Goal: Contribute content: Add original content to the website for others to see

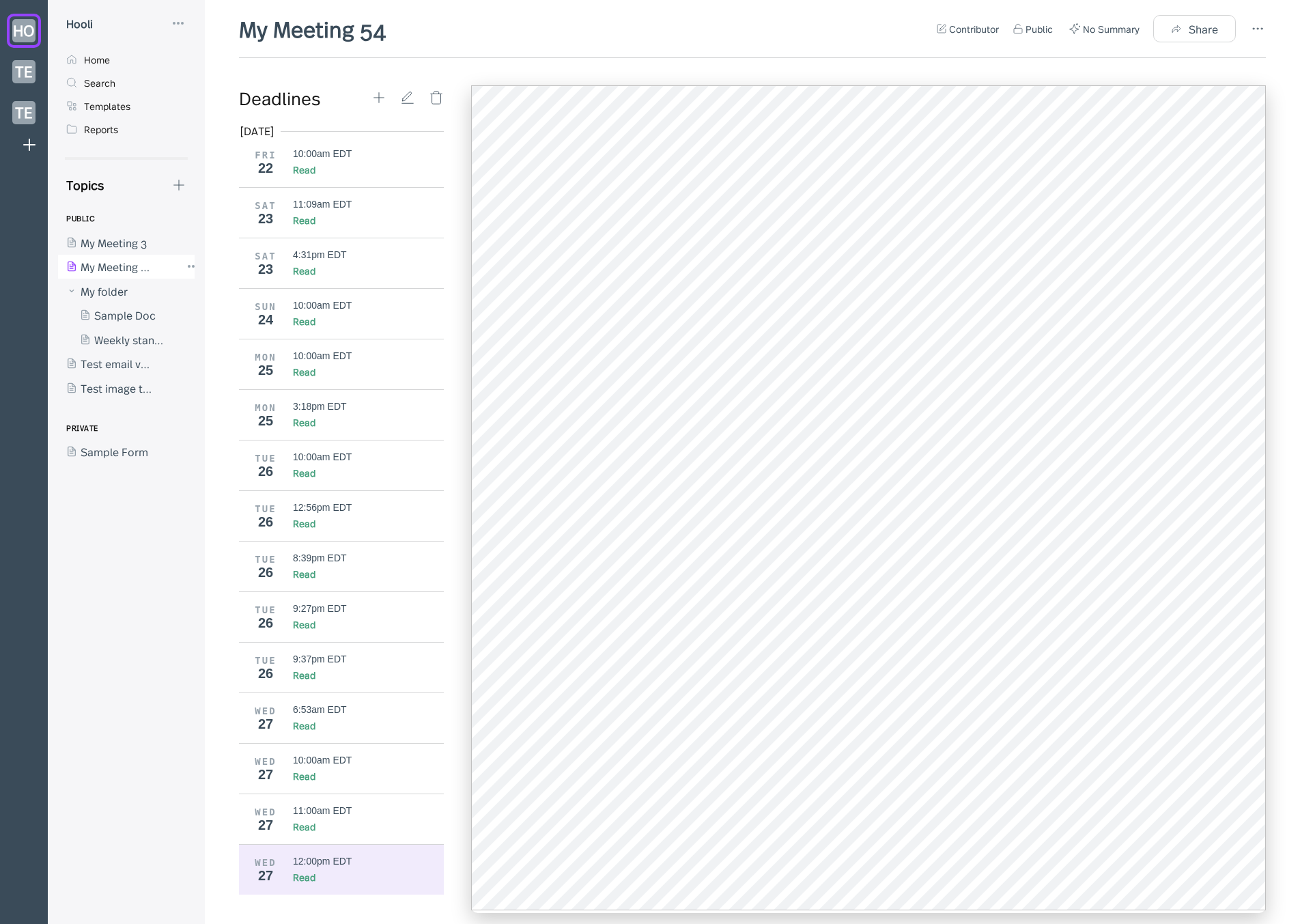
click at [141, 268] on div at bounding box center [119, 266] width 123 height 24
click at [129, 243] on div at bounding box center [119, 242] width 123 height 24
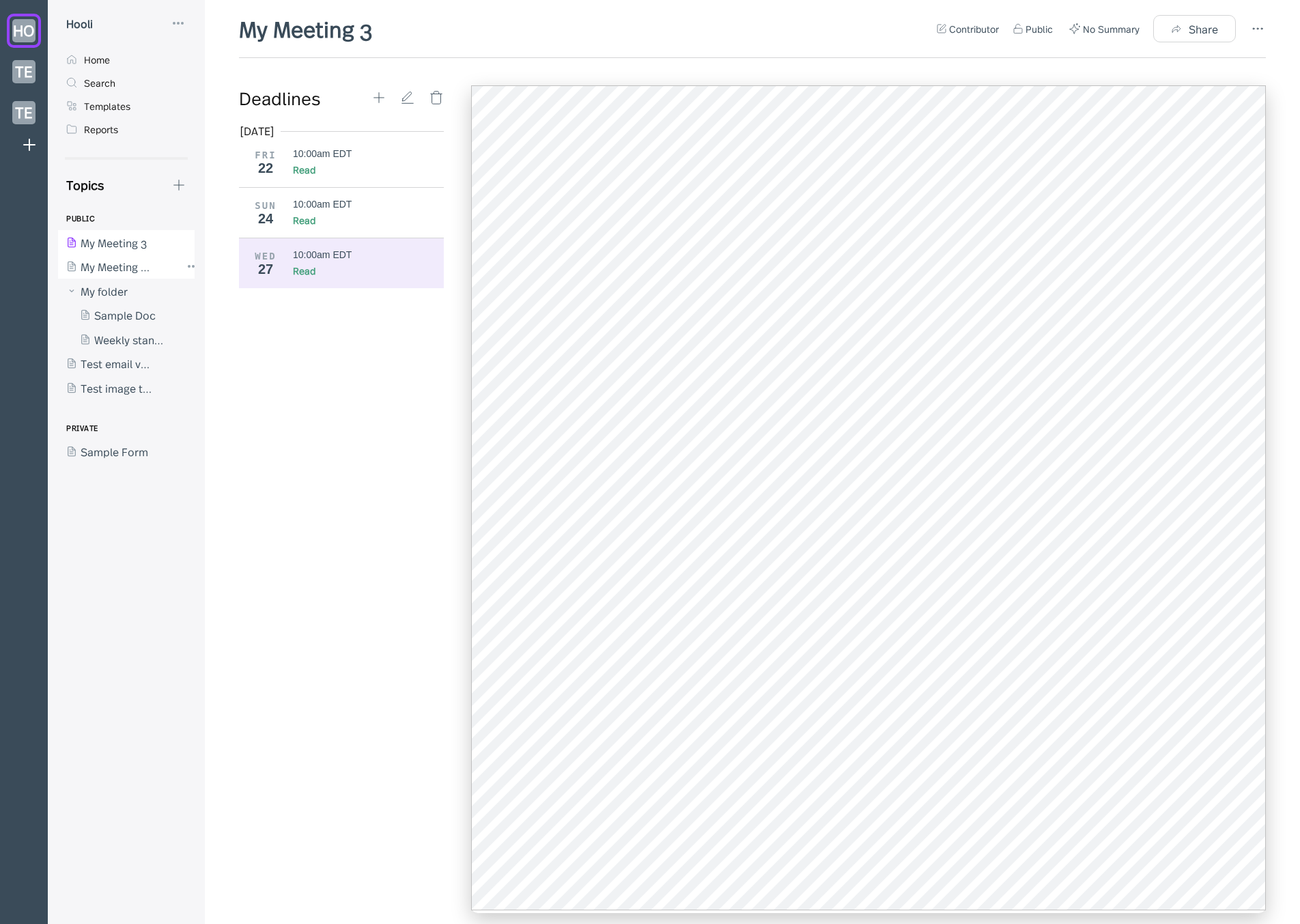
click at [137, 268] on div at bounding box center [119, 266] width 123 height 24
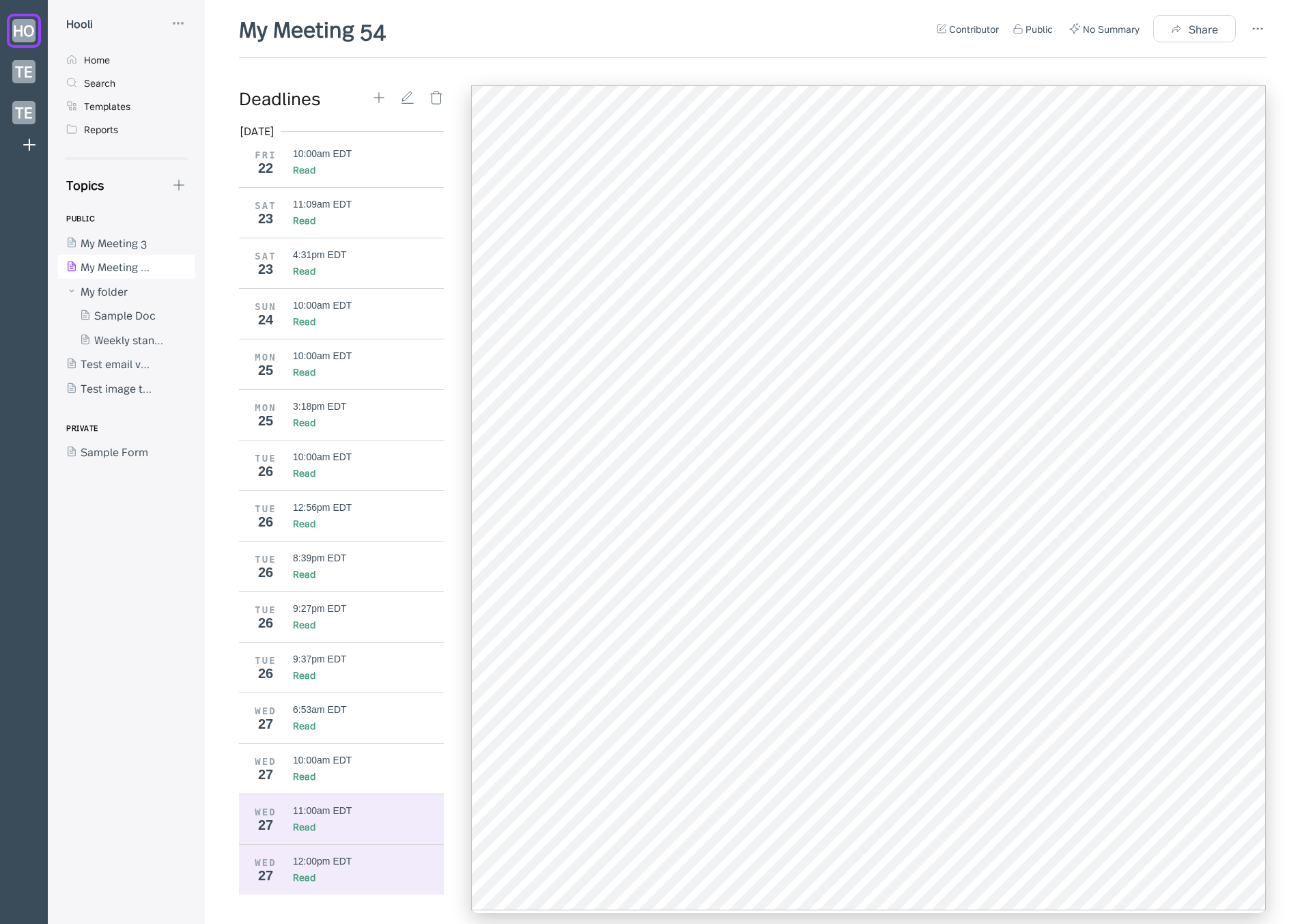
click at [306, 805] on div "11:00am EDT" at bounding box center [322, 810] width 59 height 11
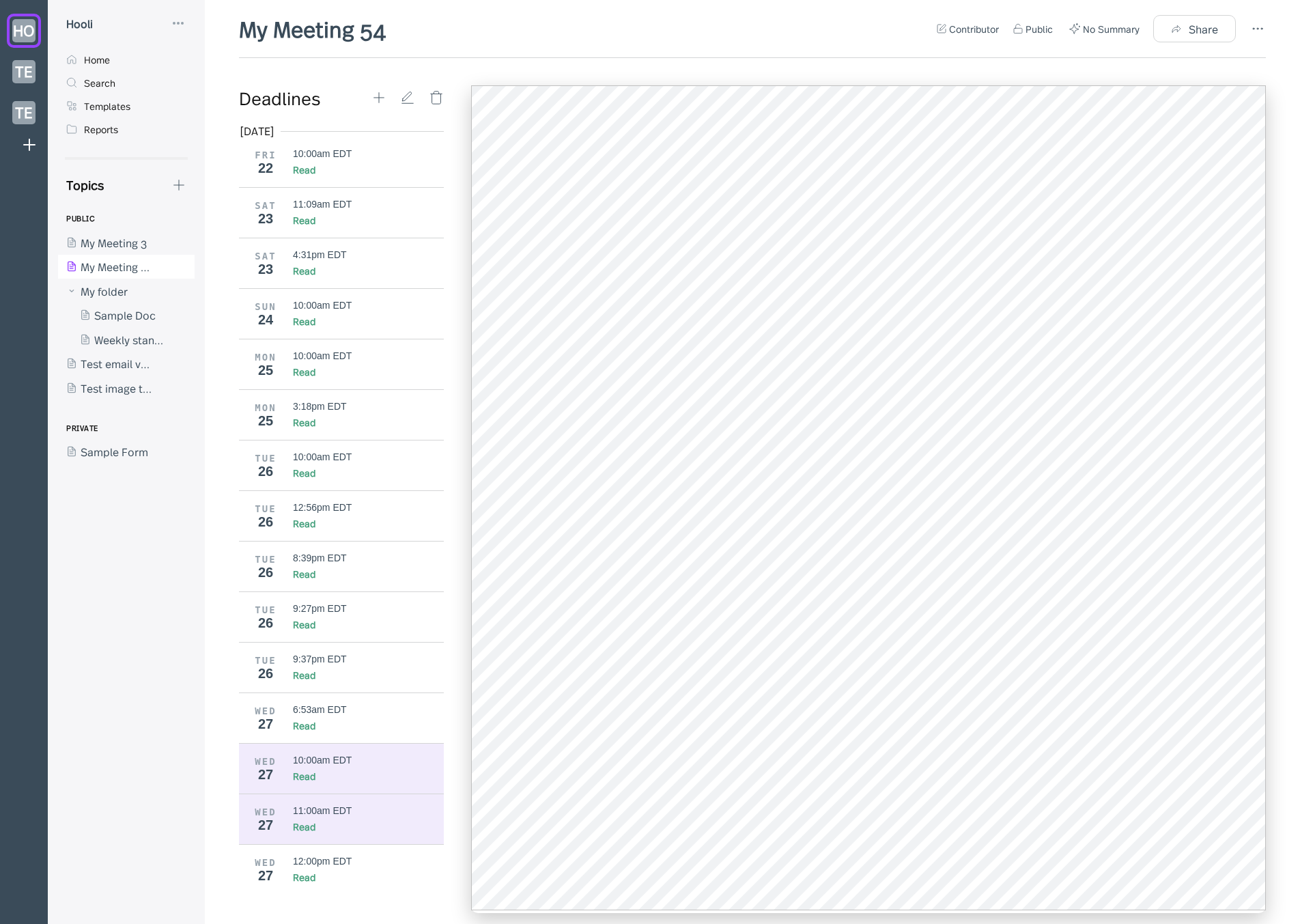
click at [391, 772] on div "Read" at bounding box center [368, 775] width 152 height 13
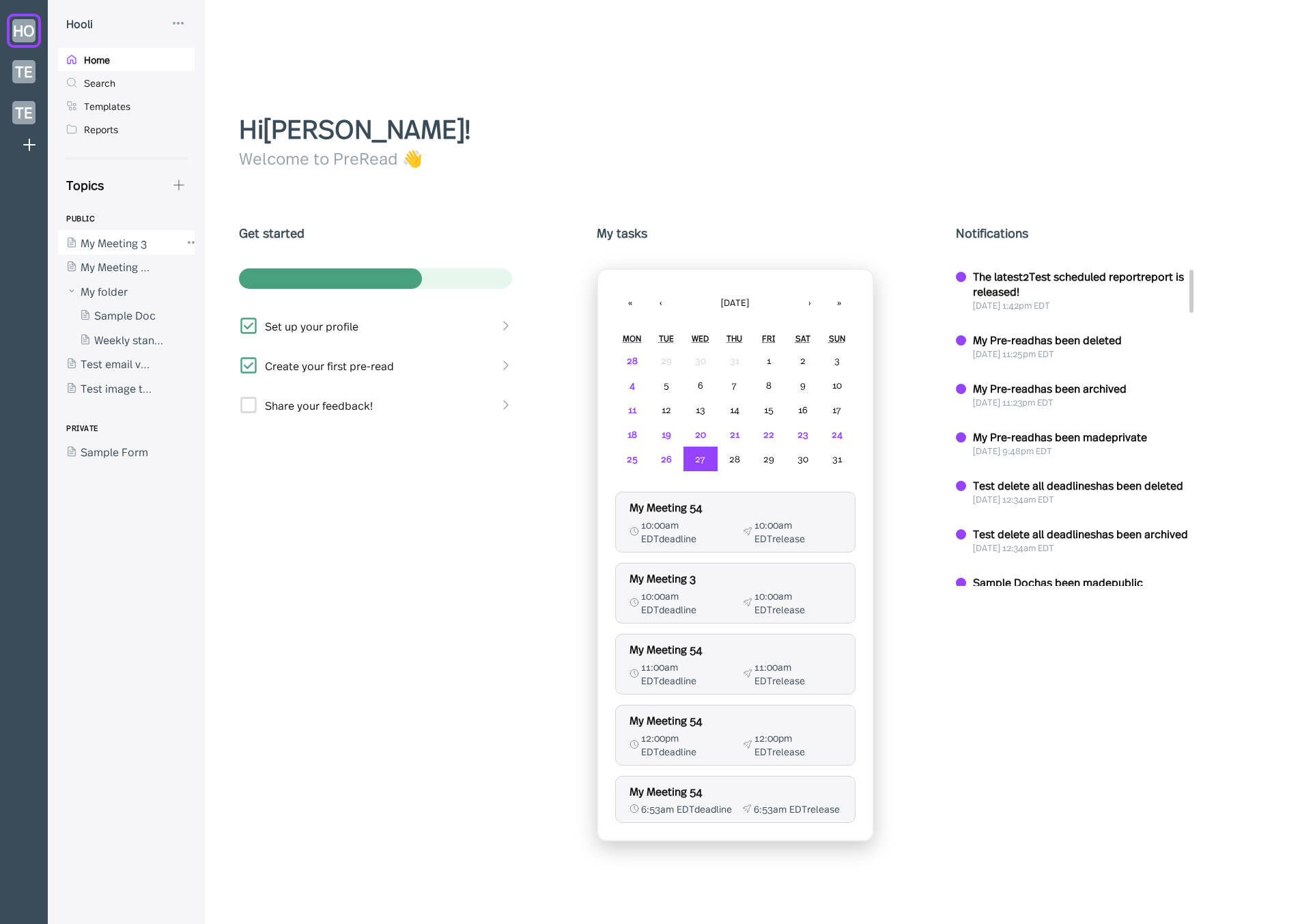
click at [130, 254] on div at bounding box center [119, 242] width 123 height 24
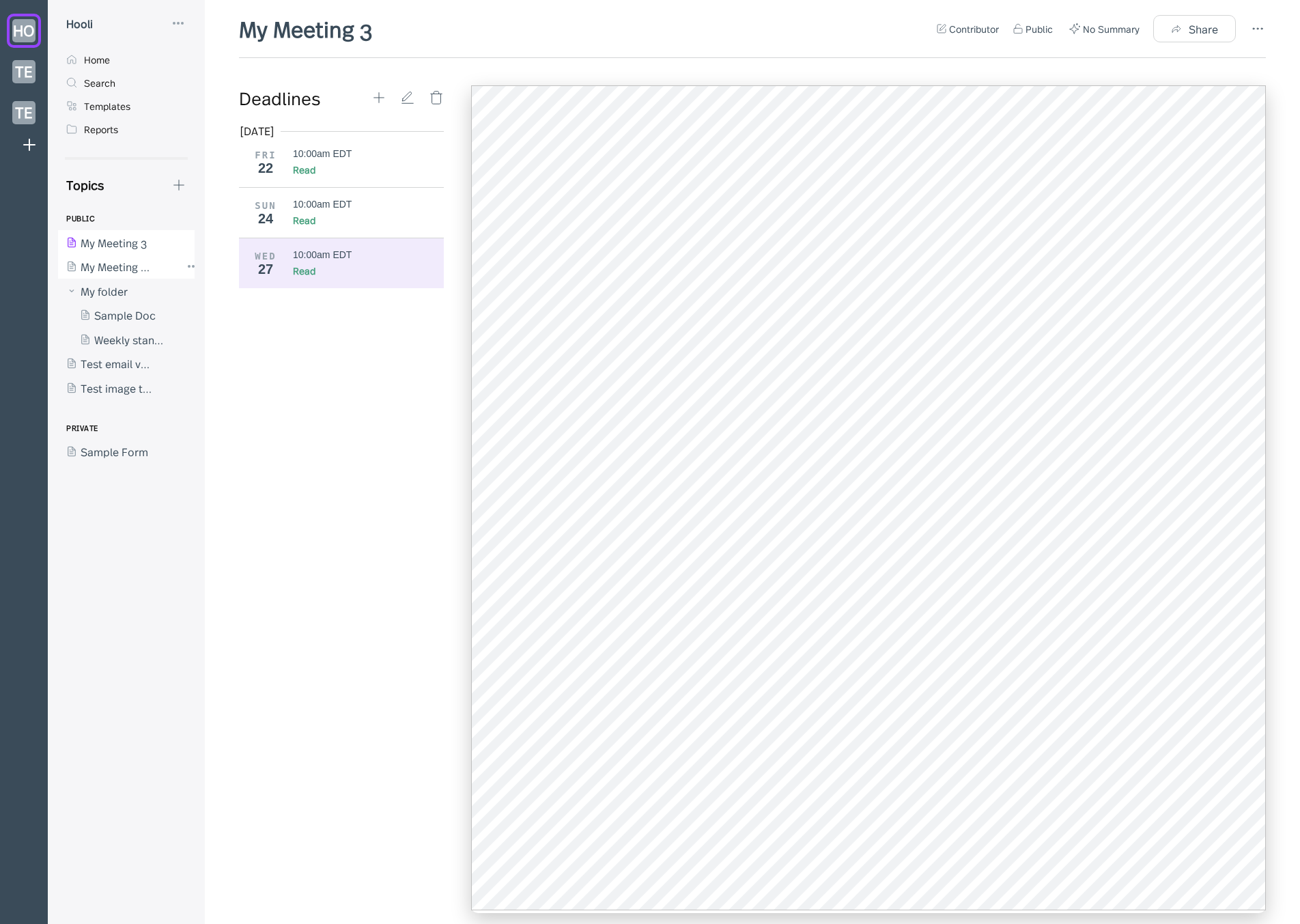
click at [79, 261] on div at bounding box center [119, 266] width 123 height 24
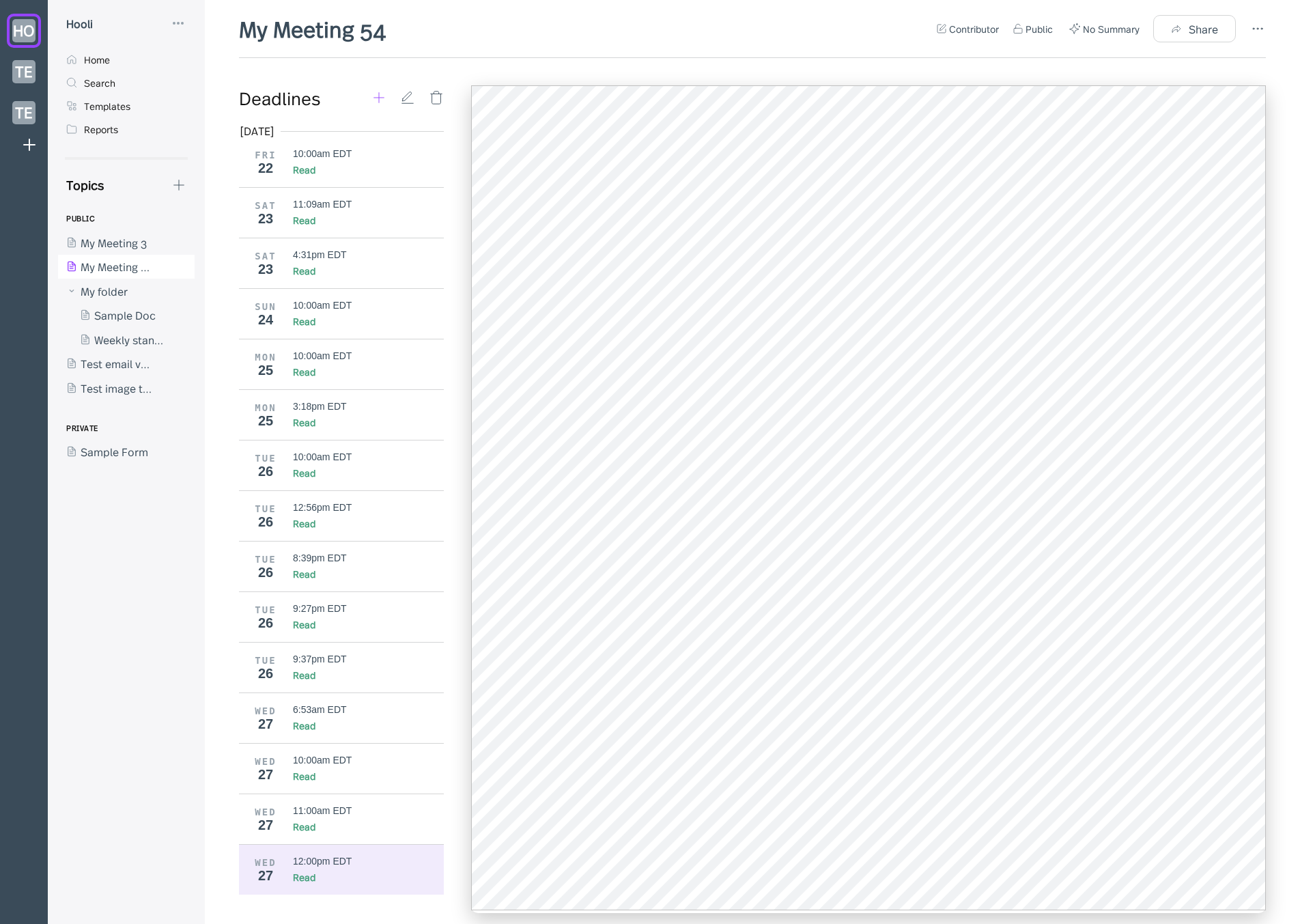
click at [377, 93] on icon at bounding box center [378, 97] width 15 height 15
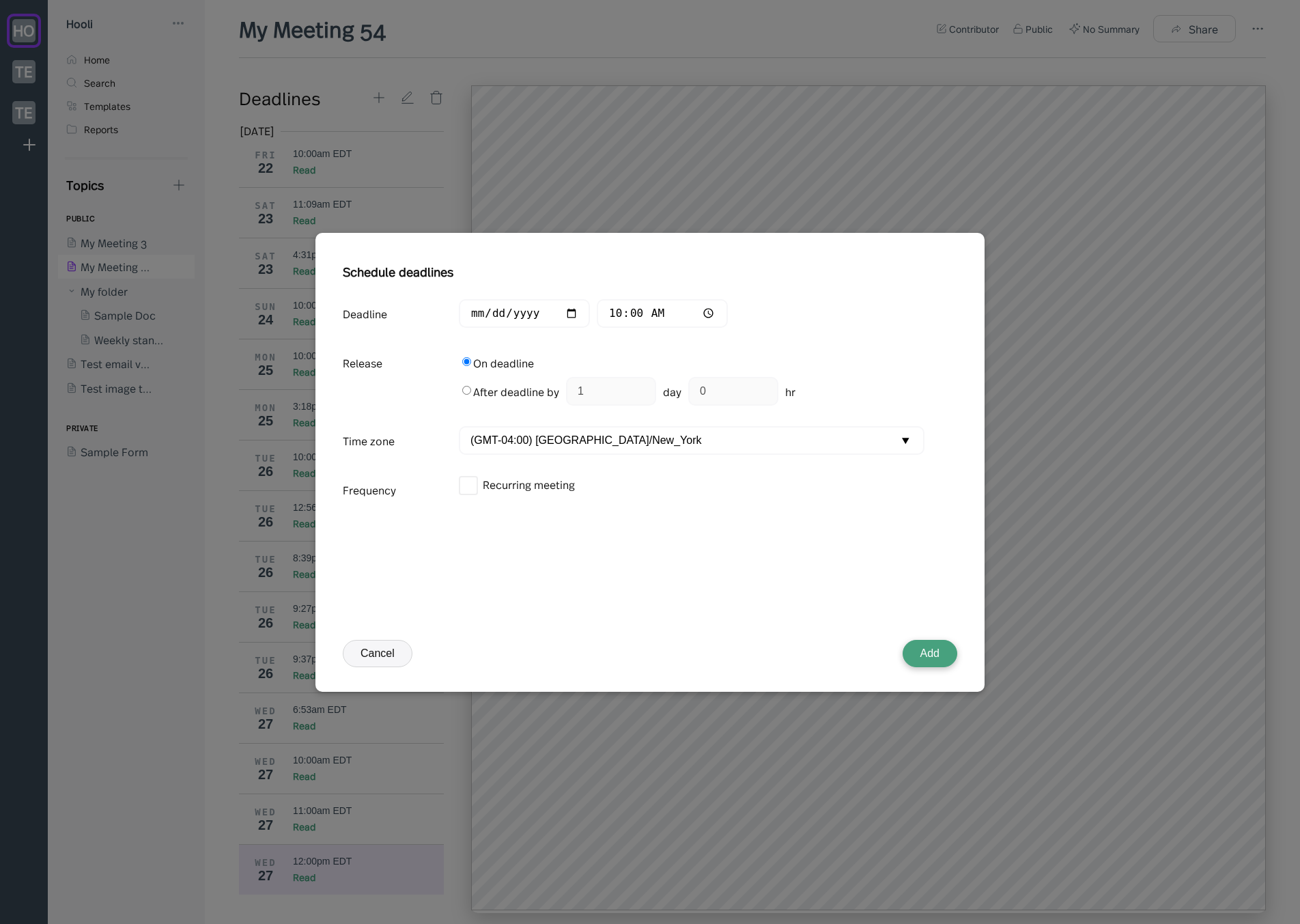
click at [950, 657] on button "Add" at bounding box center [930, 653] width 55 height 27
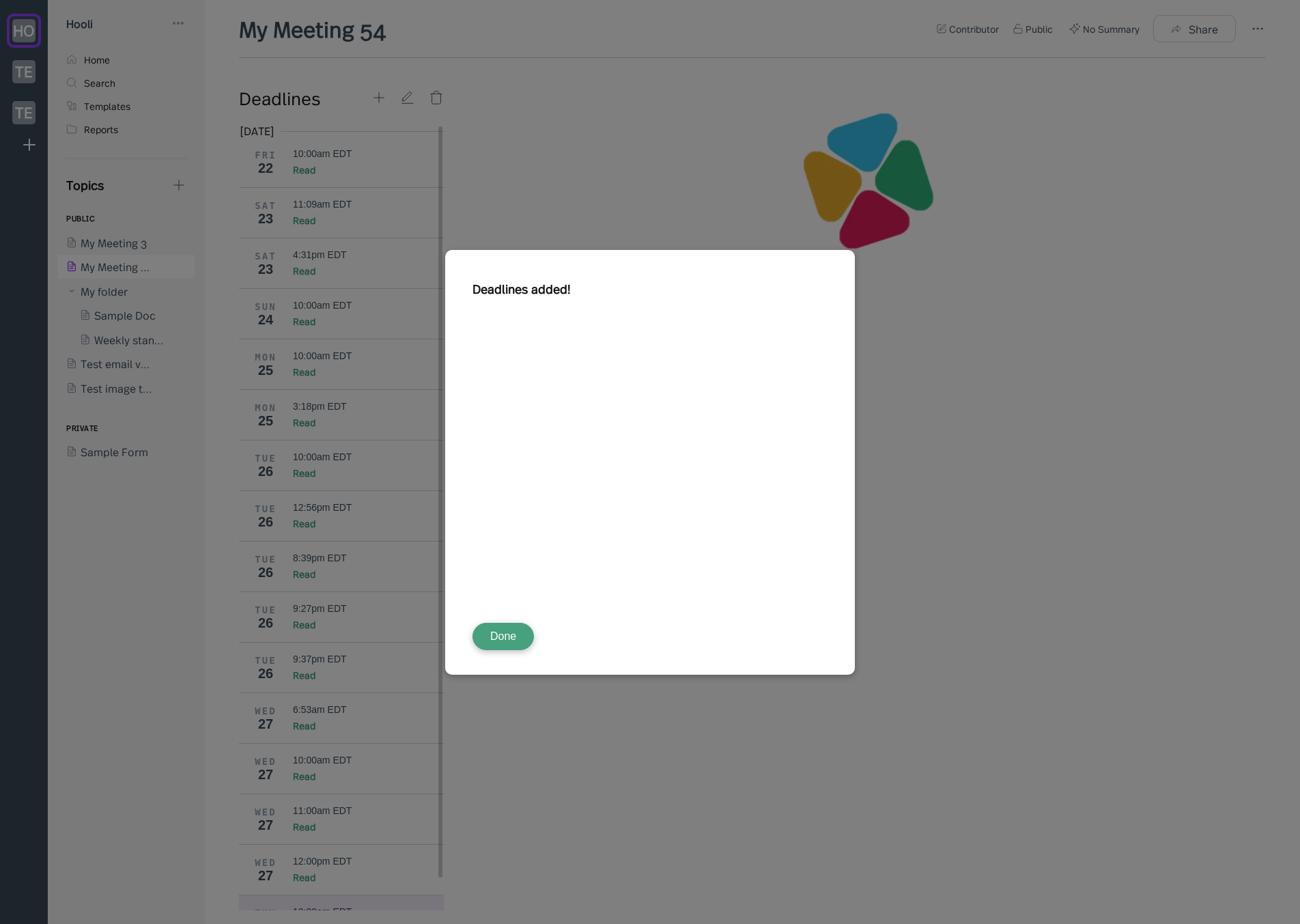
scroll to position [35, 0]
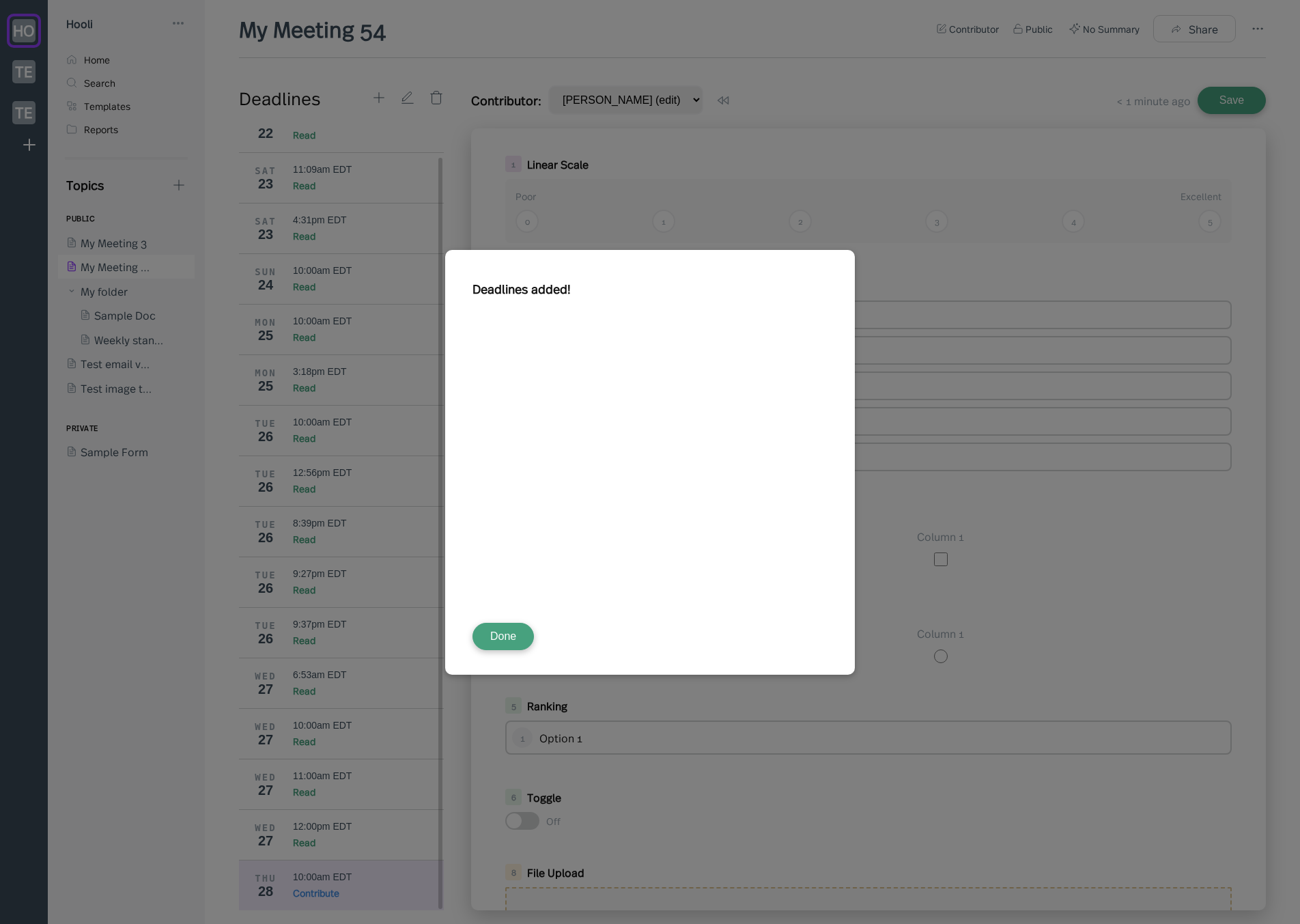
click at [480, 632] on button "Done" at bounding box center [503, 636] width 61 height 27
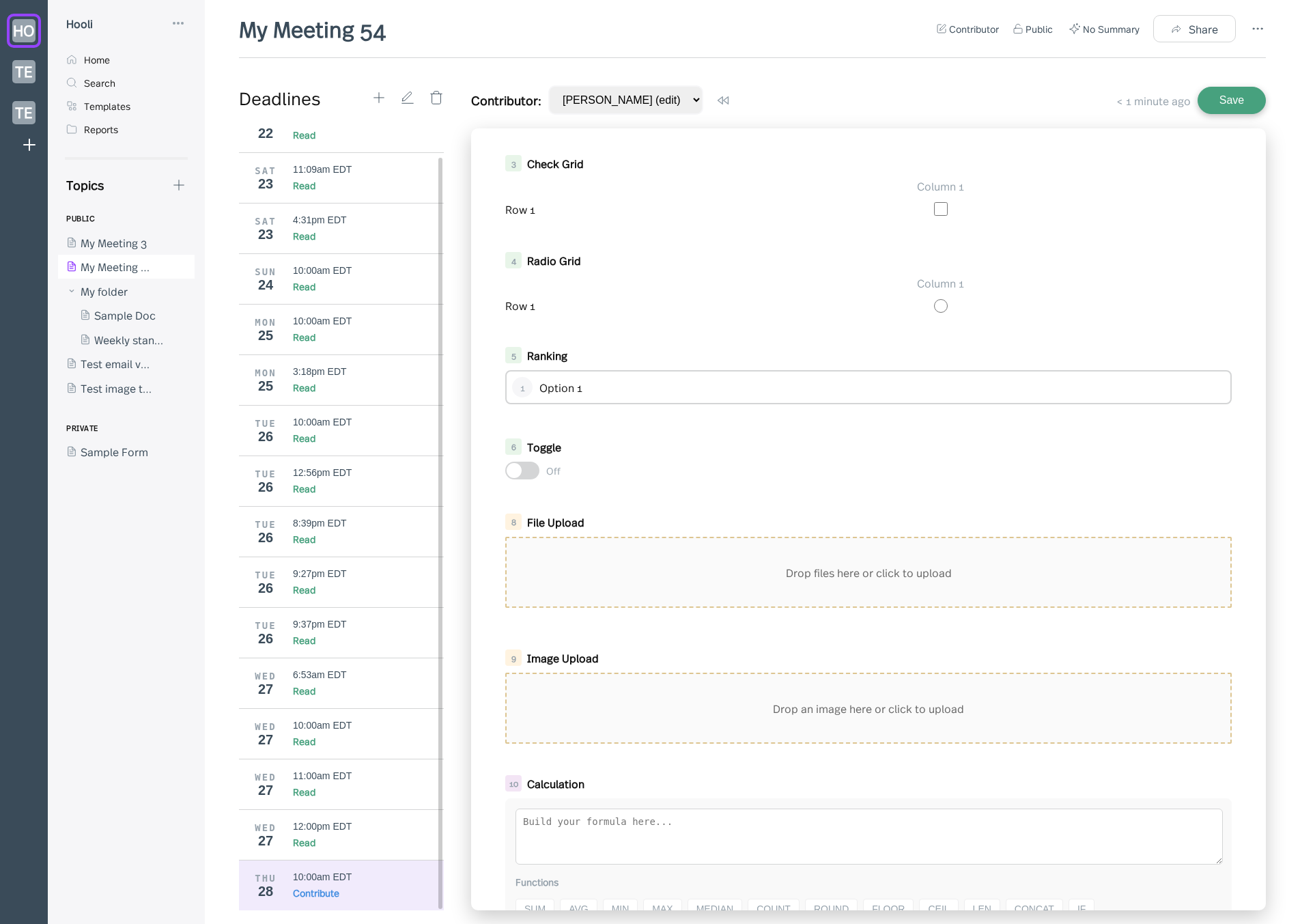
scroll to position [369, 0]
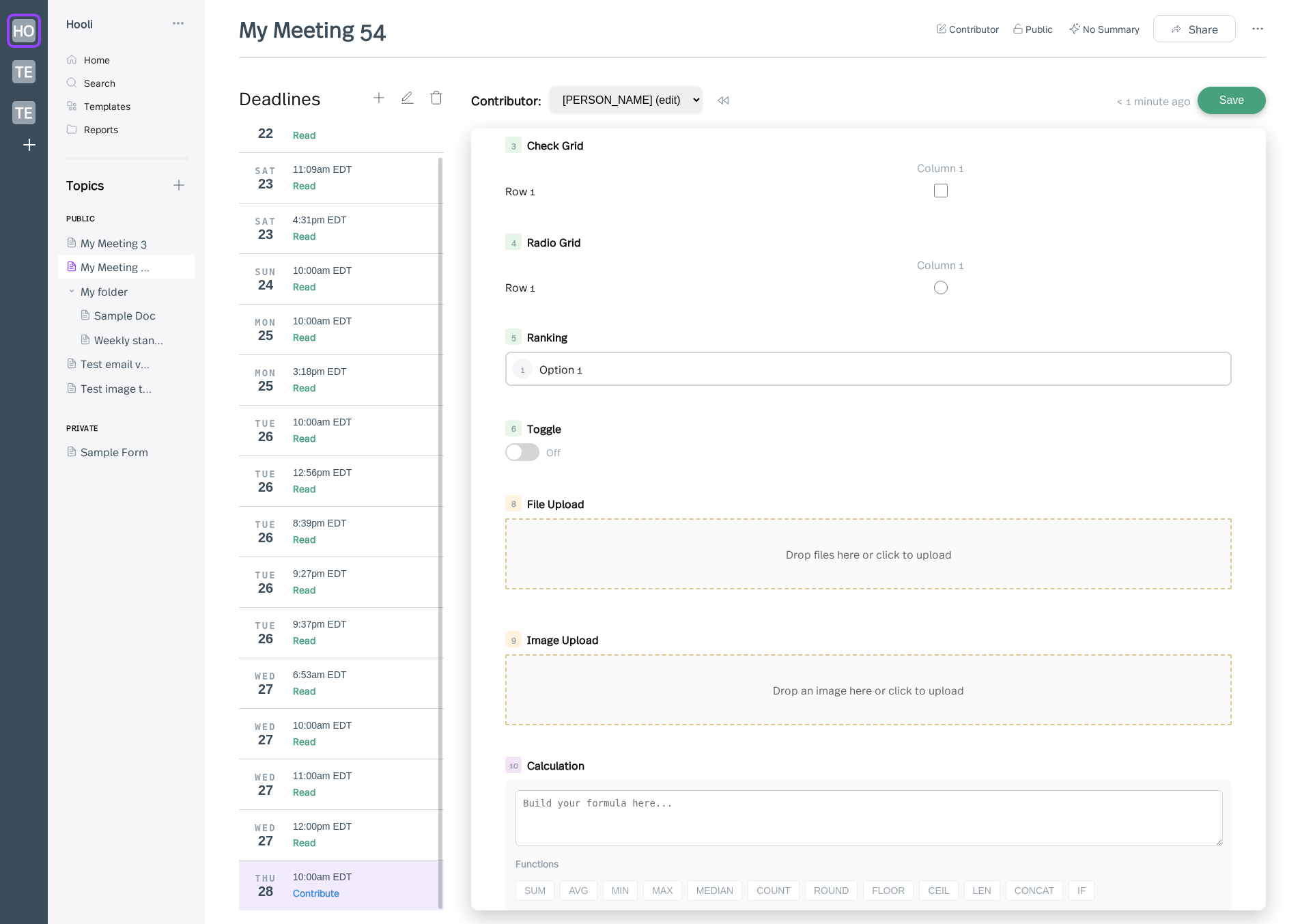
click at [609, 588] on div "Drop files here or click to upload" at bounding box center [868, 553] width 726 height 71
click at [612, 579] on div "Drop files here or click to upload" at bounding box center [868, 553] width 724 height 68
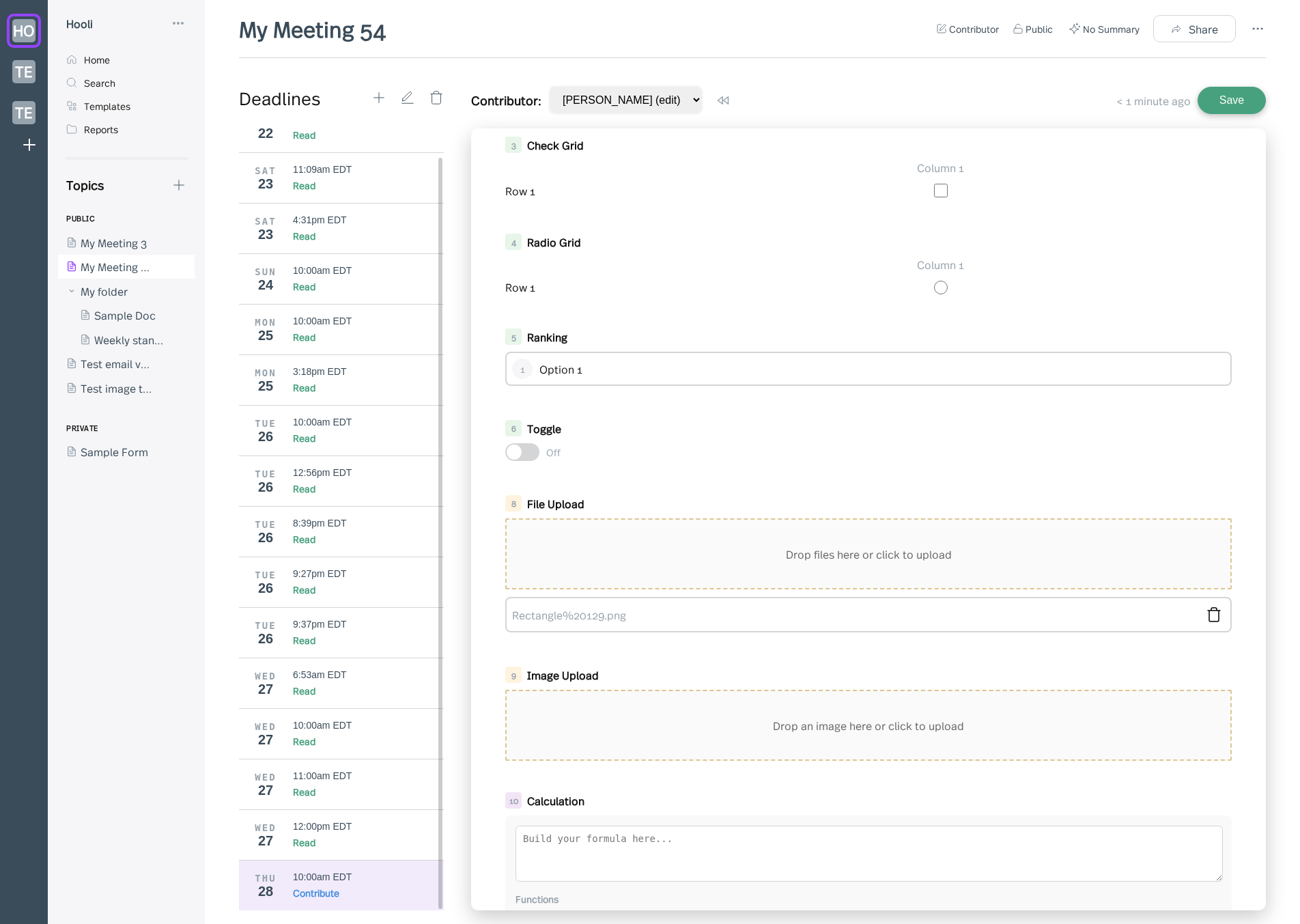
click at [634, 644] on div "1 Linear Scale Poor Excellent 0 1 2 3 4 5 2 Likert Scale Strongly Disagree Disa…" at bounding box center [868, 520] width 794 height 782
click at [604, 618] on link "Rectangle%20129.png" at bounding box center [854, 614] width 685 height 15
drag, startPoint x: 593, startPoint y: 636, endPoint x: 588, endPoint y: 629, distance: 8.6
click at [593, 636] on div "8 File Upload Drop files here or click to upload Rectangle%20129.png" at bounding box center [868, 564] width 754 height 151
click at [538, 652] on div "1 Linear Scale Poor Excellent 0 1 2 3 4 5 2 Likert Scale Strongly Disagree Disa…" at bounding box center [868, 520] width 794 height 782
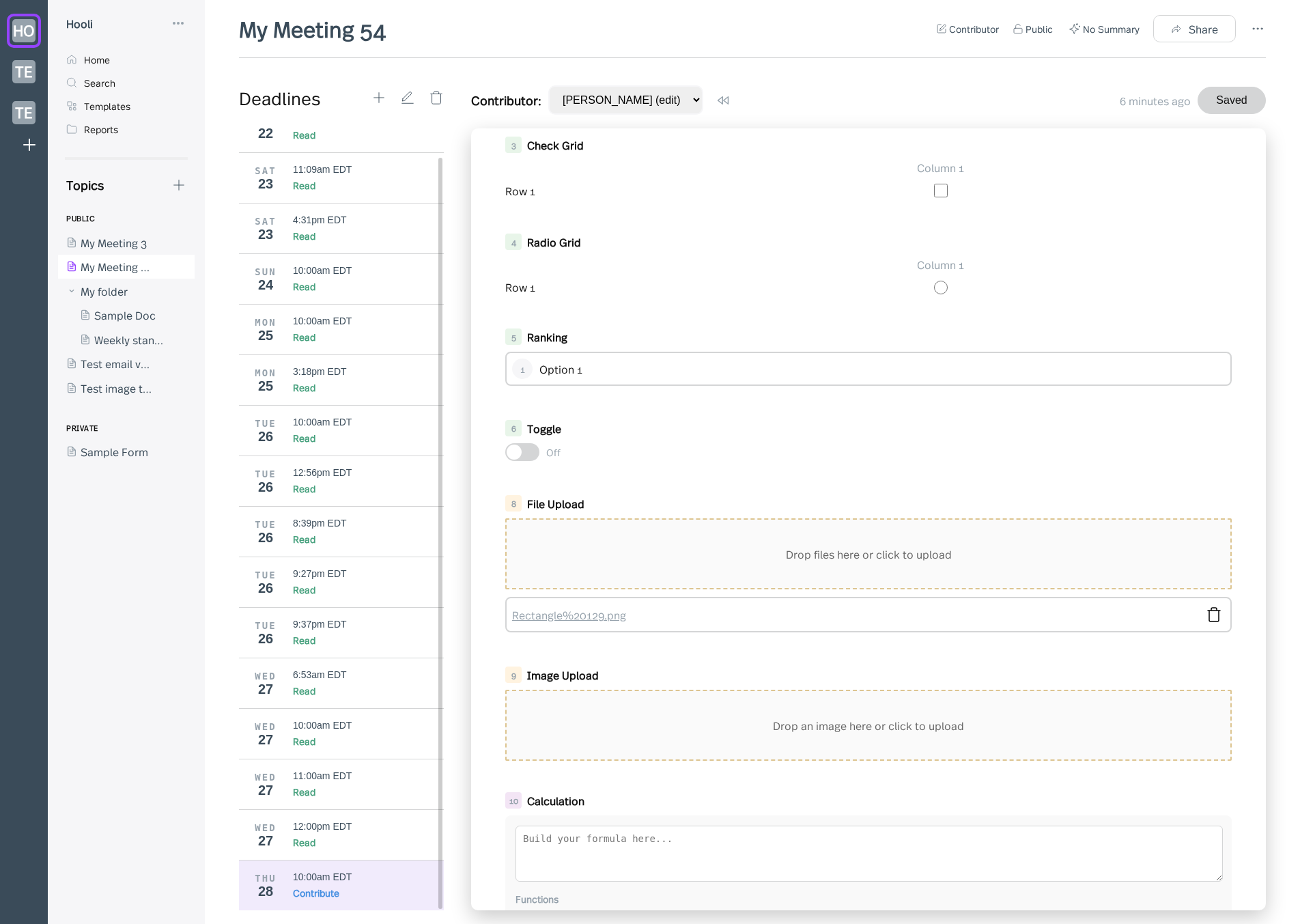
click at [568, 617] on link "Rectangle%20129.png" at bounding box center [854, 614] width 685 height 15
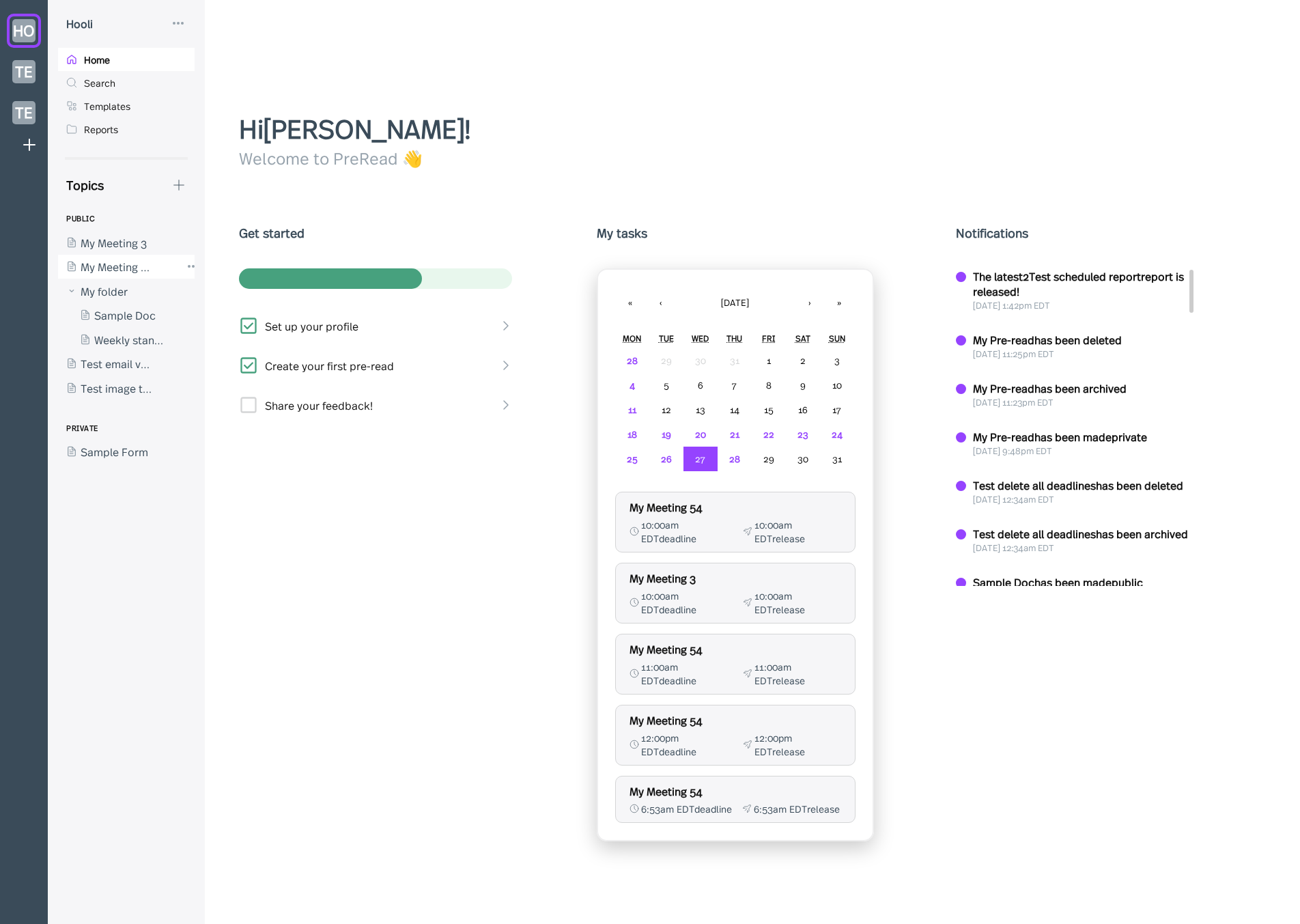
click at [94, 270] on div at bounding box center [119, 266] width 123 height 24
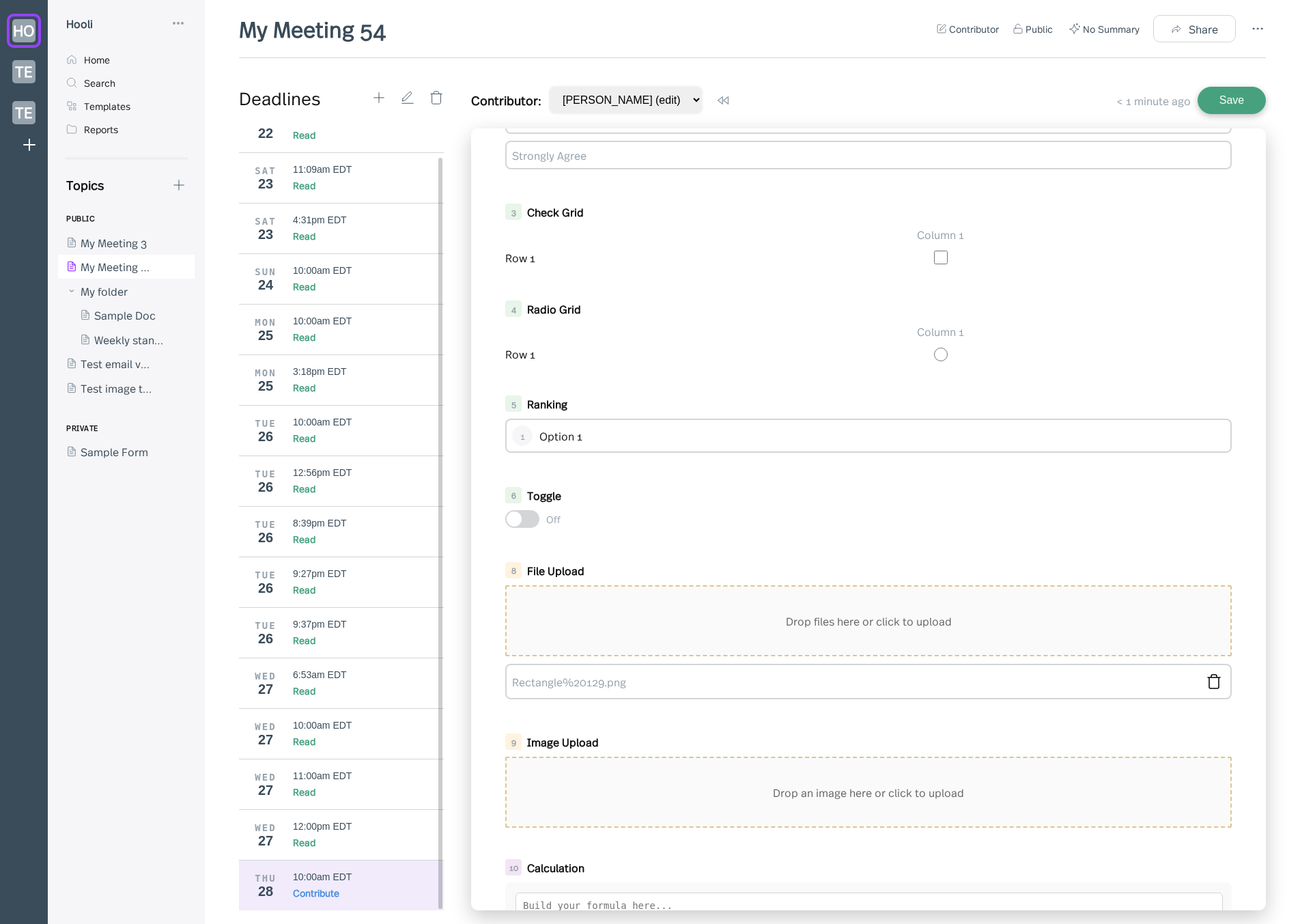
scroll to position [557, 0]
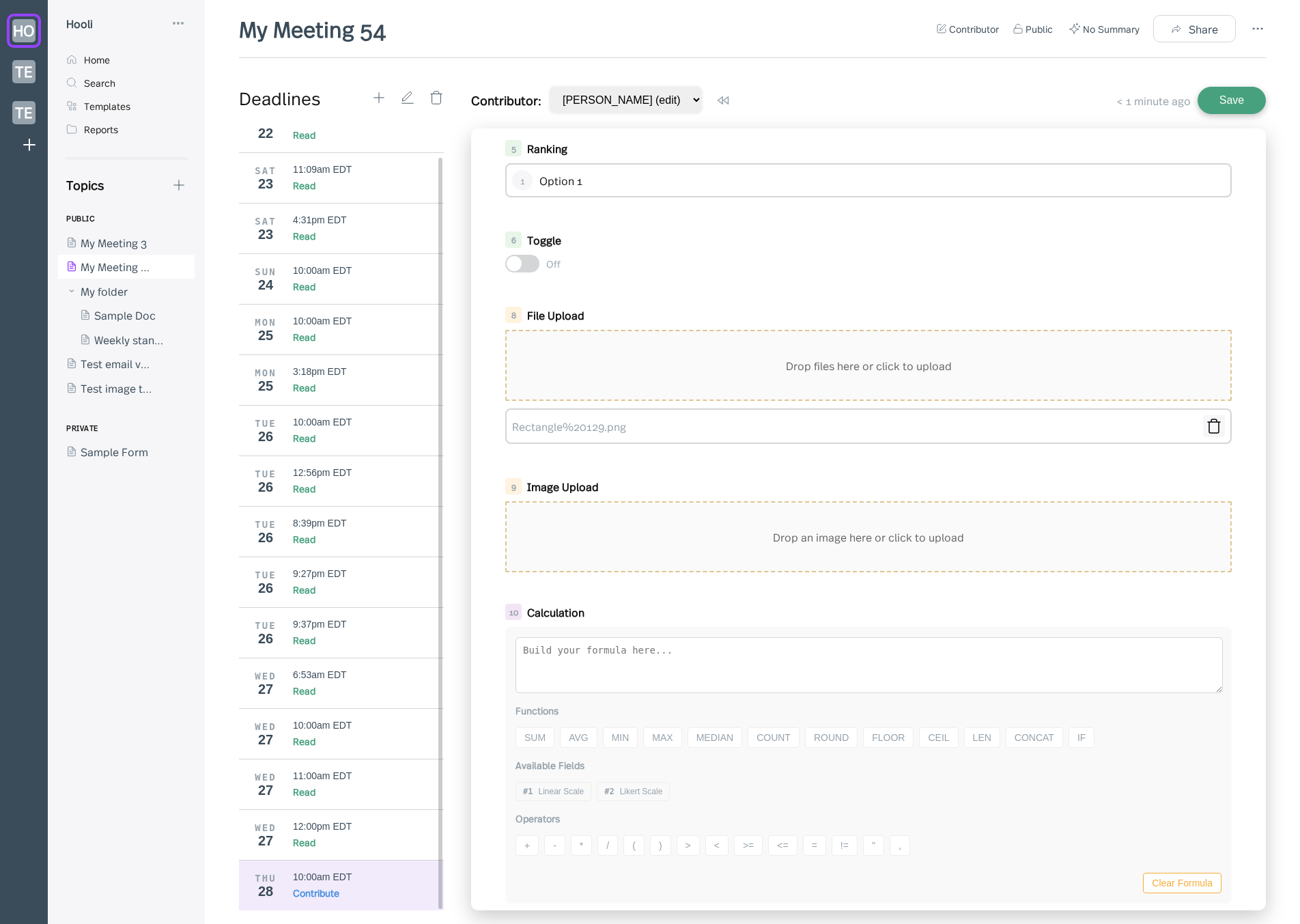
click at [1207, 427] on icon at bounding box center [1214, 425] width 16 height 16
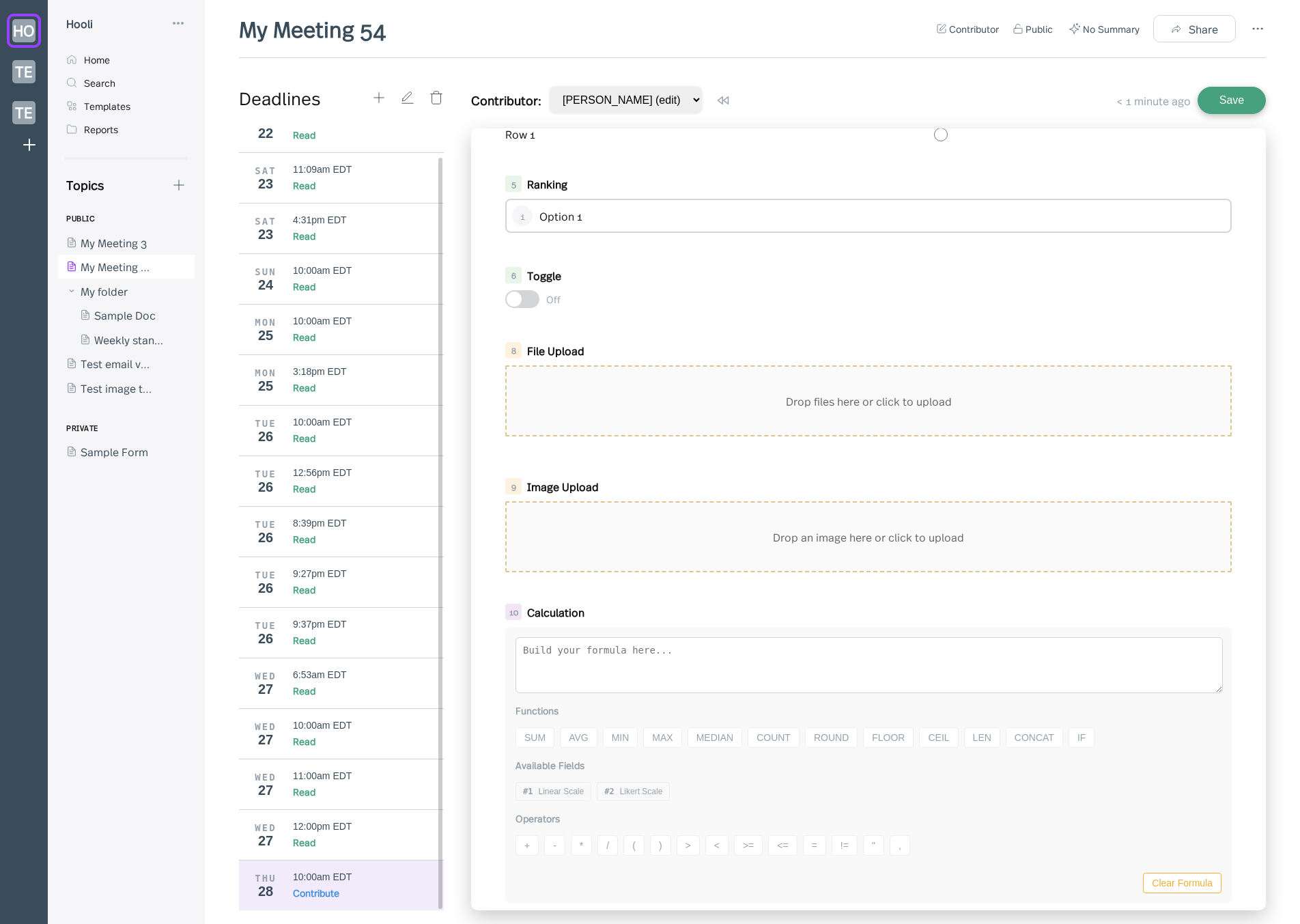
click at [673, 386] on div "Drop files here or click to upload" at bounding box center [868, 400] width 724 height 68
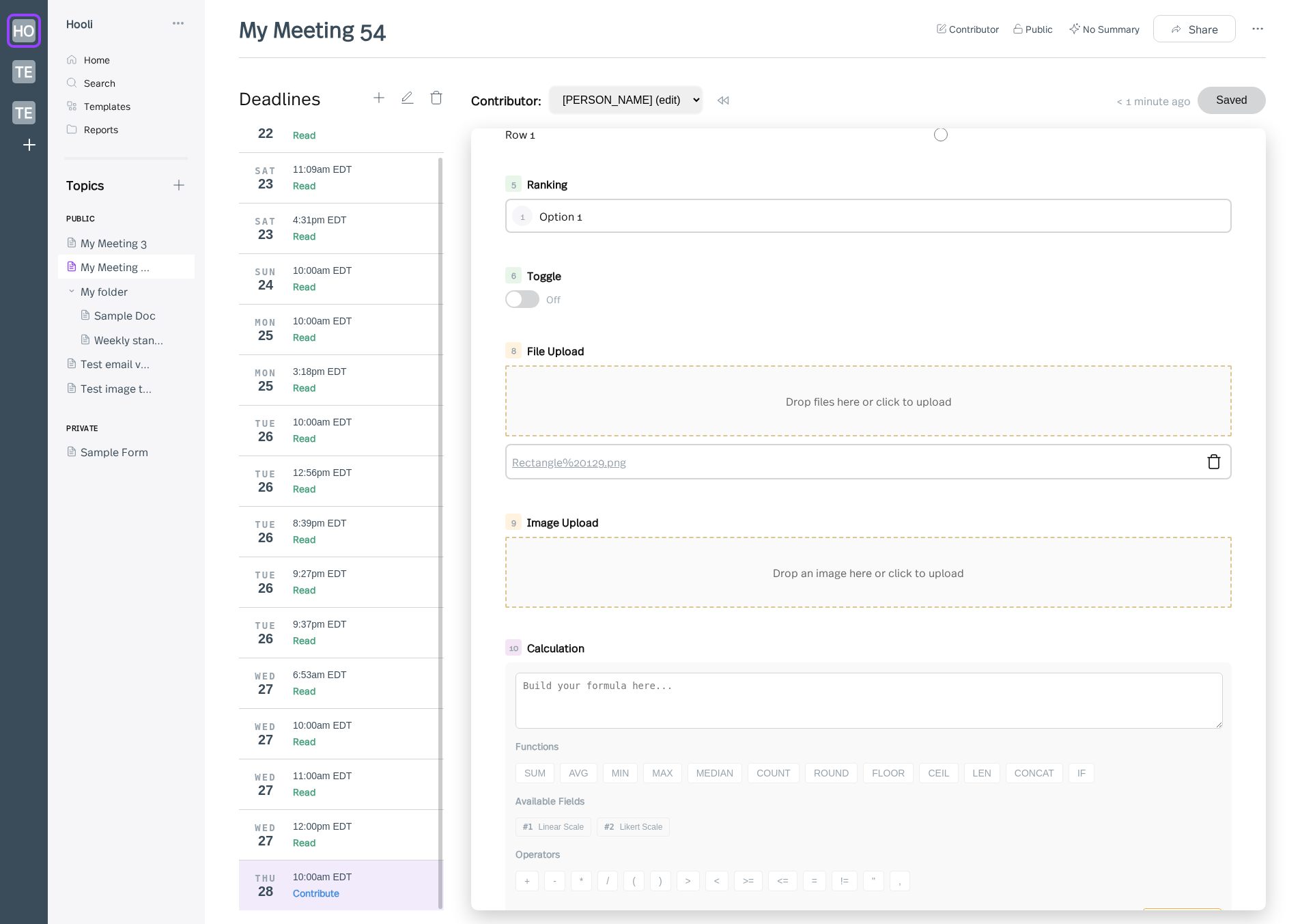
click at [593, 462] on link "Rectangle%20129.png" at bounding box center [854, 461] width 685 height 15
click at [466, 49] on div "My Meeting 54 Contributor Public No Summary Share" at bounding box center [752, 35] width 1027 height 45
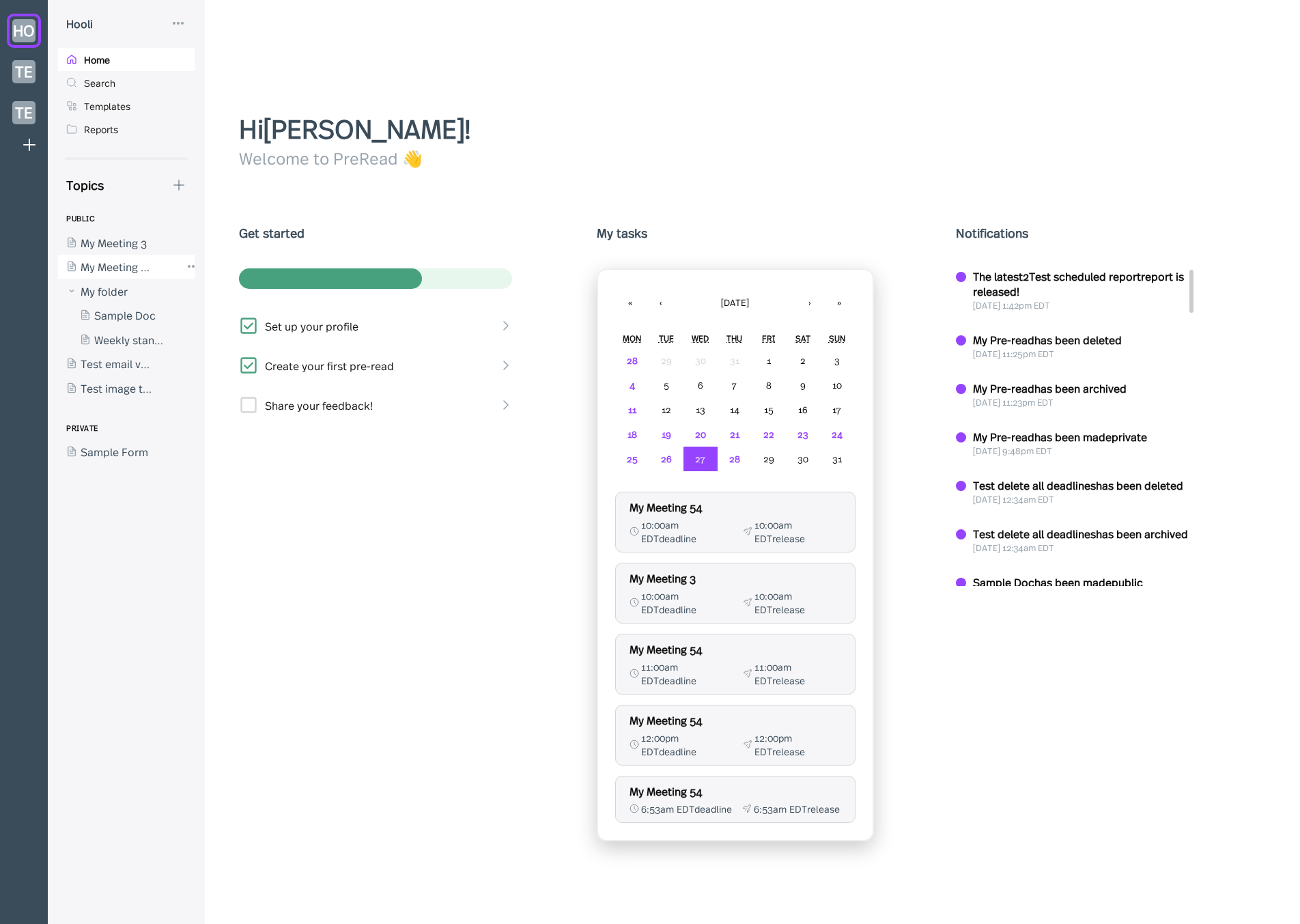
click at [128, 270] on div at bounding box center [119, 266] width 123 height 24
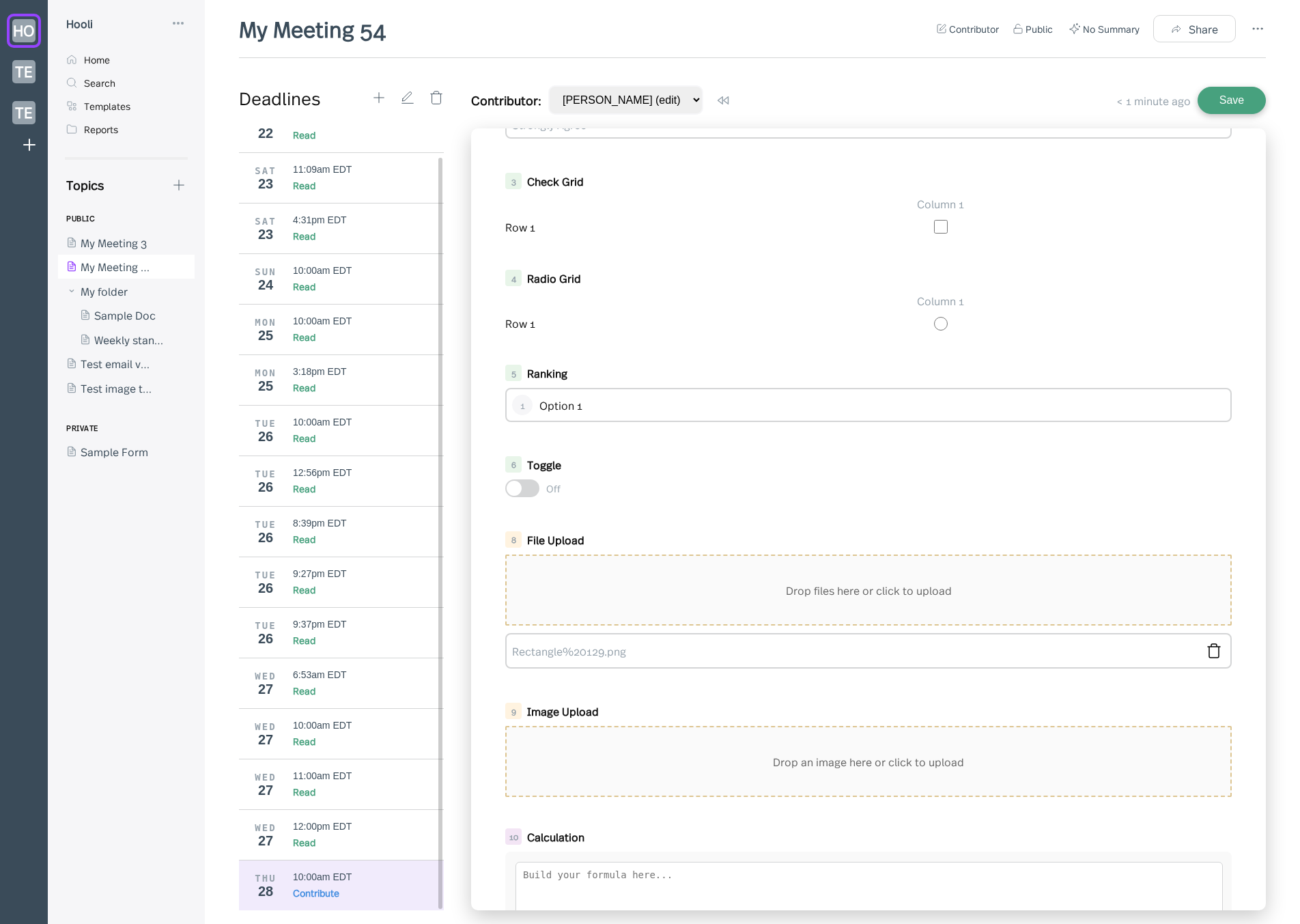
scroll to position [557, 0]
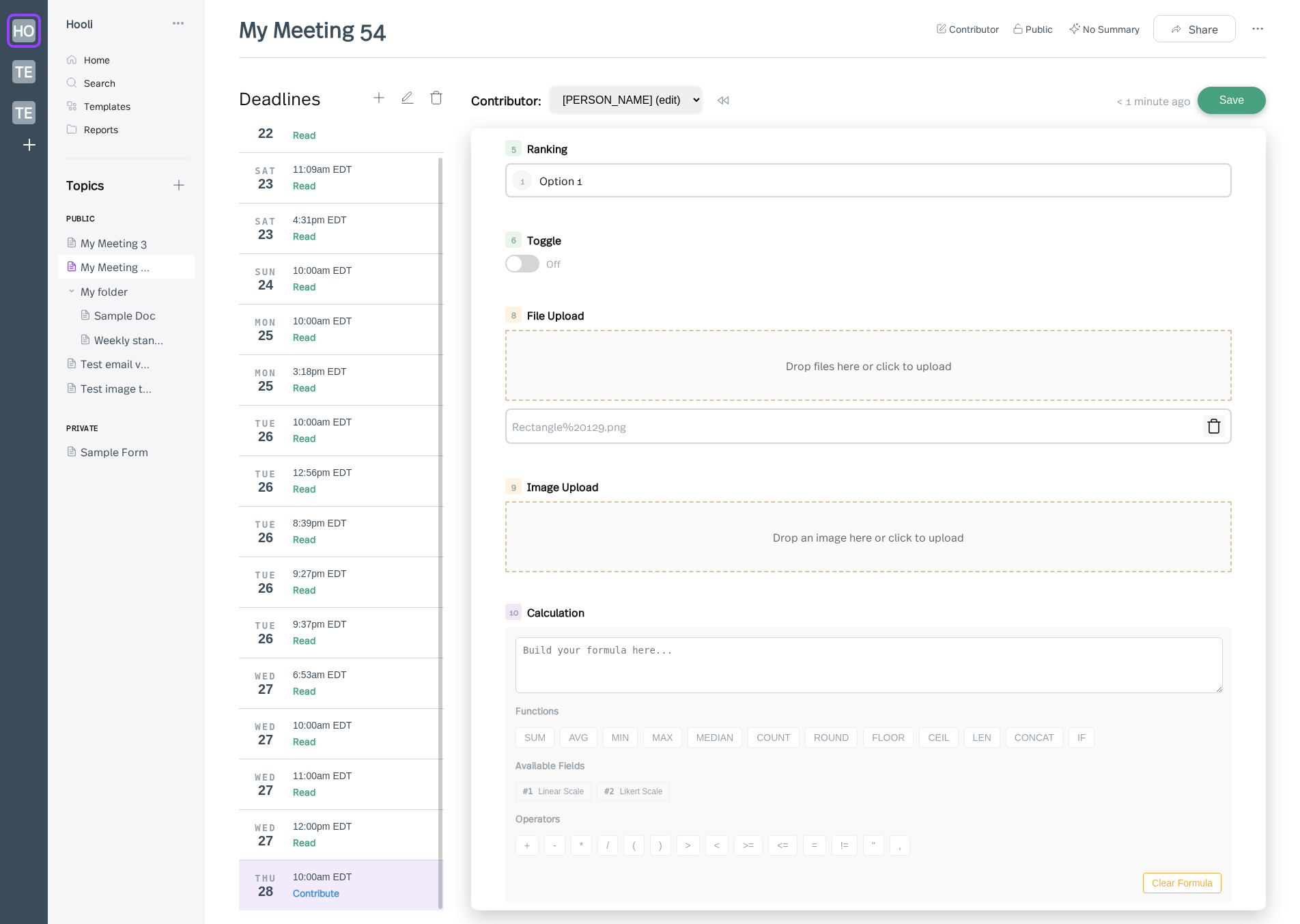
click at [1206, 425] on icon at bounding box center [1214, 425] width 16 height 16
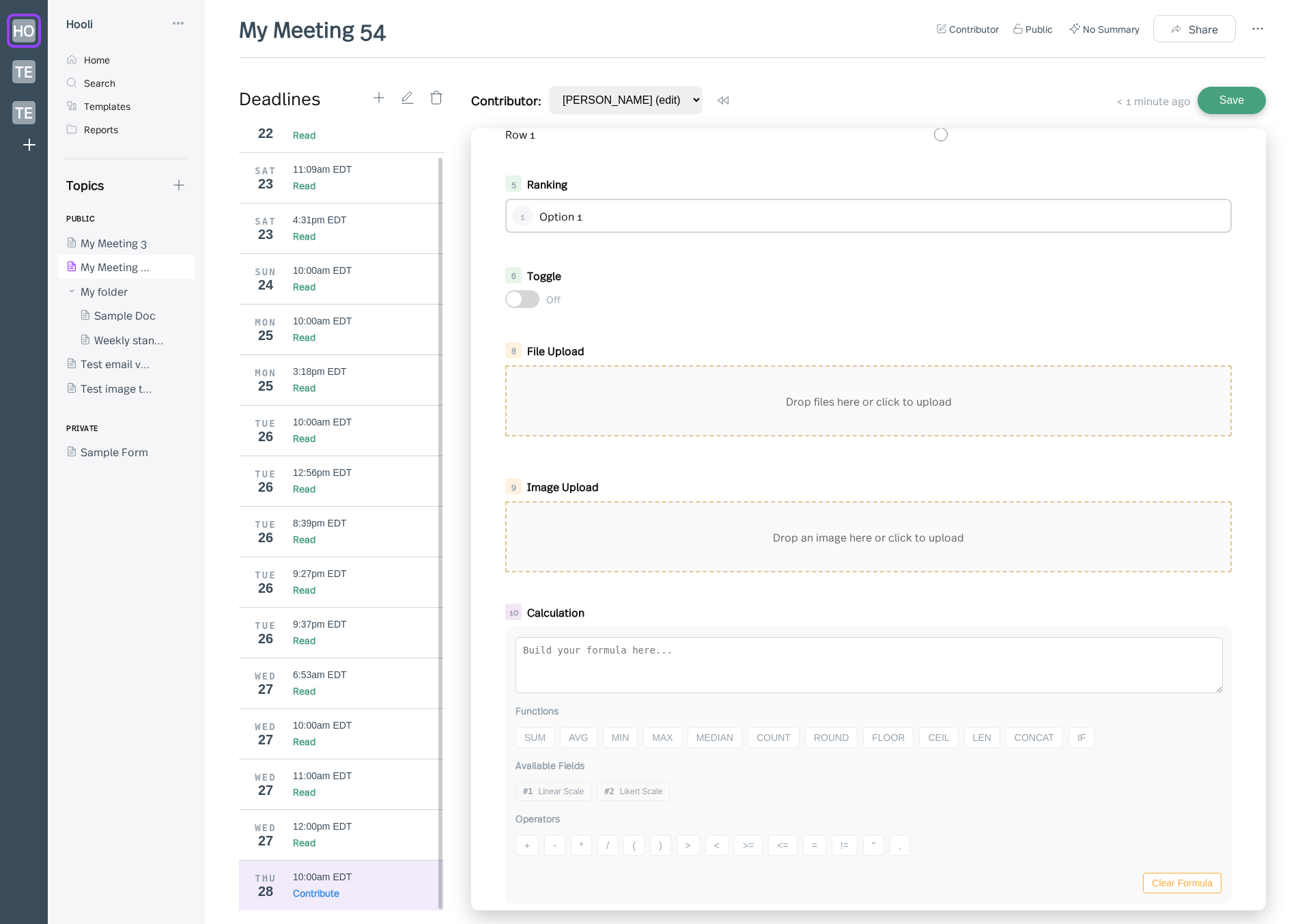
scroll to position [522, 0]
click at [1065, 380] on div "Drop files here or click to upload" at bounding box center [868, 400] width 724 height 68
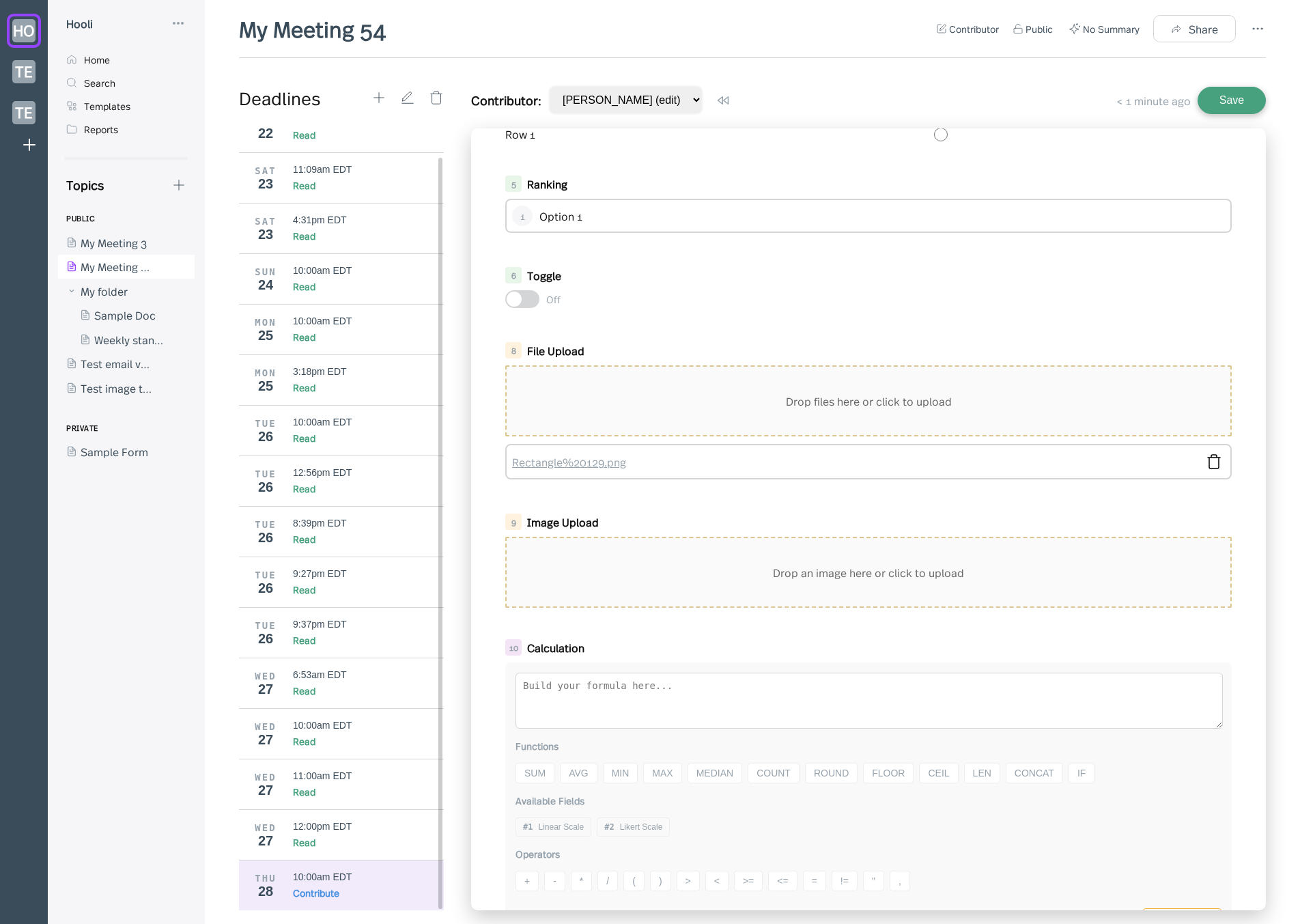
click at [565, 459] on link "Rectangle%20129.png" at bounding box center [854, 461] width 685 height 15
click at [1208, 462] on icon at bounding box center [1214, 461] width 13 height 13
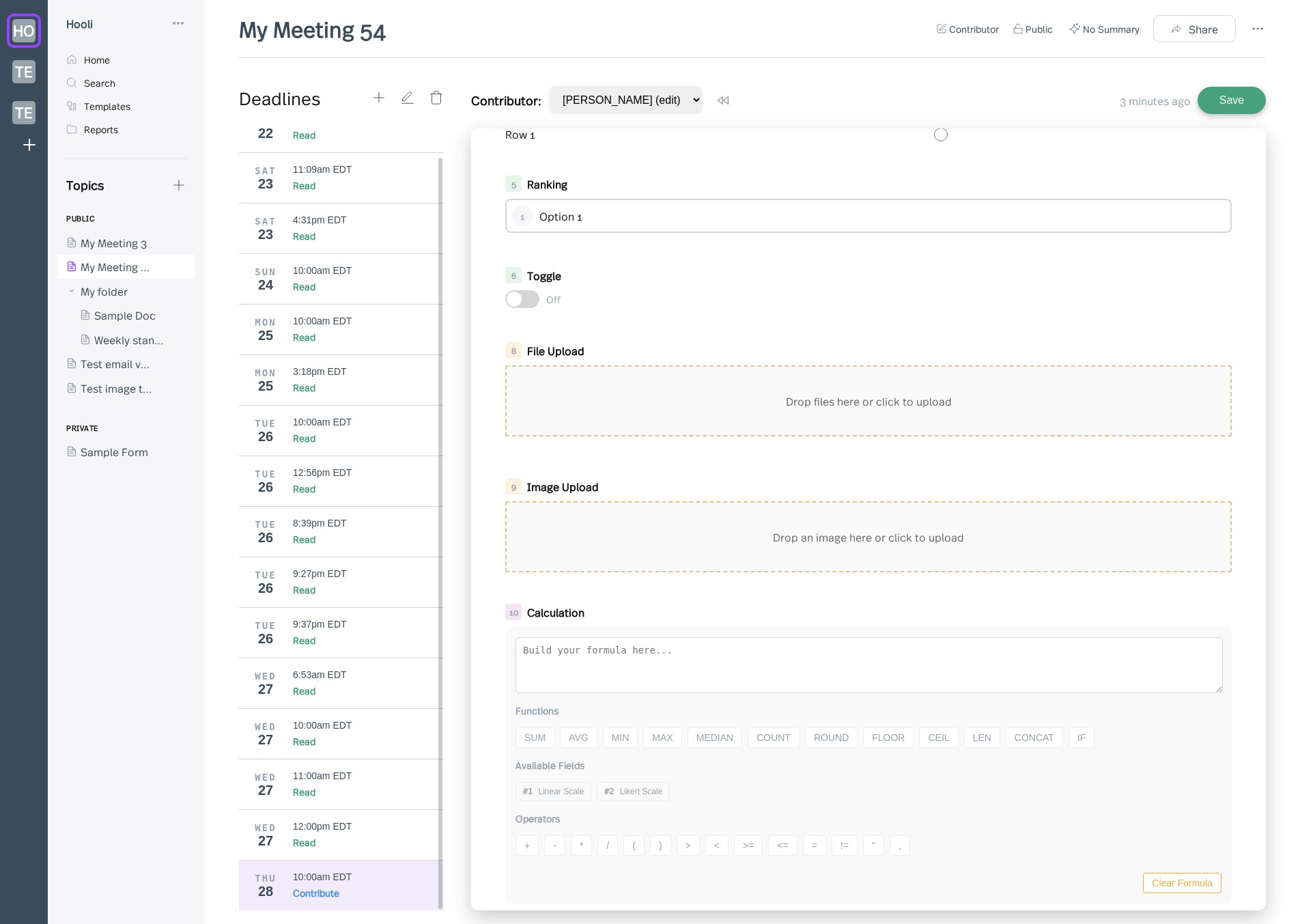
click at [1100, 409] on div "Drop files here or click to upload" at bounding box center [868, 400] width 724 height 68
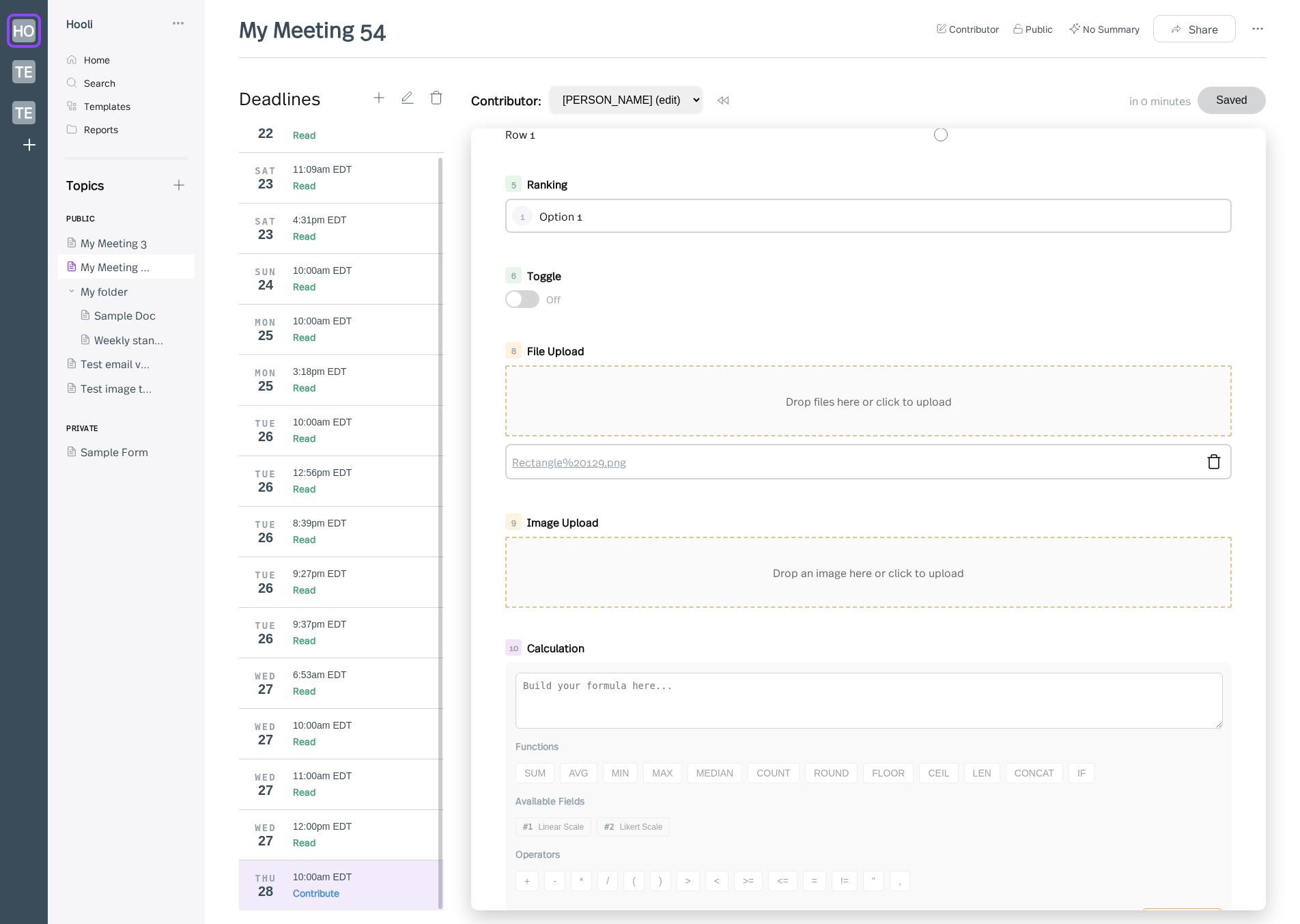
click at [574, 462] on link "Rectangle%20129.png" at bounding box center [854, 461] width 685 height 15
click at [642, 427] on div "Drop files here or click to upload" at bounding box center [868, 400] width 724 height 68
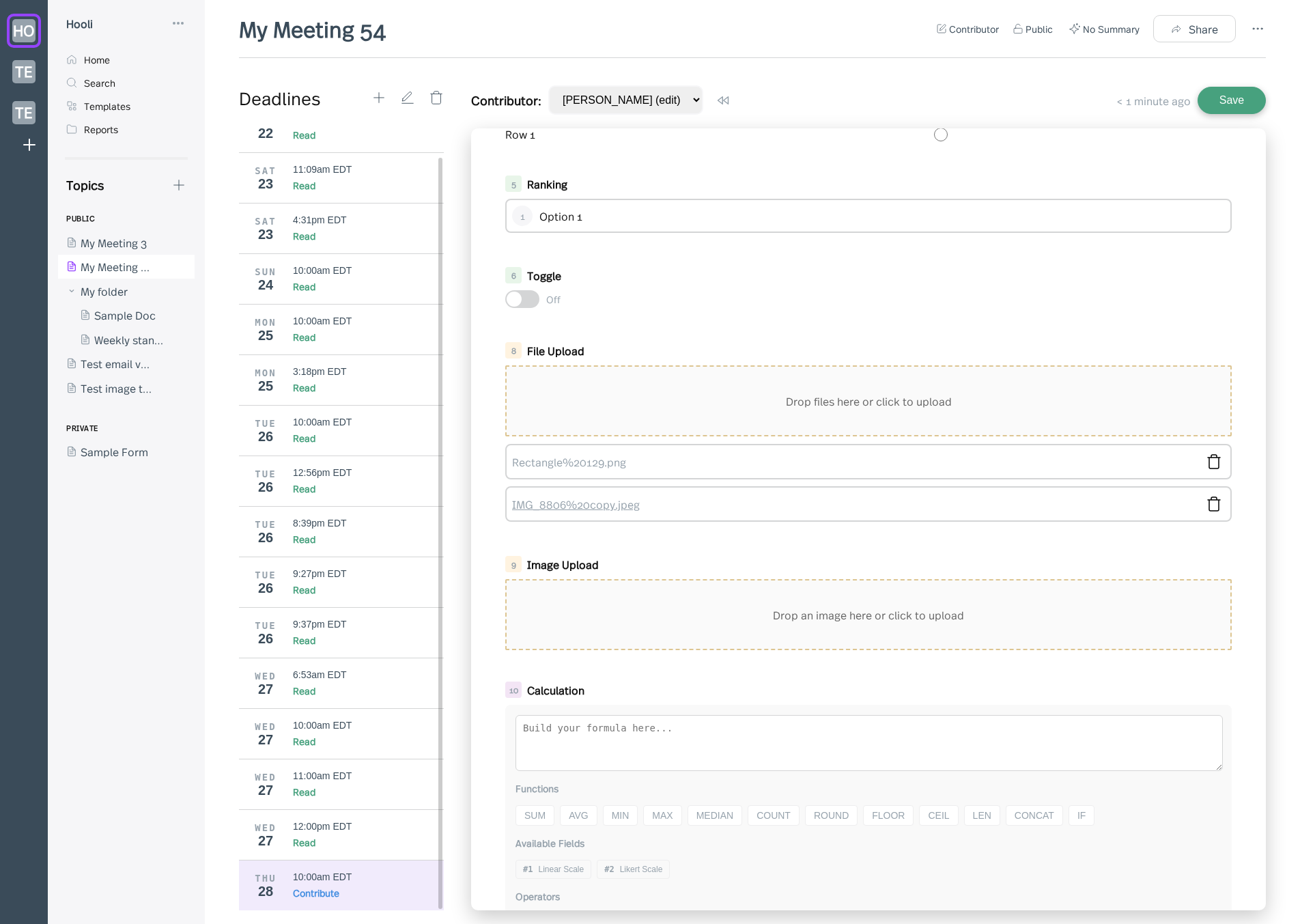
click at [577, 497] on link "IMG_8806%20copy.jpeg" at bounding box center [854, 503] width 685 height 15
click at [664, 378] on div "Drop files here or click to upload" at bounding box center [868, 400] width 724 height 68
click at [389, 93] on div at bounding box center [407, 97] width 72 height 24
click at [375, 93] on icon at bounding box center [378, 97] width 15 height 15
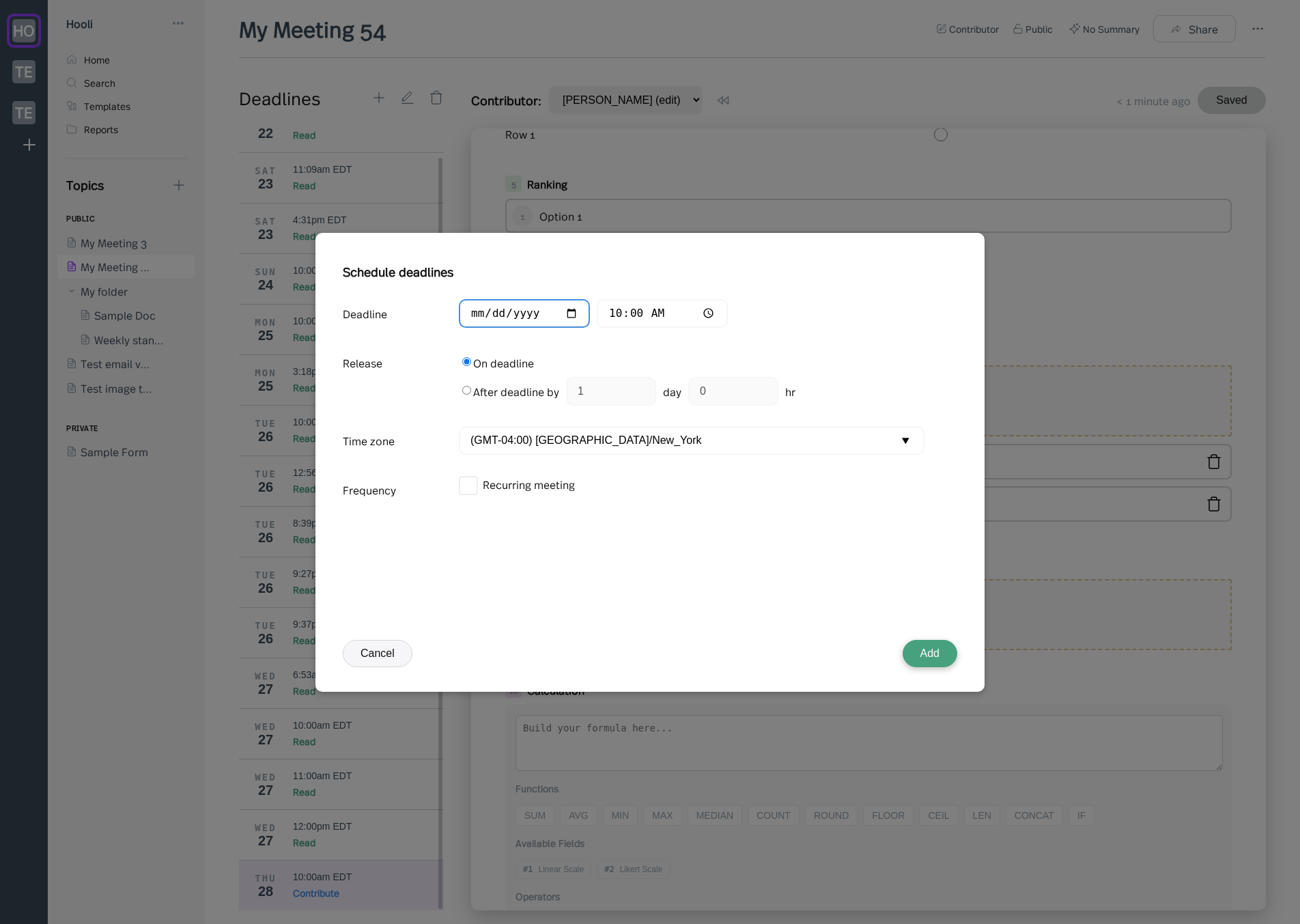
click at [501, 311] on input "2025-08-28" at bounding box center [524, 313] width 131 height 29
click at [501, 311] on input "0007-08-22" at bounding box center [524, 313] width 131 height 29
type input "2025-08-27"
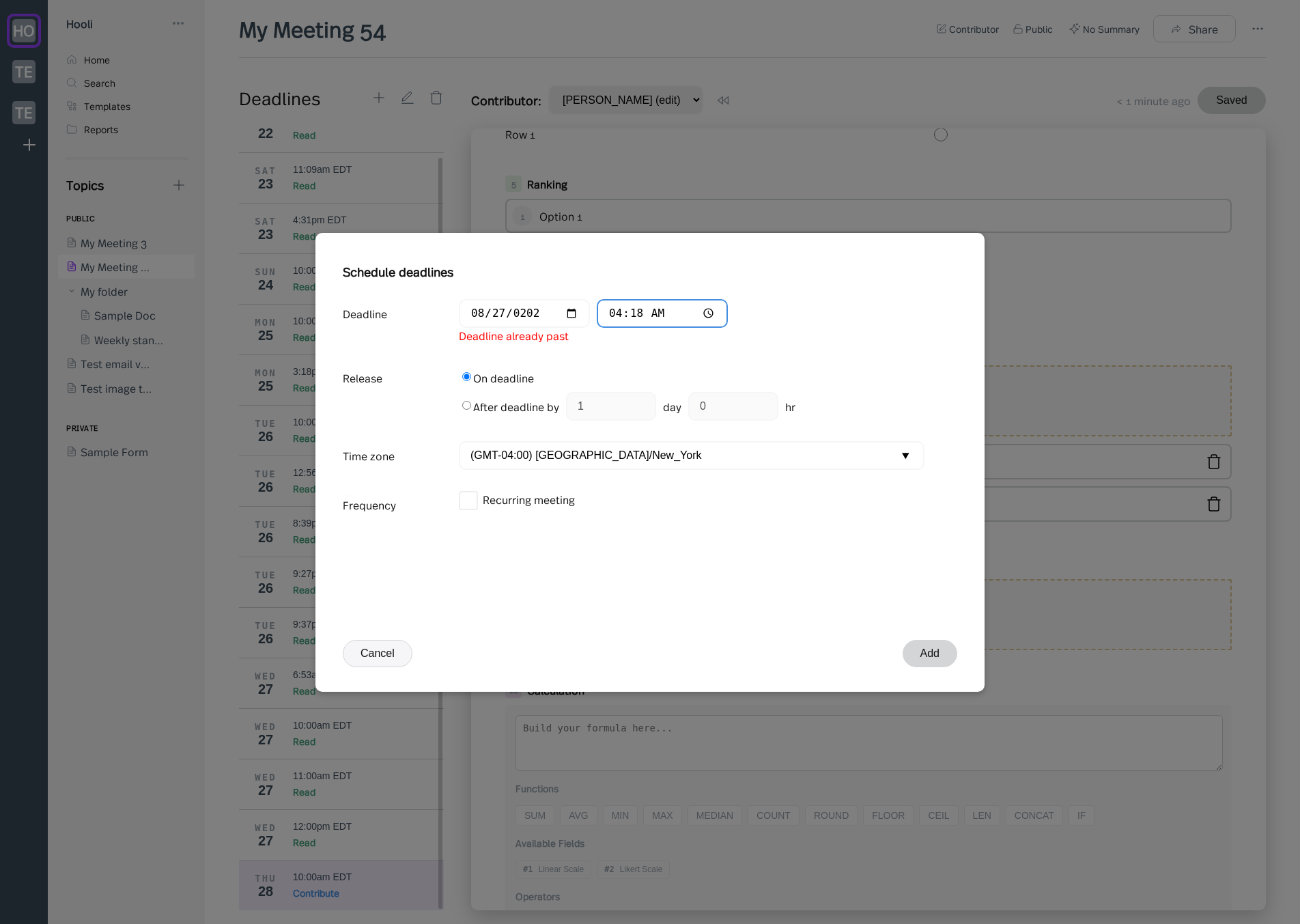
type input "16:18"
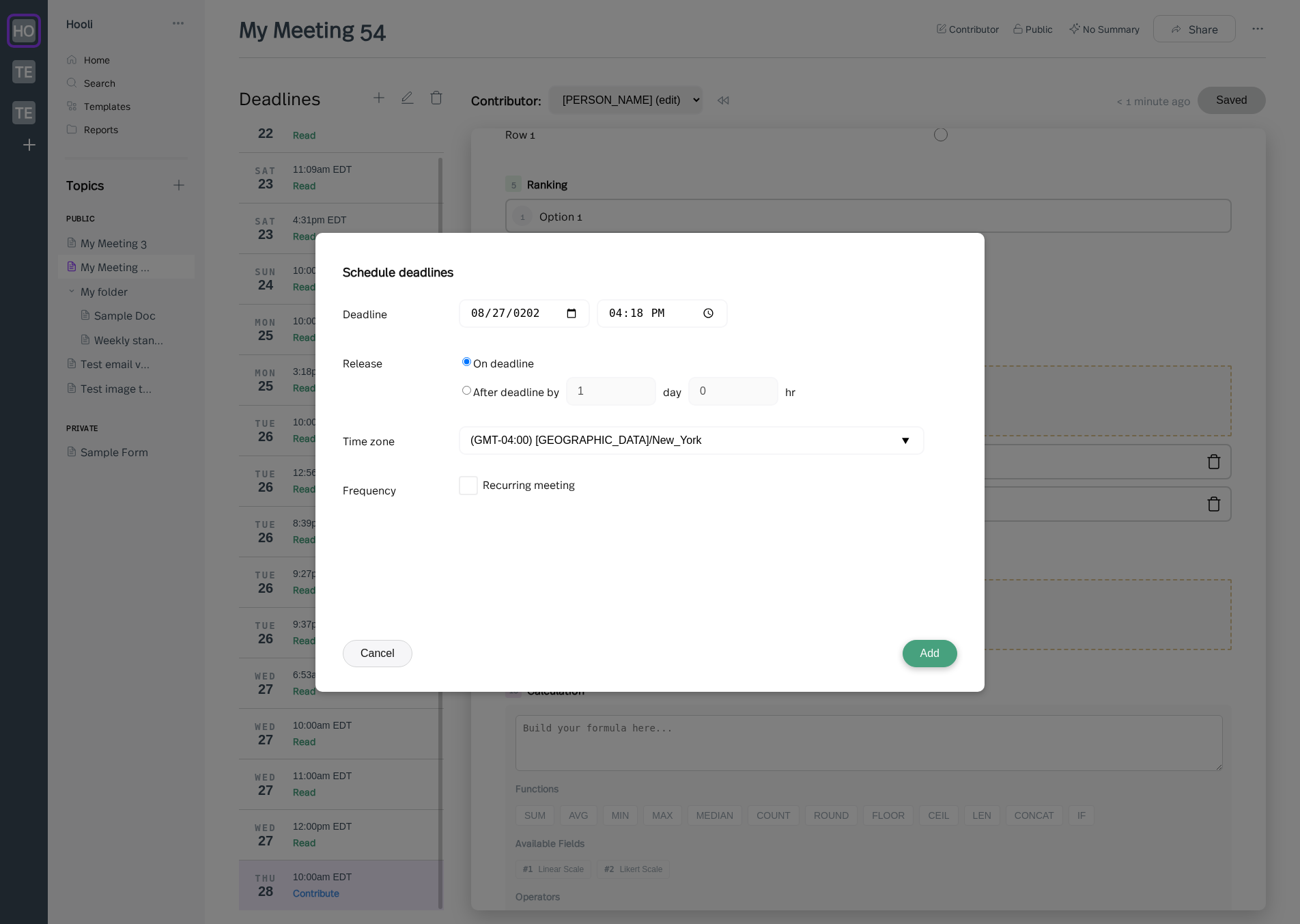
click at [943, 657] on button "Add" at bounding box center [930, 653] width 55 height 27
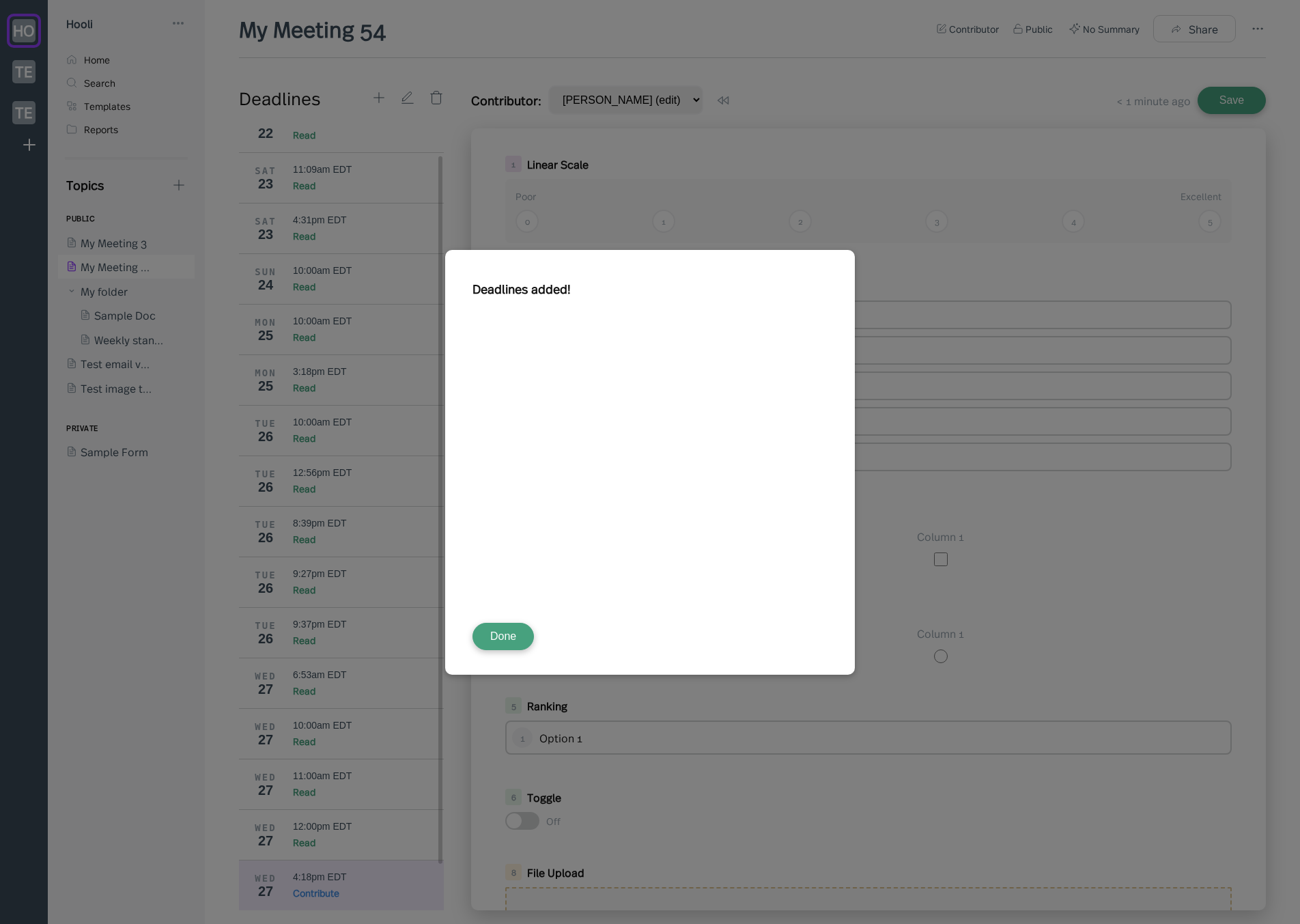
click at [501, 637] on button "Done" at bounding box center [503, 636] width 61 height 27
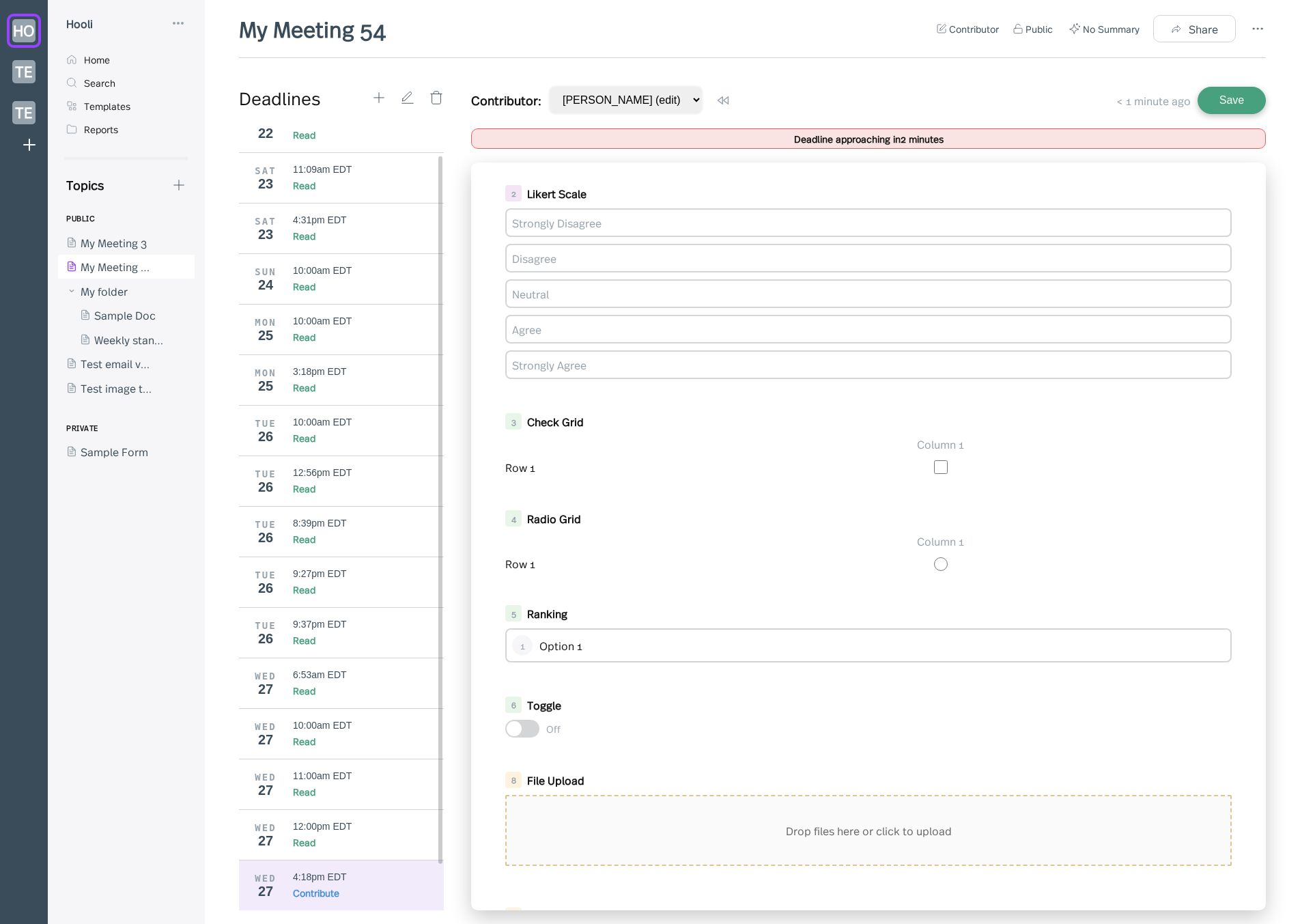
scroll to position [403, 0]
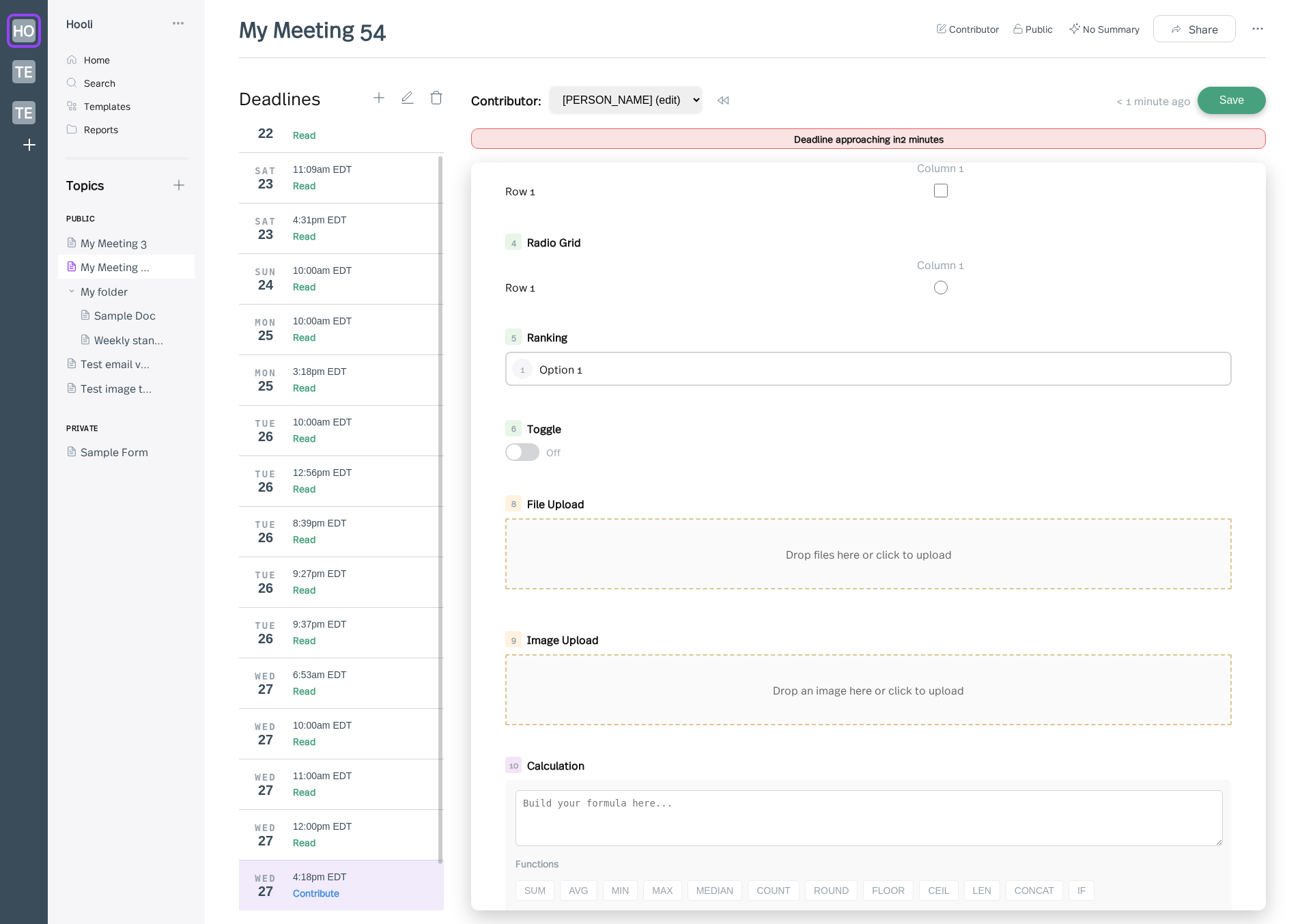
click at [674, 566] on div "Drop files here or click to upload" at bounding box center [868, 553] width 724 height 68
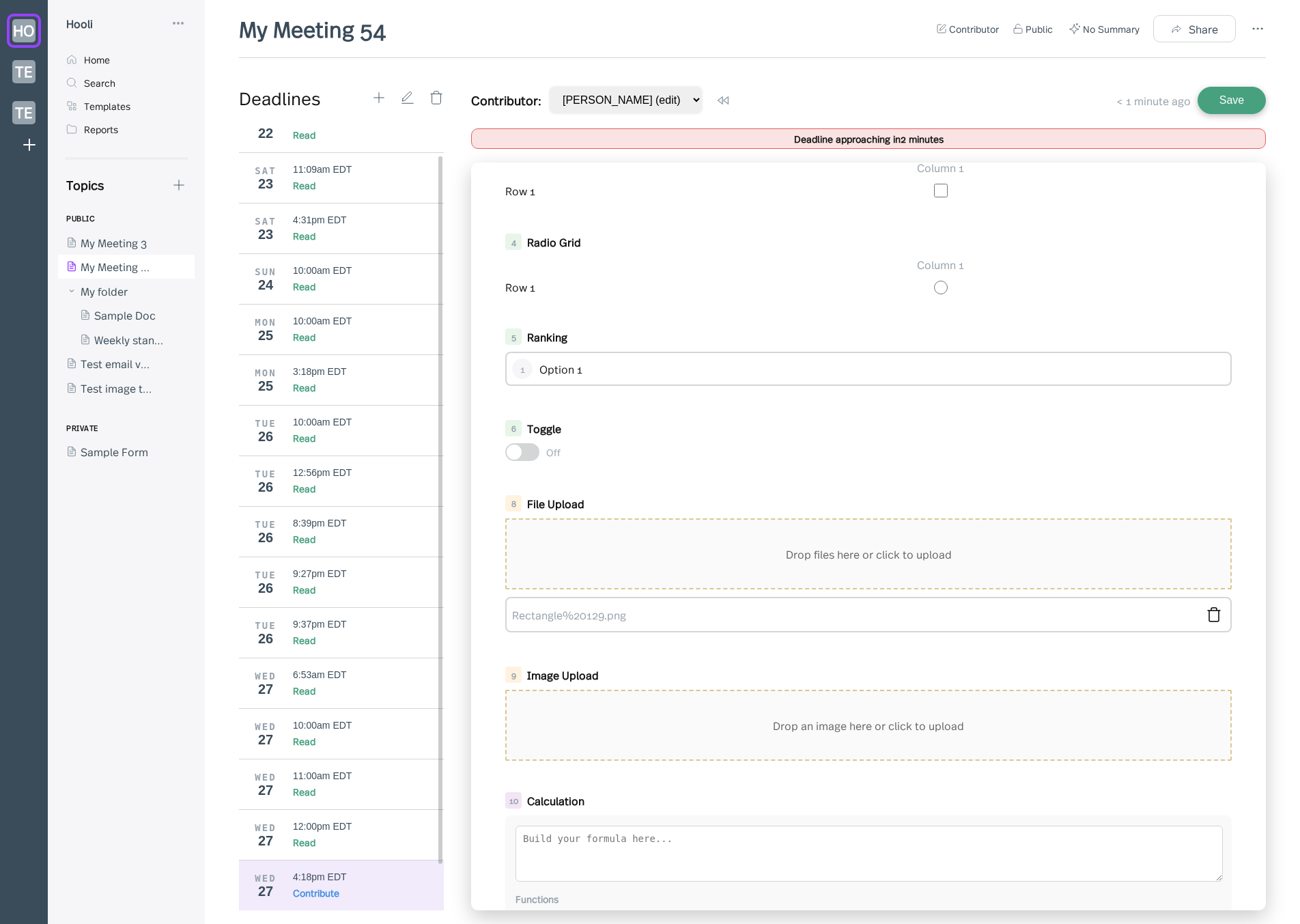
click at [786, 558] on div "Drop files here or click to upload" at bounding box center [868, 553] width 724 height 68
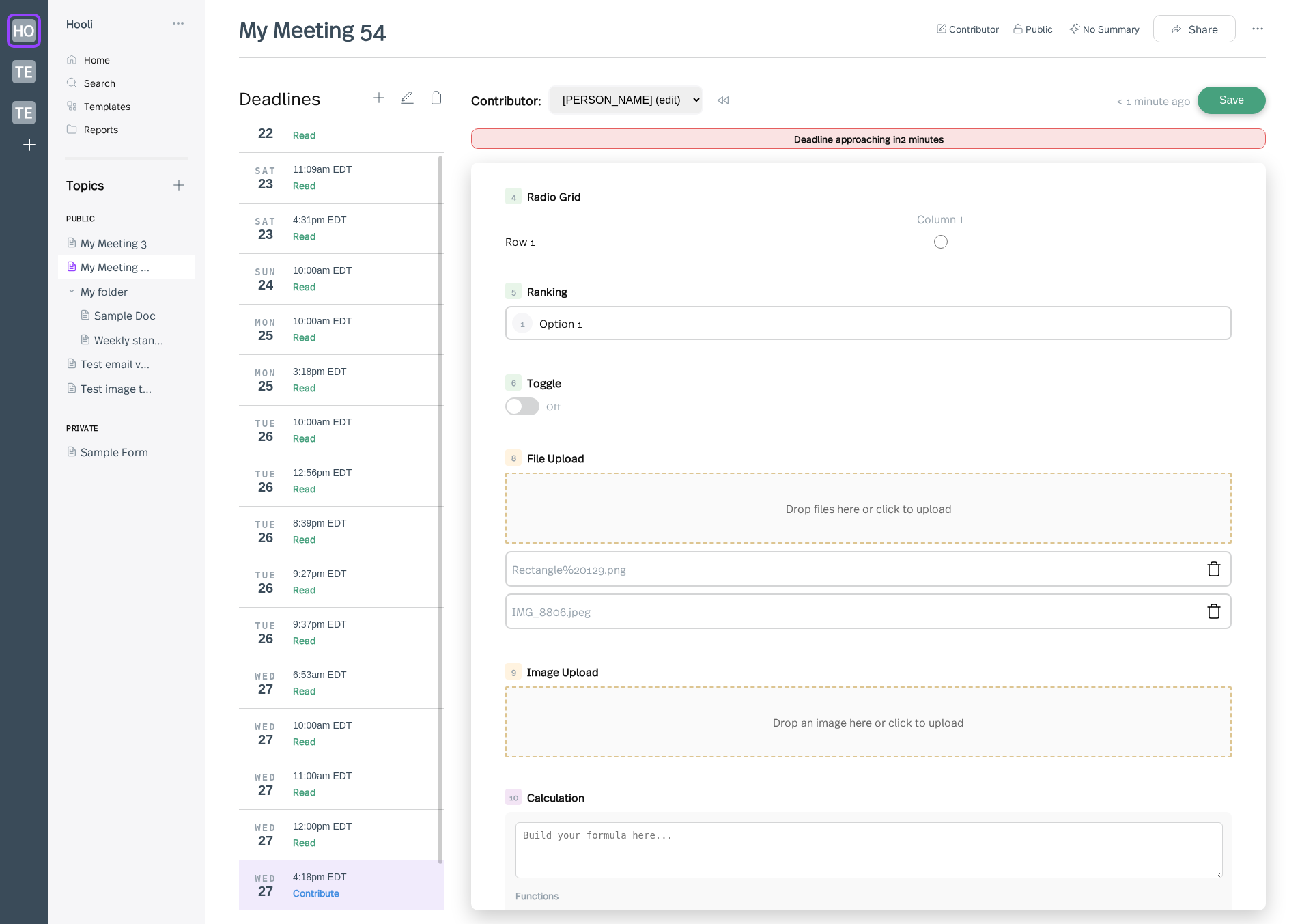
scroll to position [485, 0]
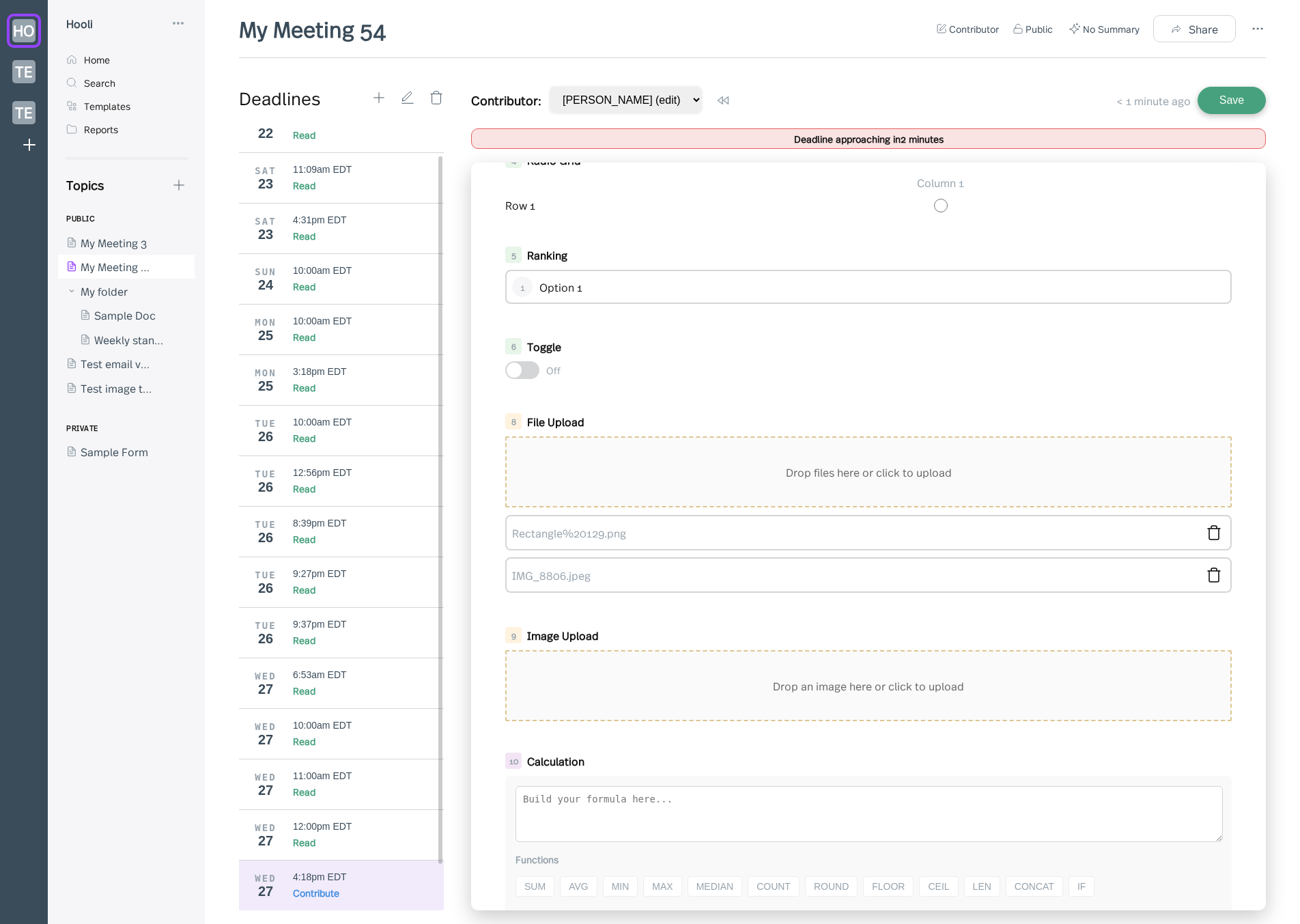
click at [729, 428] on div "File Upload" at bounding box center [859, 421] width 665 height 15
click at [735, 456] on div "Drop files here or click to upload" at bounding box center [868, 472] width 724 height 68
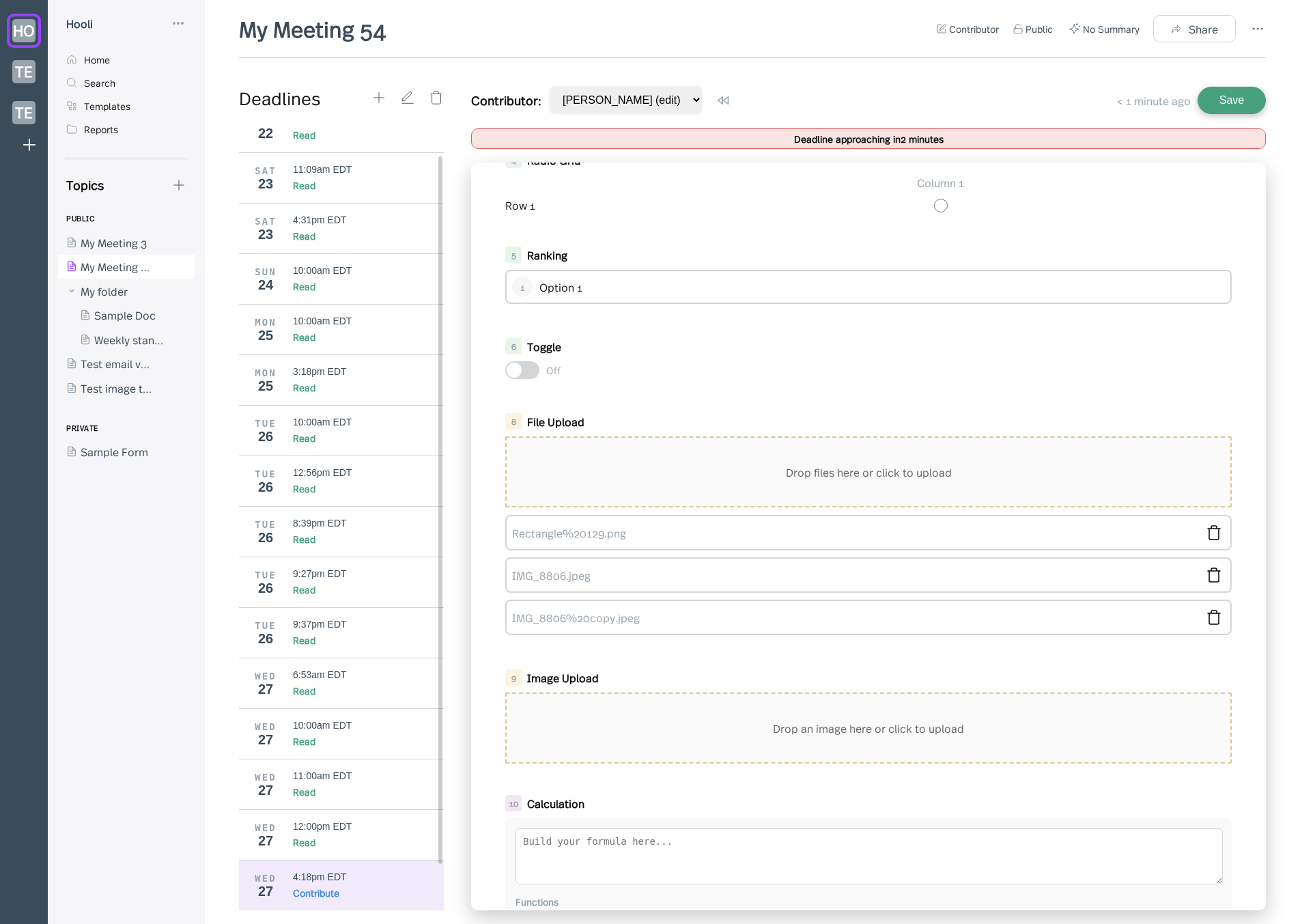
click at [781, 685] on div "9 Image Upload Drop an image here or click to upload" at bounding box center [868, 715] width 754 height 105
click at [780, 708] on div "Drop an image here or click to upload" at bounding box center [868, 728] width 724 height 68
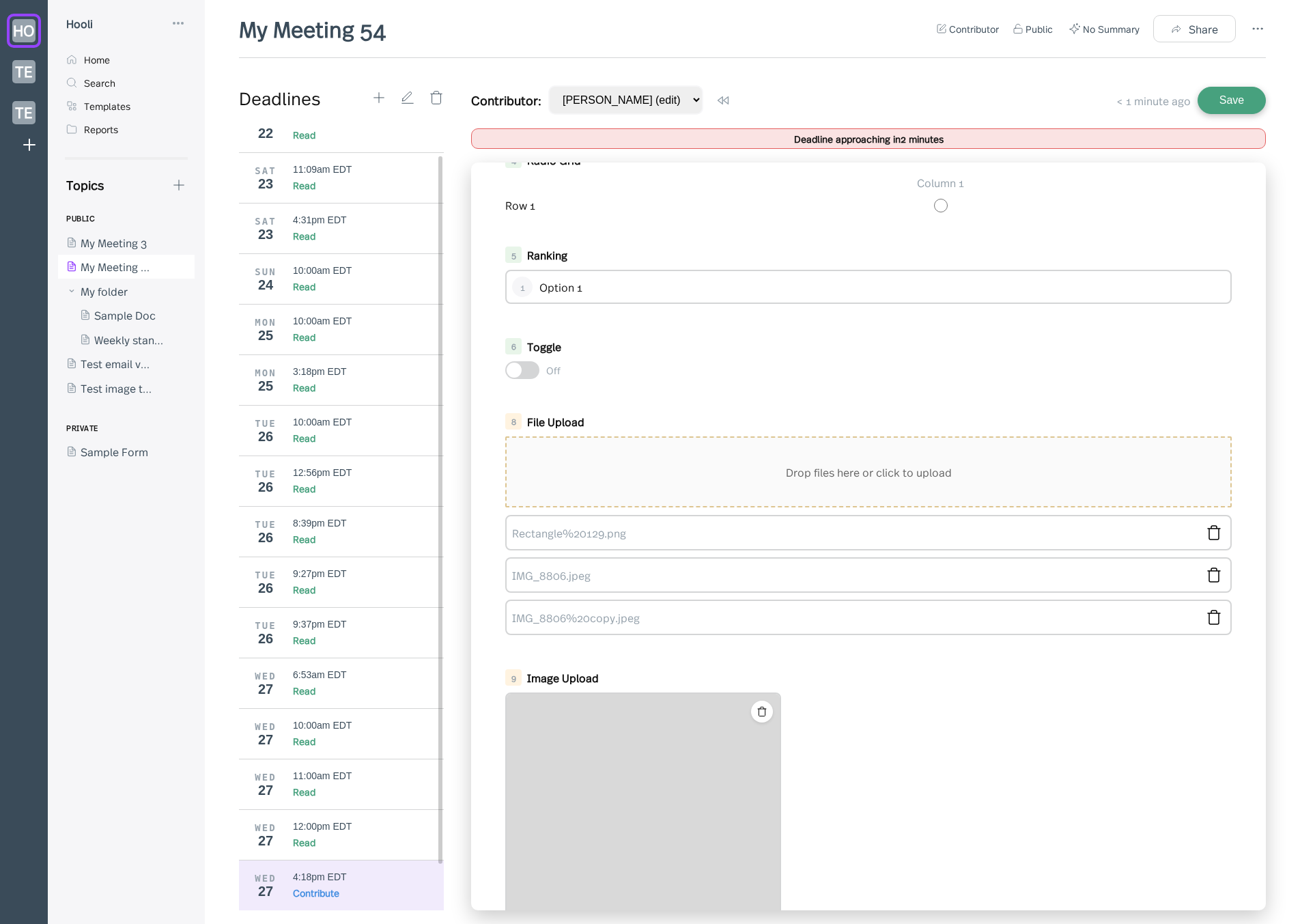
click at [1242, 100] on button "Save" at bounding box center [1232, 100] width 68 height 27
click at [374, 831] on div "12:00pm EDT" at bounding box center [368, 826] width 152 height 11
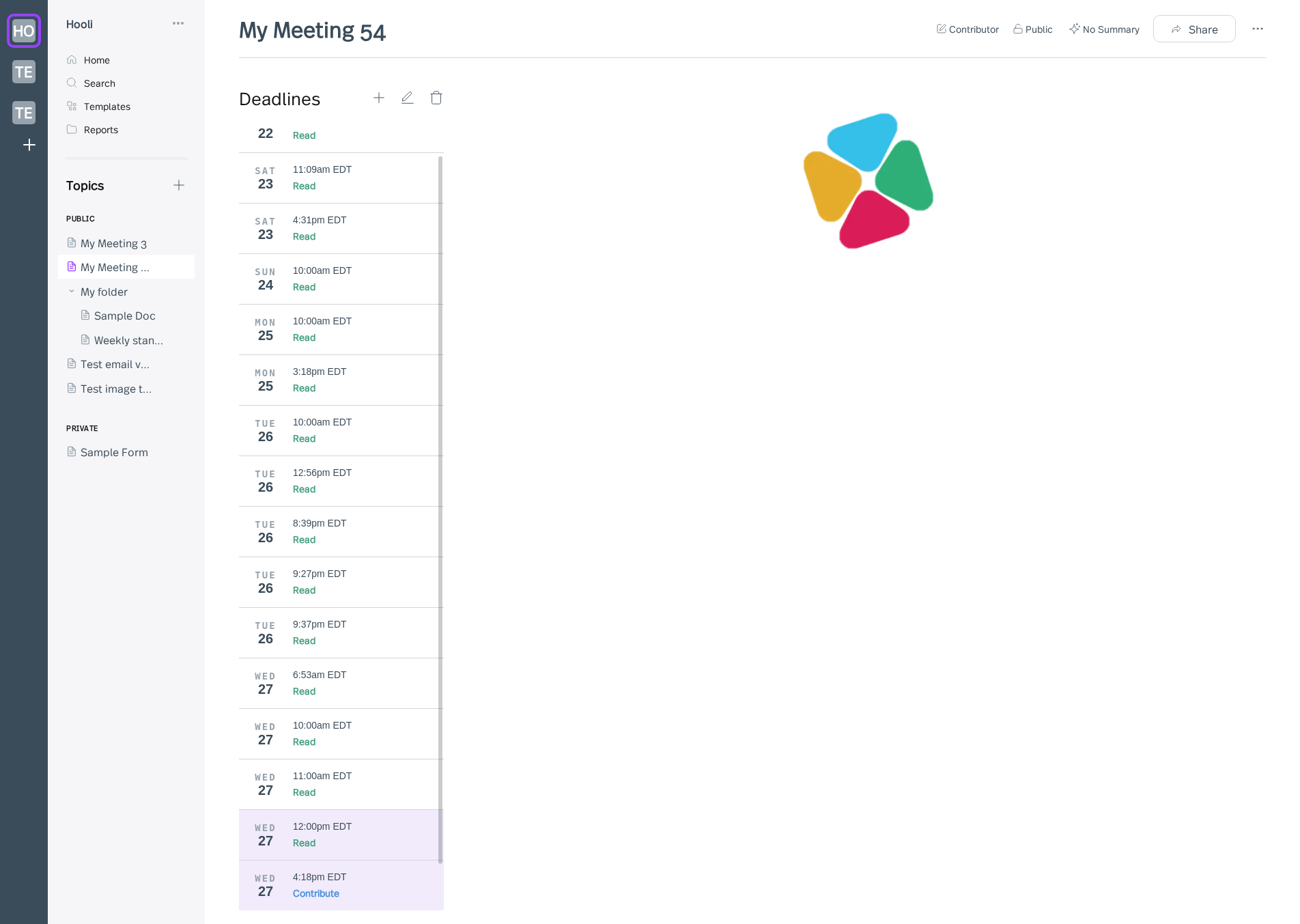
click at [363, 893] on div "Contribute" at bounding box center [368, 892] width 152 height 13
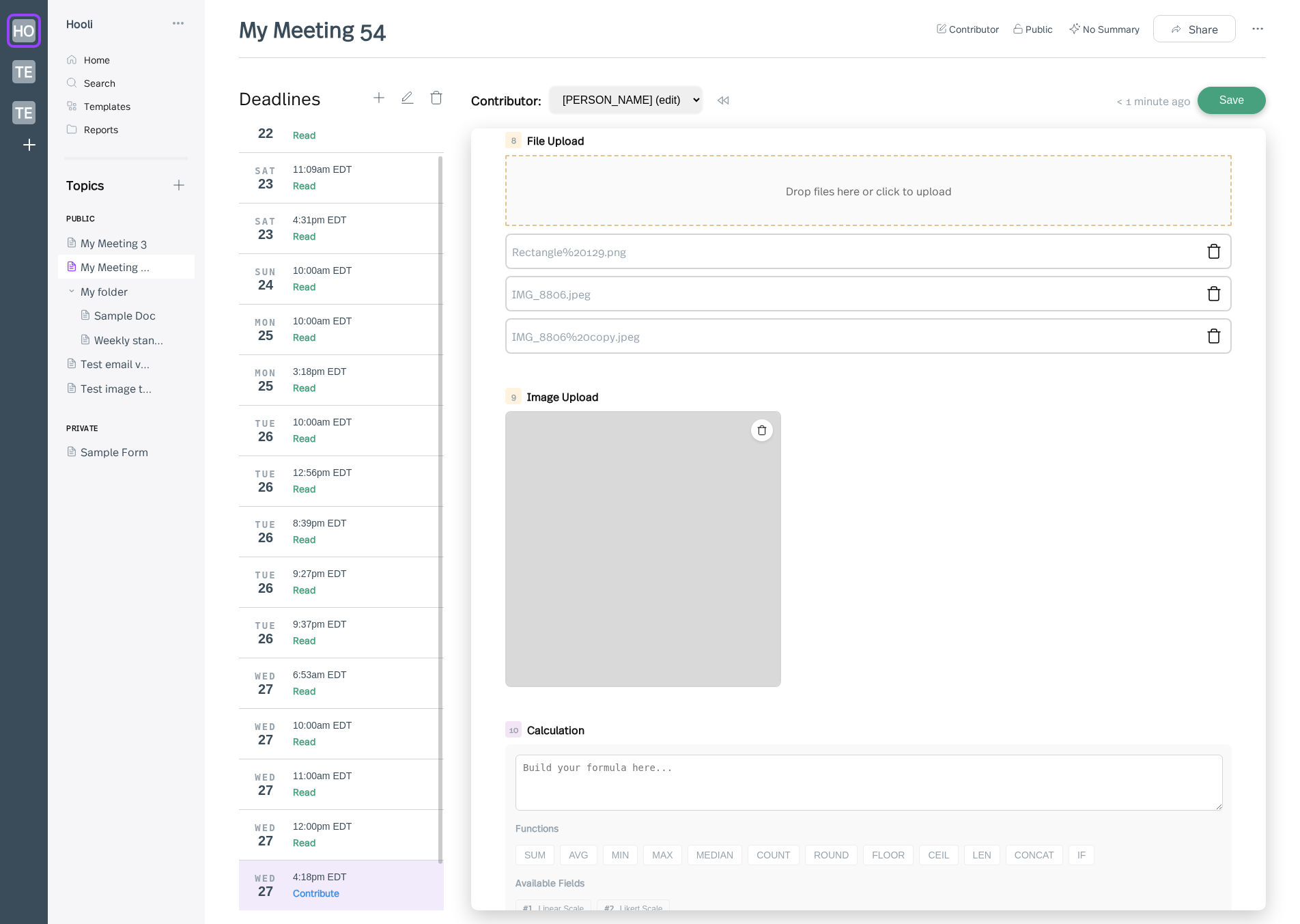
scroll to position [740, 0]
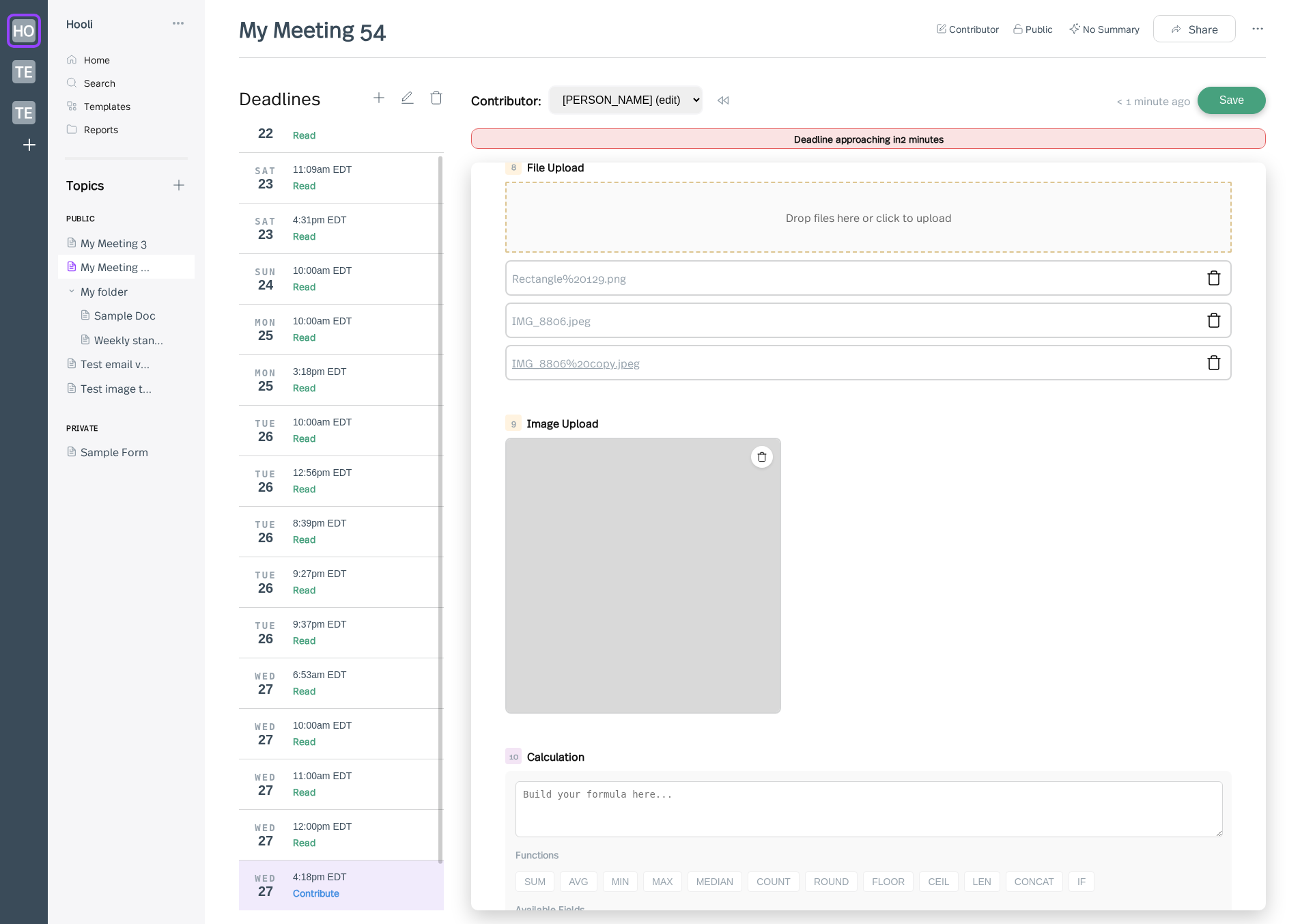
click at [588, 366] on link "IMG_8806%20copy.jpeg" at bounding box center [854, 362] width 685 height 15
click at [560, 328] on div "IMG_8806.jpeg" at bounding box center [868, 320] width 726 height 35
click at [559, 323] on link "IMG_8806.jpeg" at bounding box center [854, 320] width 685 height 15
click at [570, 278] on link "Rectangle%20129.png" at bounding box center [854, 277] width 685 height 15
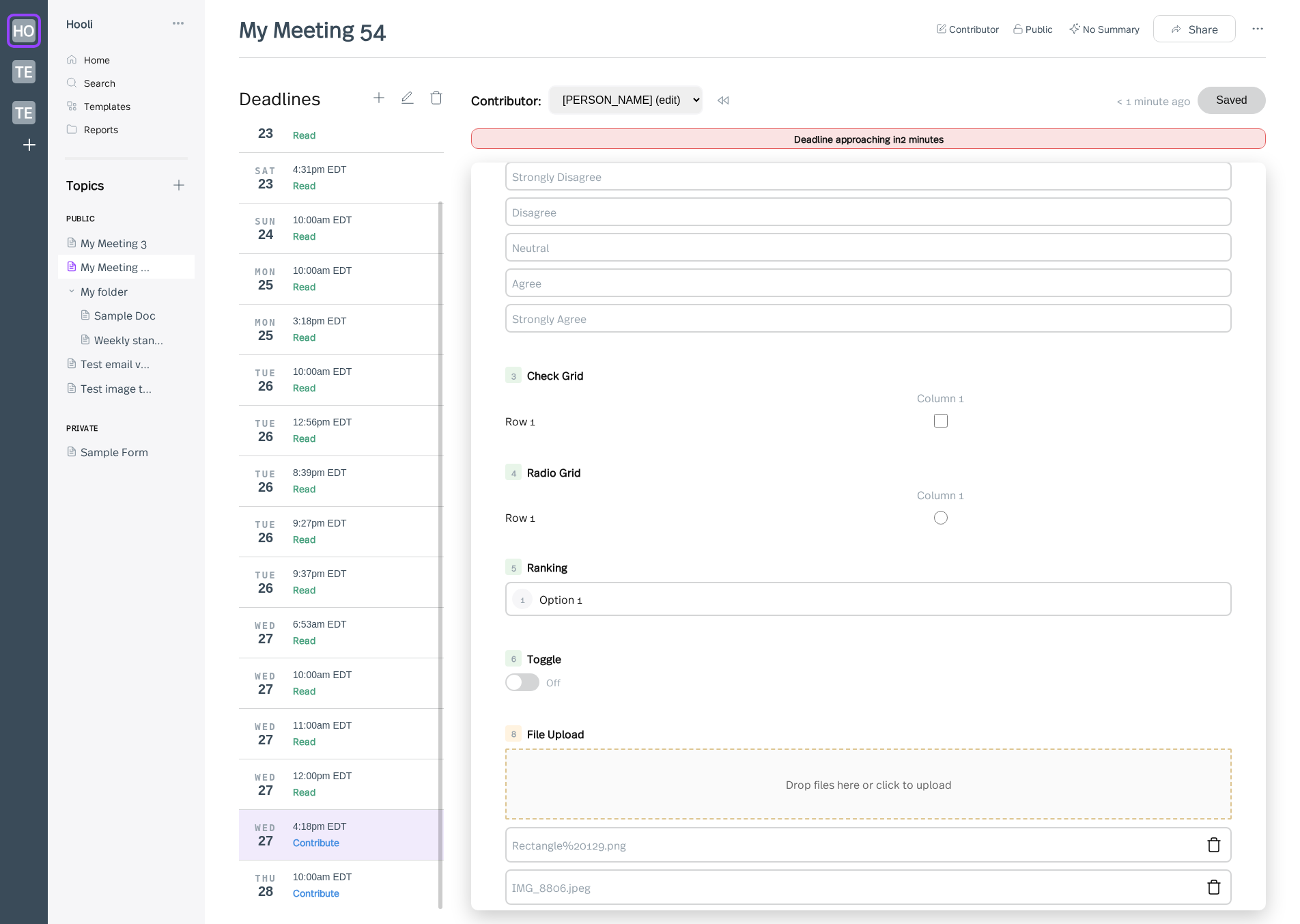
scroll to position [606, 0]
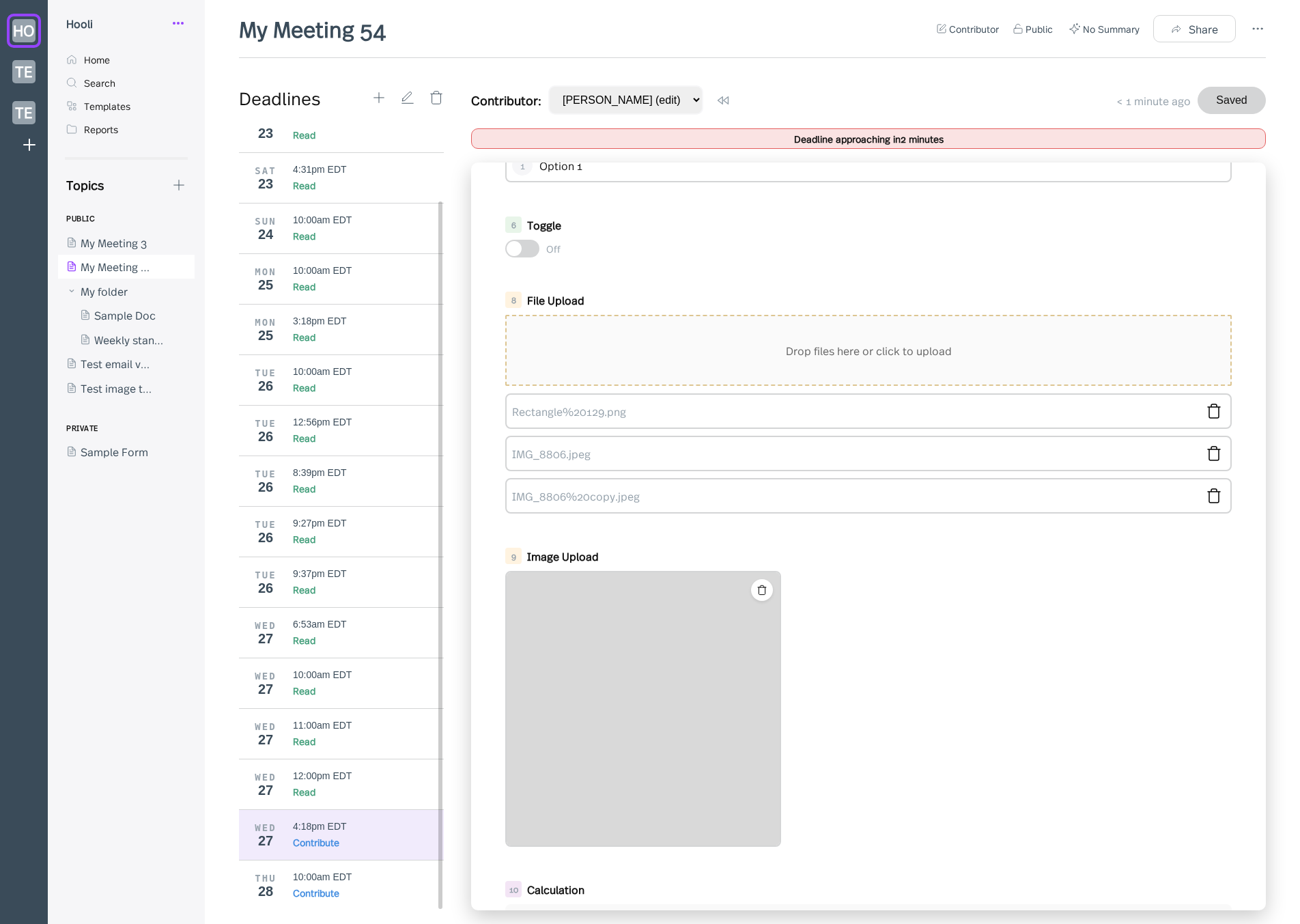
click at [177, 24] on icon at bounding box center [178, 23] width 16 height 16
click at [240, 60] on div "My Profile" at bounding box center [225, 57] width 49 height 15
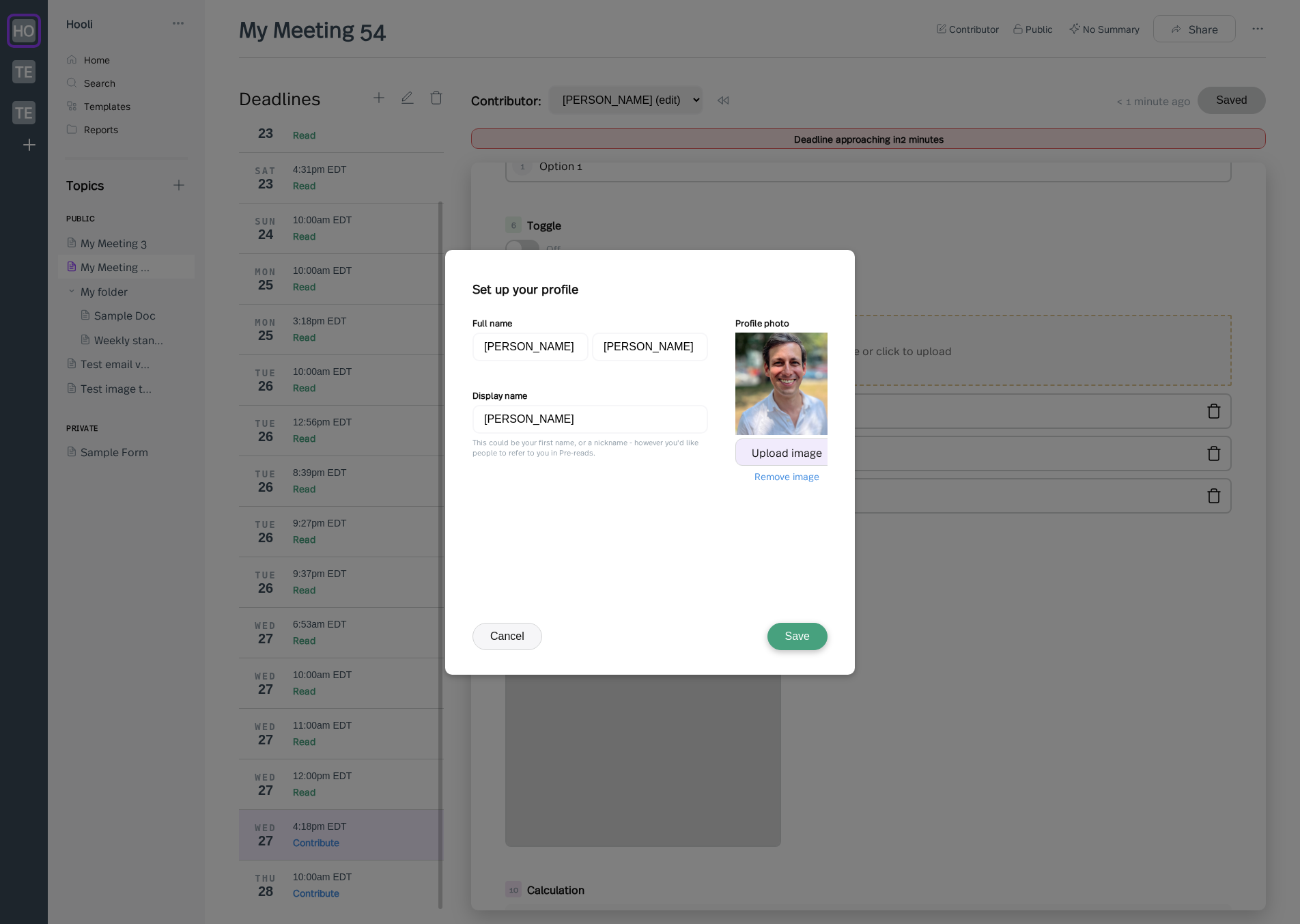
click at [785, 447] on div "Upload image" at bounding box center [787, 452] width 71 height 13
click at [801, 632] on button "Save" at bounding box center [798, 636] width 60 height 27
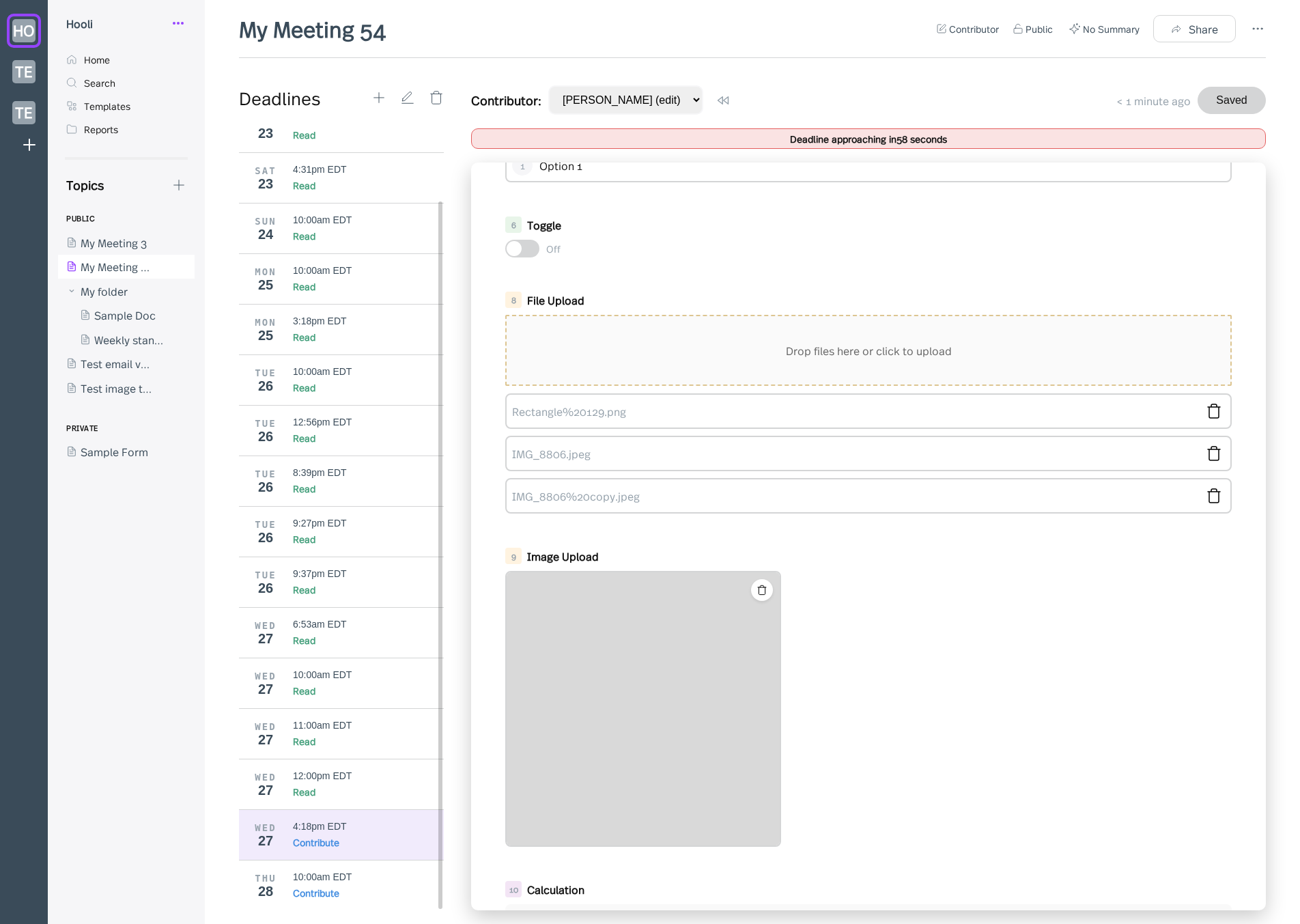
click at [182, 20] on icon at bounding box center [178, 23] width 16 height 16
click at [217, 47] on div "My Profile" at bounding box center [237, 57] width 137 height 29
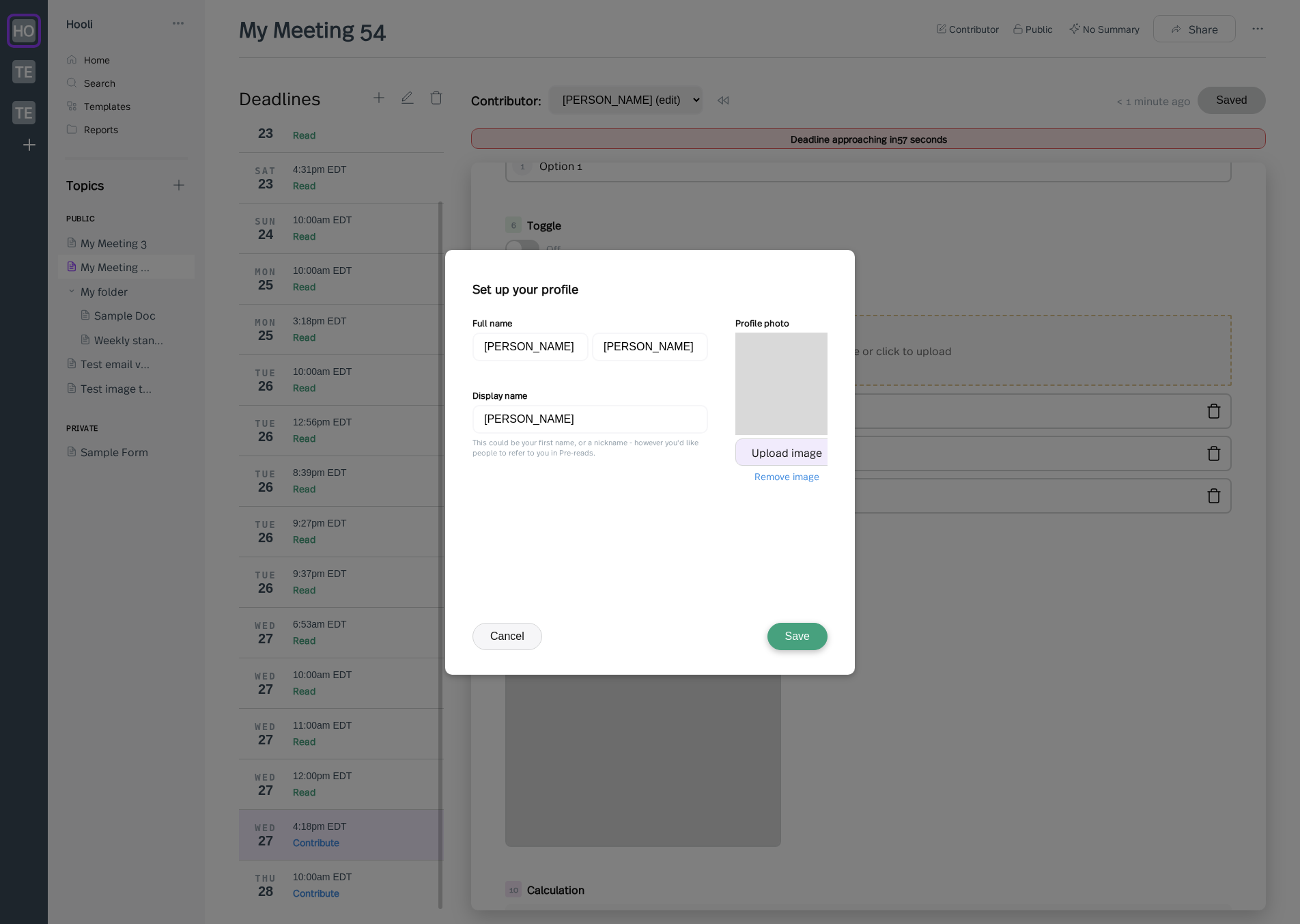
click at [769, 453] on div "Upload image" at bounding box center [787, 452] width 71 height 13
click at [785, 474] on div "Remove image" at bounding box center [787, 476] width 65 height 13
click at [802, 641] on button "Save" at bounding box center [798, 636] width 60 height 27
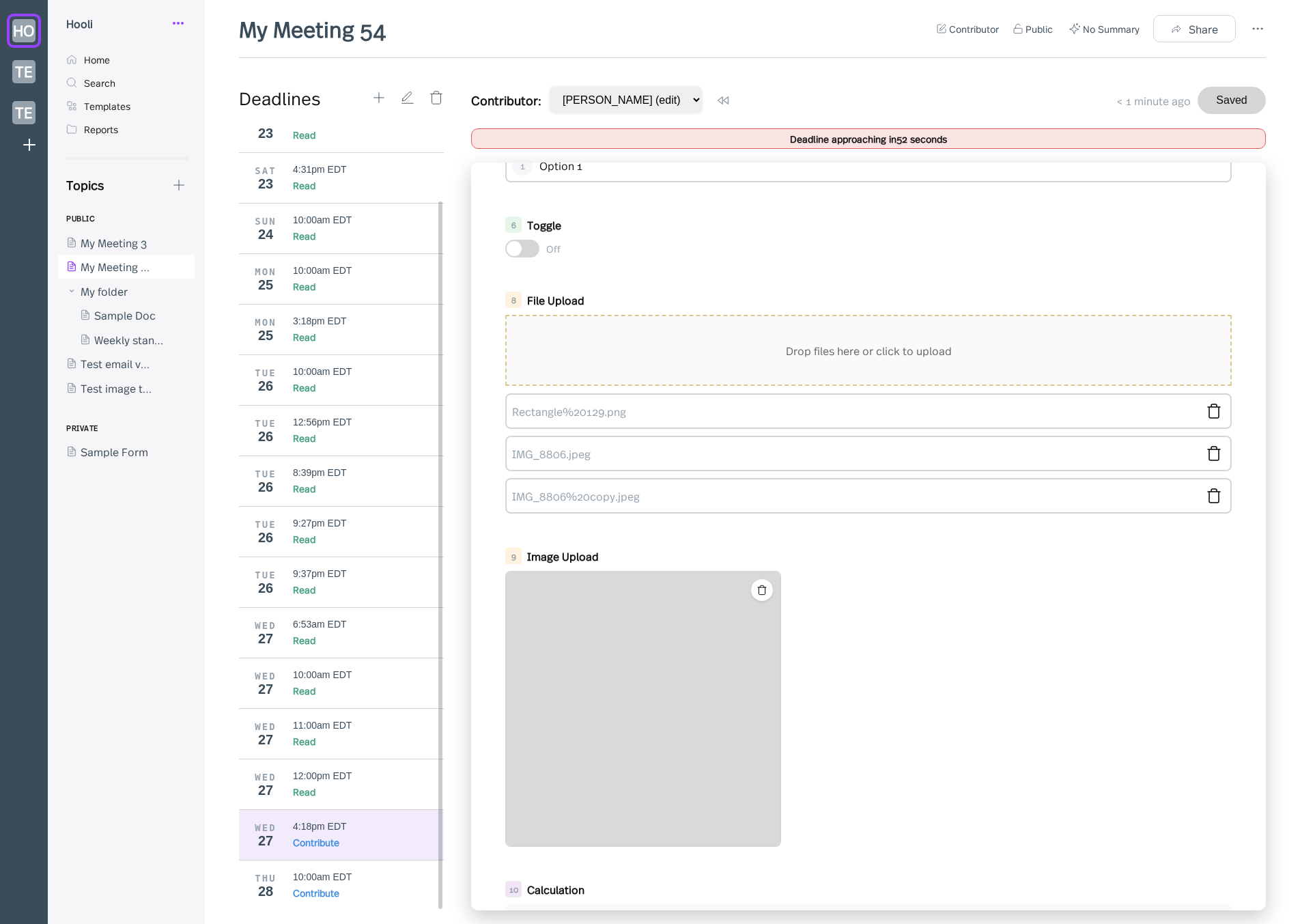
click at [177, 23] on circle at bounding box center [178, 24] width 2 height 2
click at [202, 54] on div "My Profile" at bounding box center [225, 57] width 49 height 15
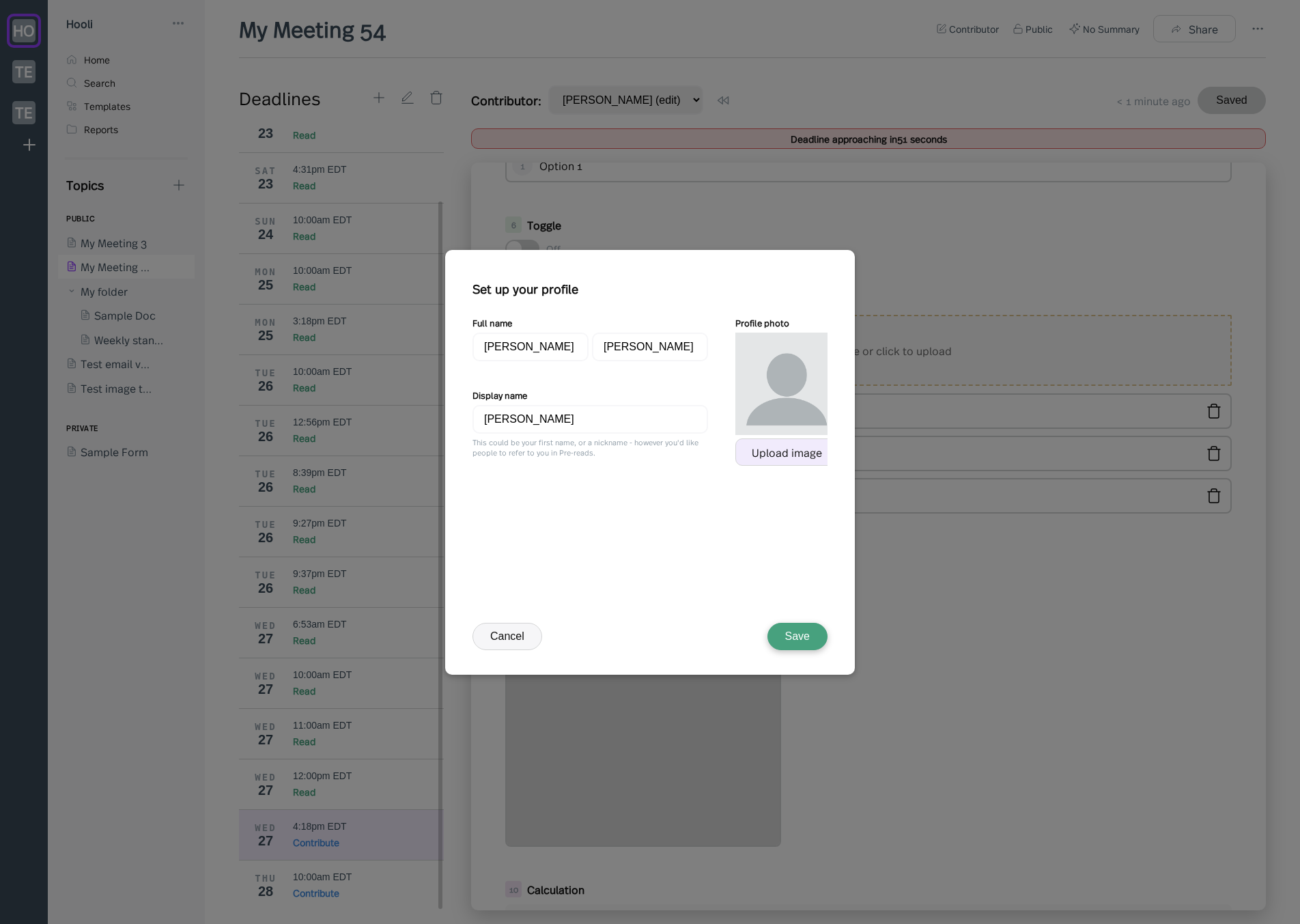
click at [786, 443] on div "Upload image" at bounding box center [787, 451] width 102 height 27
click at [792, 632] on button "Save" at bounding box center [798, 636] width 60 height 27
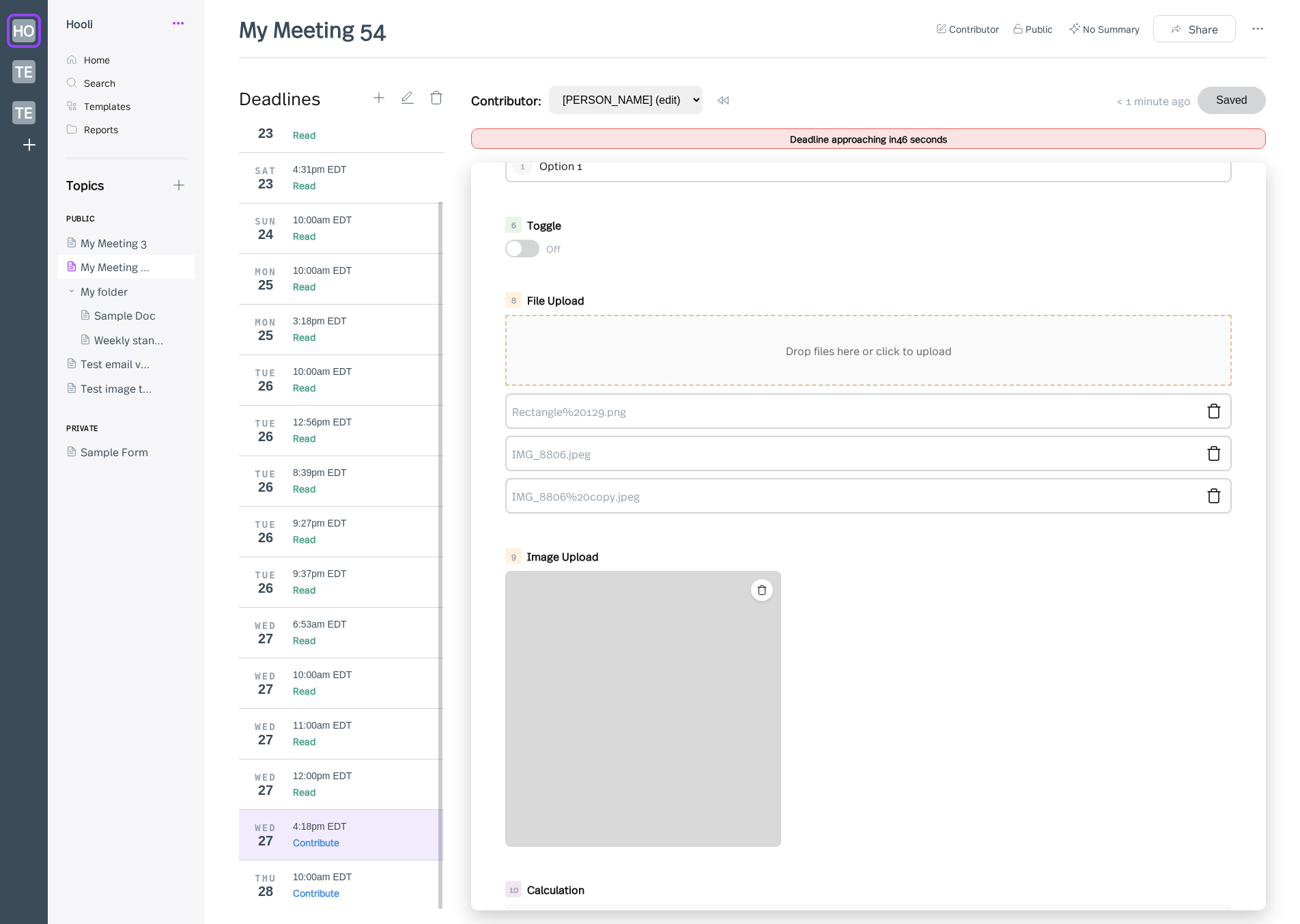
click at [181, 20] on icon at bounding box center [178, 23] width 16 height 16
click at [226, 55] on div "My Profile" at bounding box center [225, 57] width 49 height 15
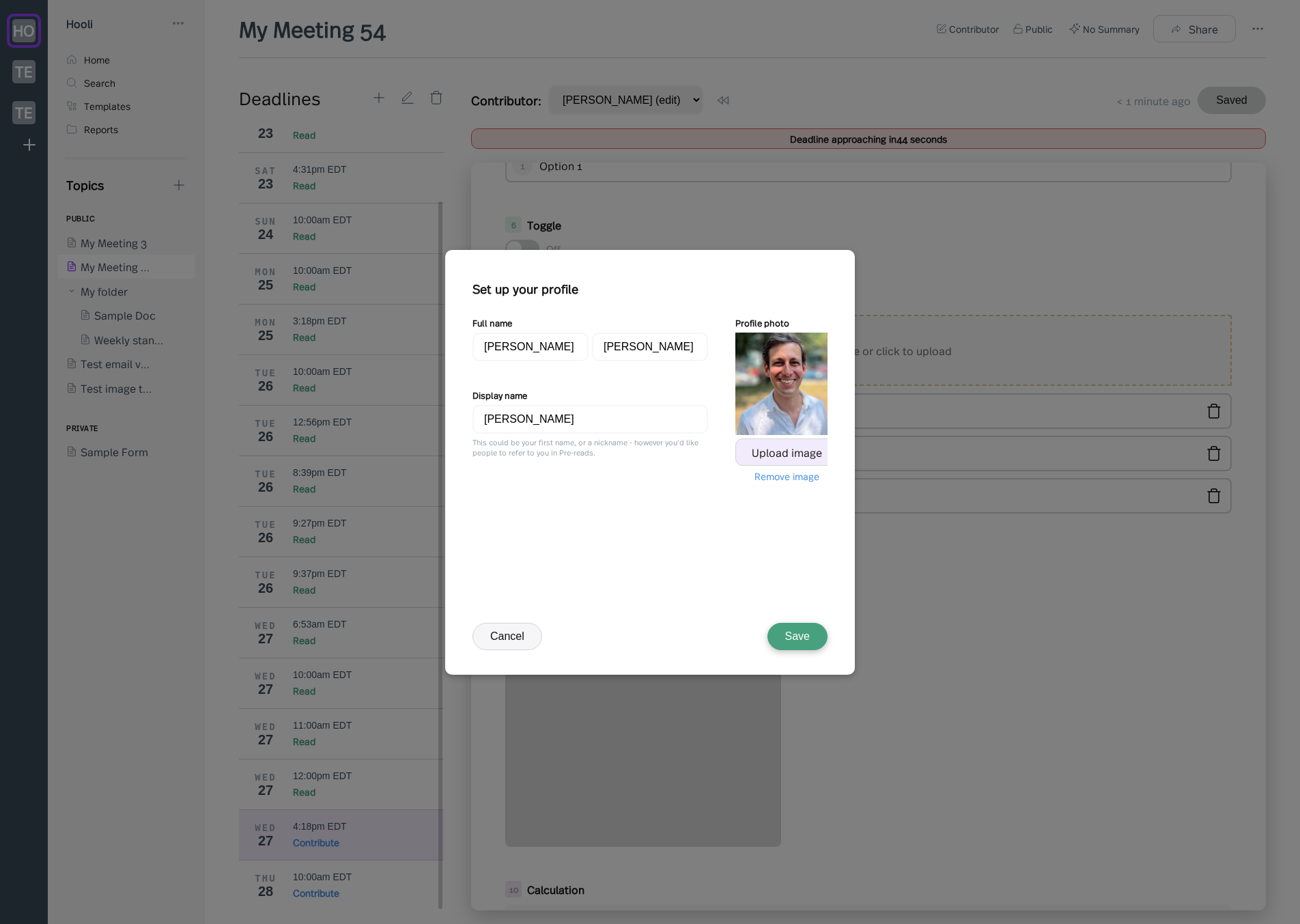
click at [765, 446] on div "Upload image" at bounding box center [787, 452] width 71 height 13
click at [500, 658] on div "Cancel Save" at bounding box center [650, 648] width 355 height 52
click at [508, 645] on button "Cancel" at bounding box center [507, 636] width 70 height 27
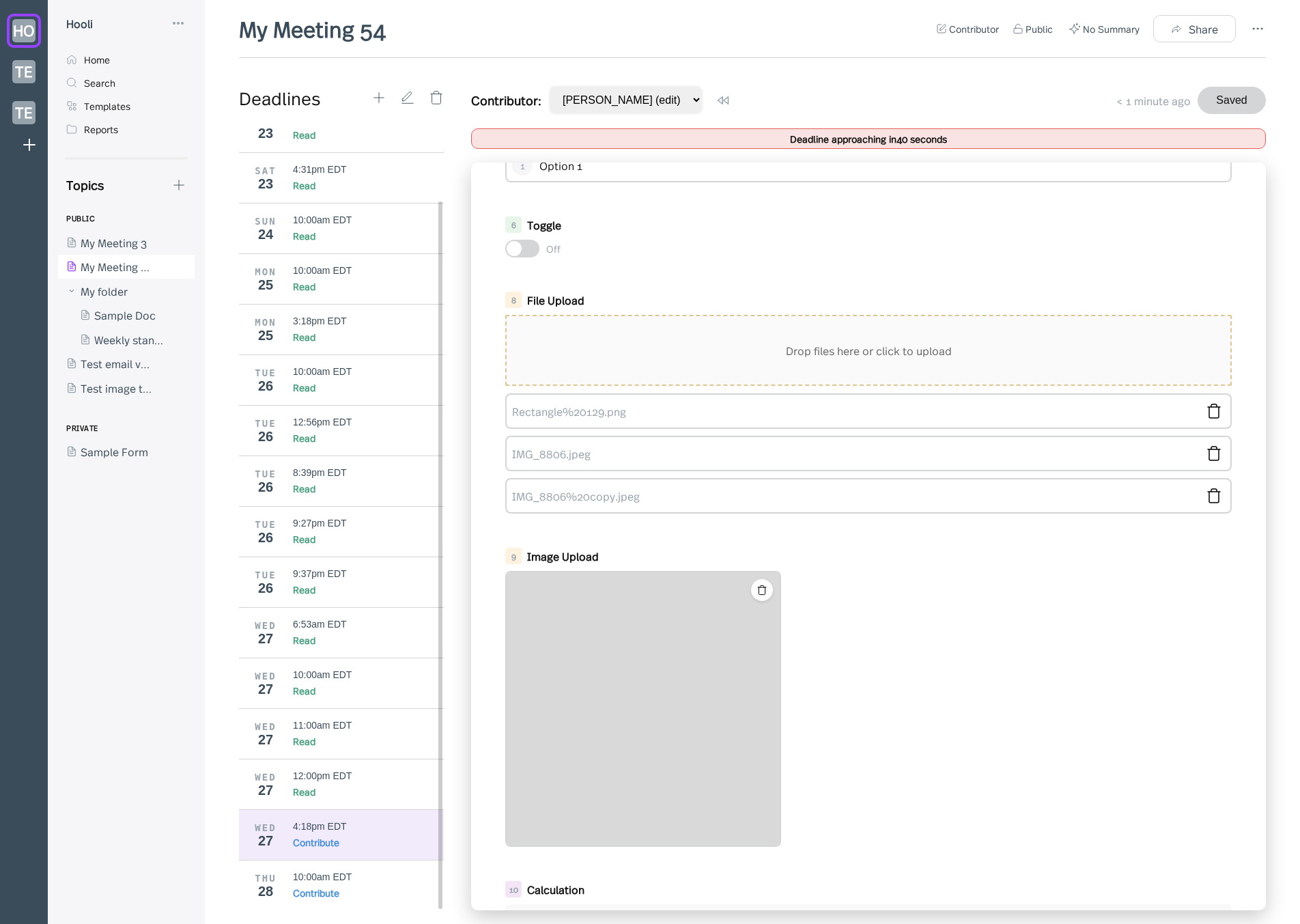
click at [188, 21] on div "Hooli" at bounding box center [126, 23] width 137 height 16
click at [184, 18] on icon at bounding box center [178, 23] width 16 height 16
click at [217, 49] on div "My Profile" at bounding box center [225, 57] width 49 height 15
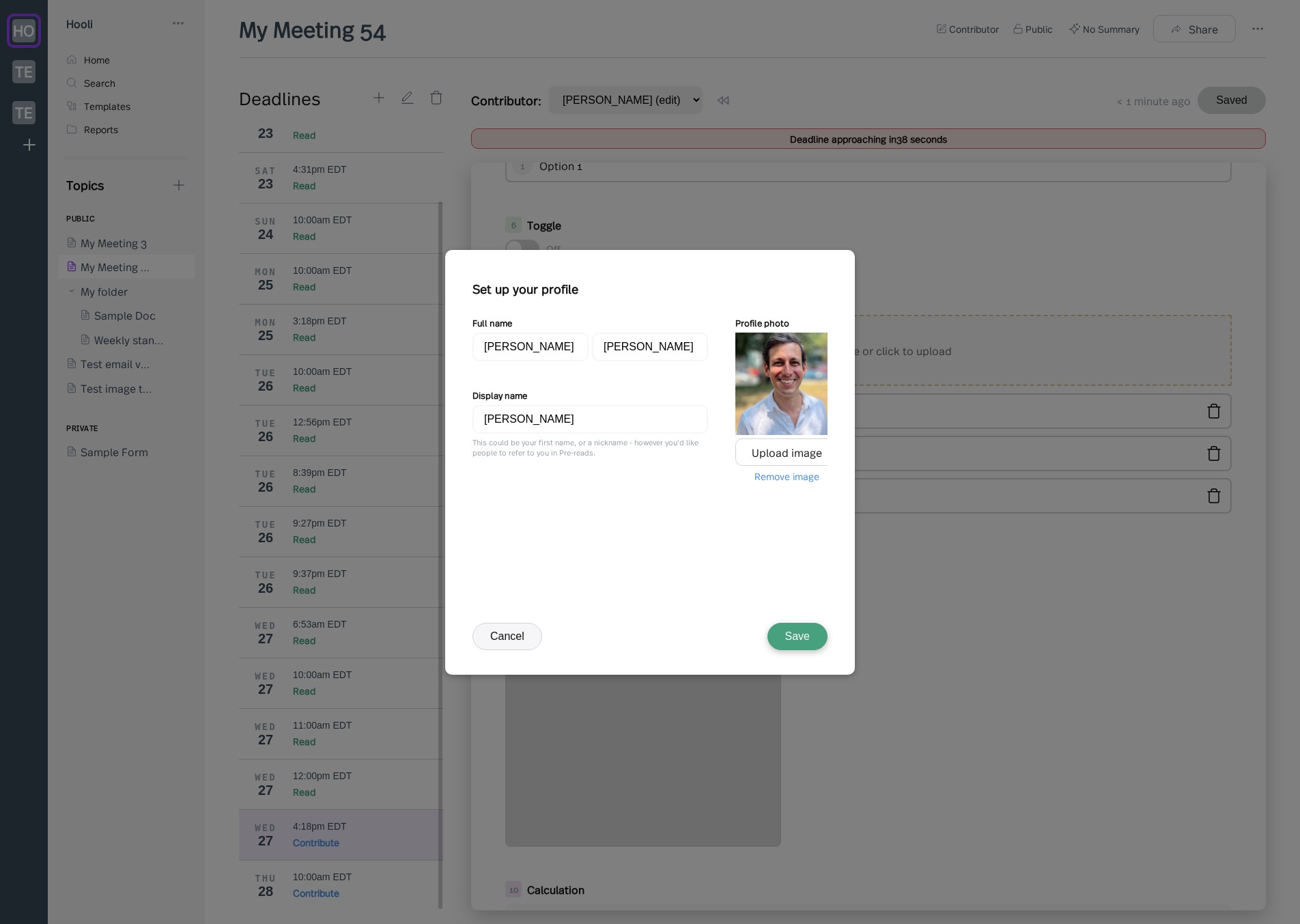
click at [520, 640] on button "Cancel" at bounding box center [507, 636] width 70 height 27
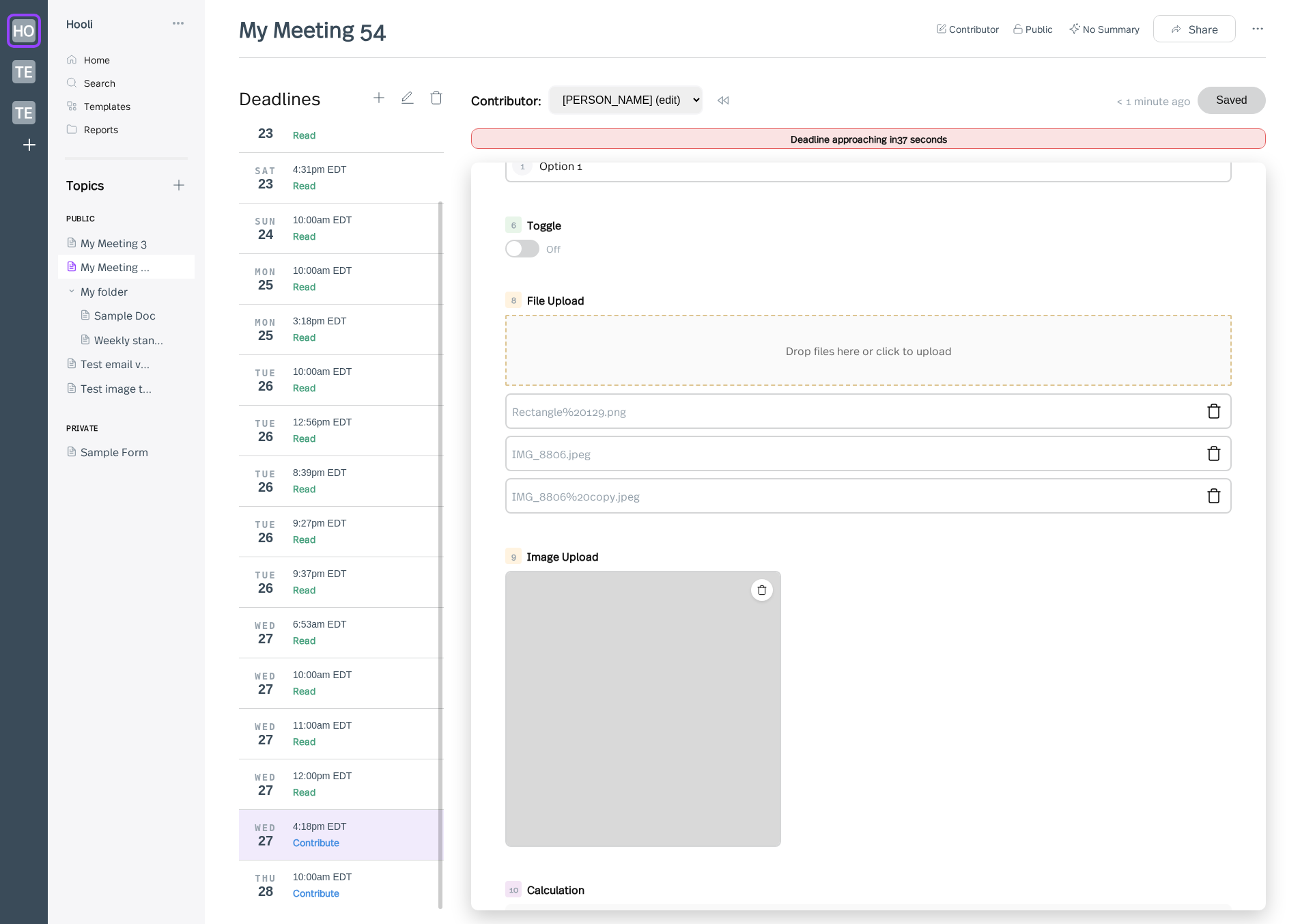
click at [674, 546] on div "9 Image Upload" at bounding box center [868, 697] width 754 height 312
click at [714, 287] on div "8 File Upload Drop files here or click to upload Rectangle%20129.png IMG_8806.j…" at bounding box center [868, 403] width 754 height 236
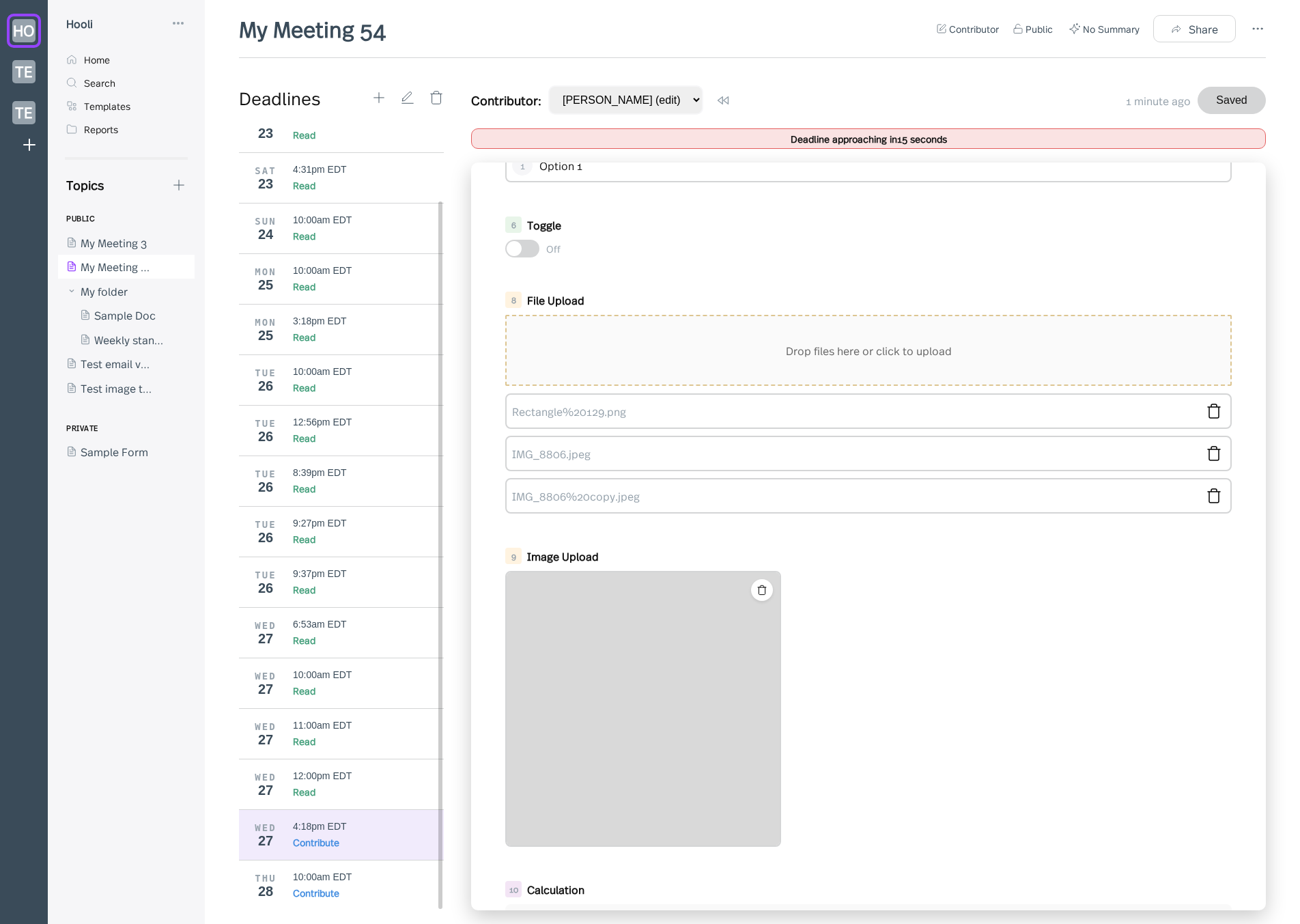
click at [531, 62] on div "My Meeting 54 Contributor Public No Summary Share Deadlines Aug 2025 FRI 22 10:…" at bounding box center [752, 468] width 1027 height 910
click at [669, 658] on img at bounding box center [643, 709] width 273 height 273
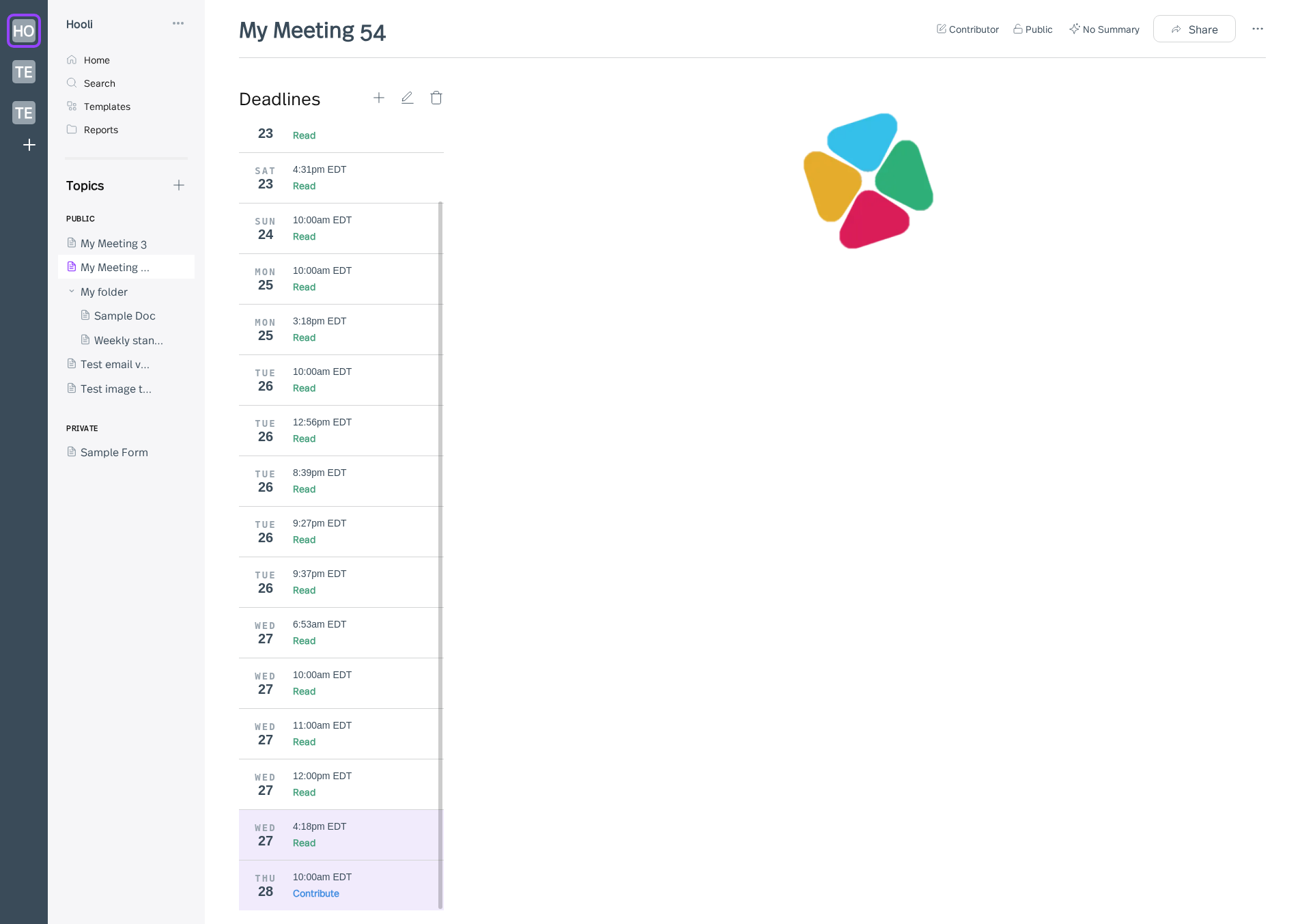
click at [323, 829] on div "4:18pm EDT" at bounding box center [320, 826] width 54 height 11
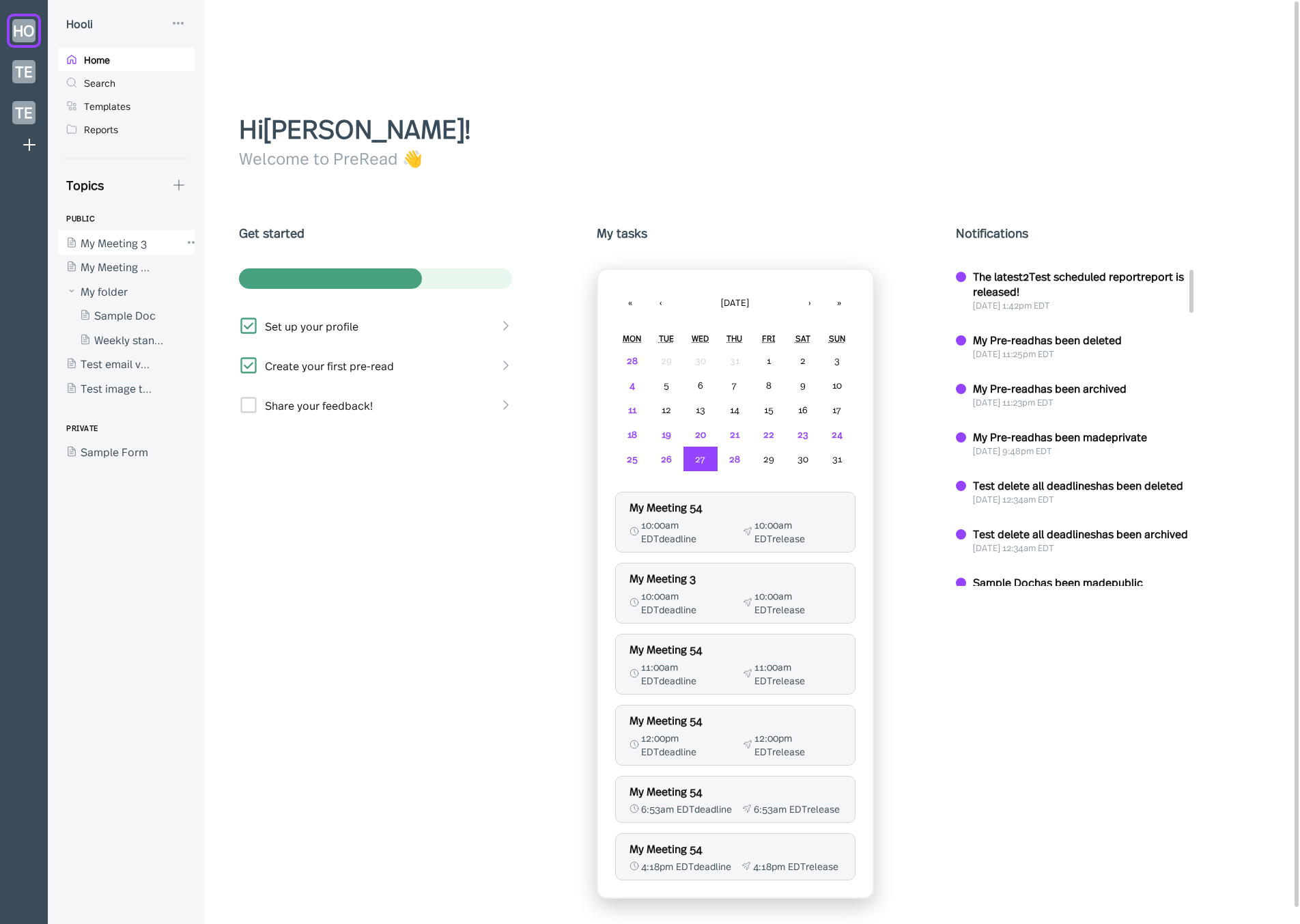
click at [128, 250] on div at bounding box center [119, 242] width 123 height 24
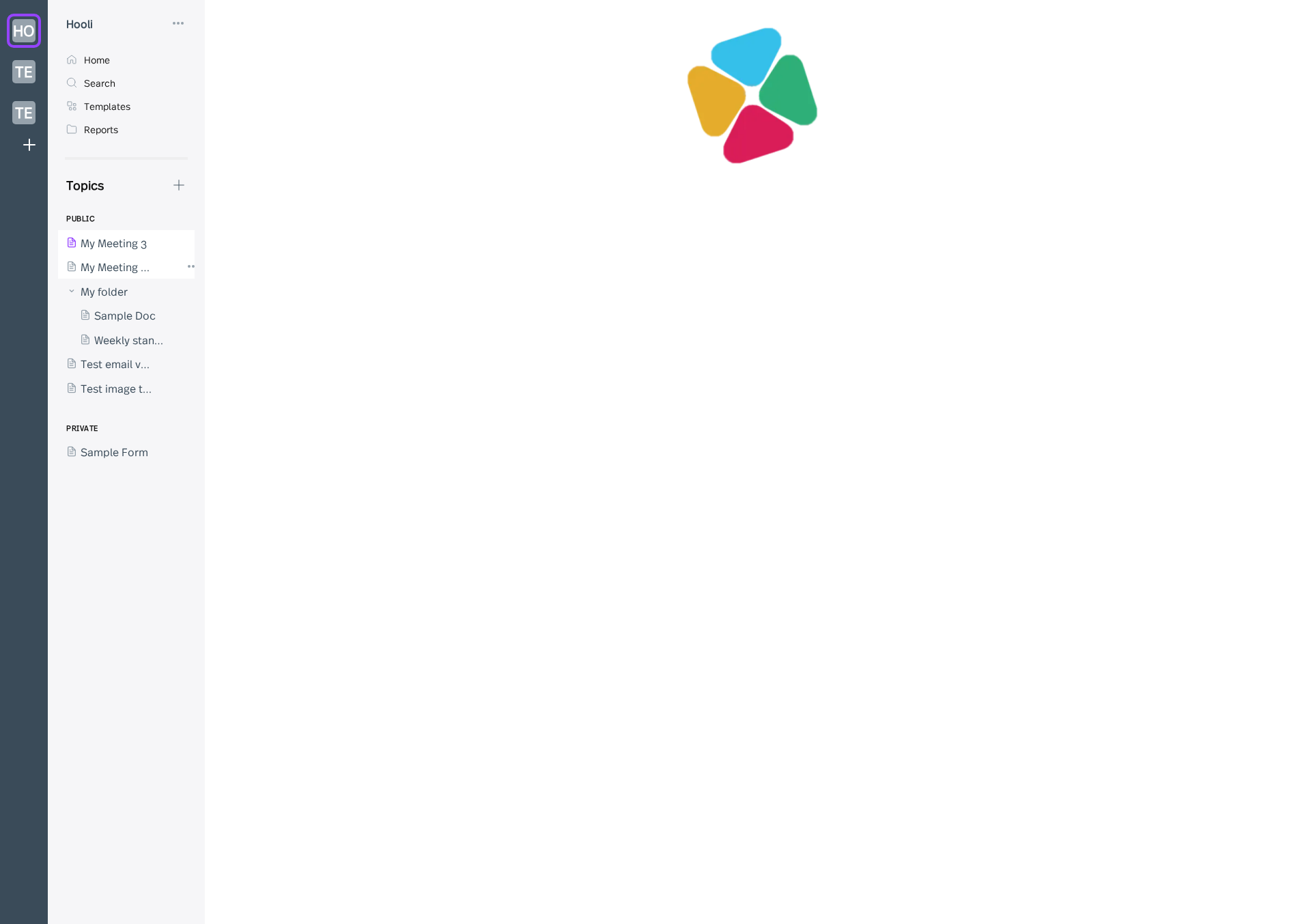
click at [133, 270] on div at bounding box center [119, 266] width 123 height 24
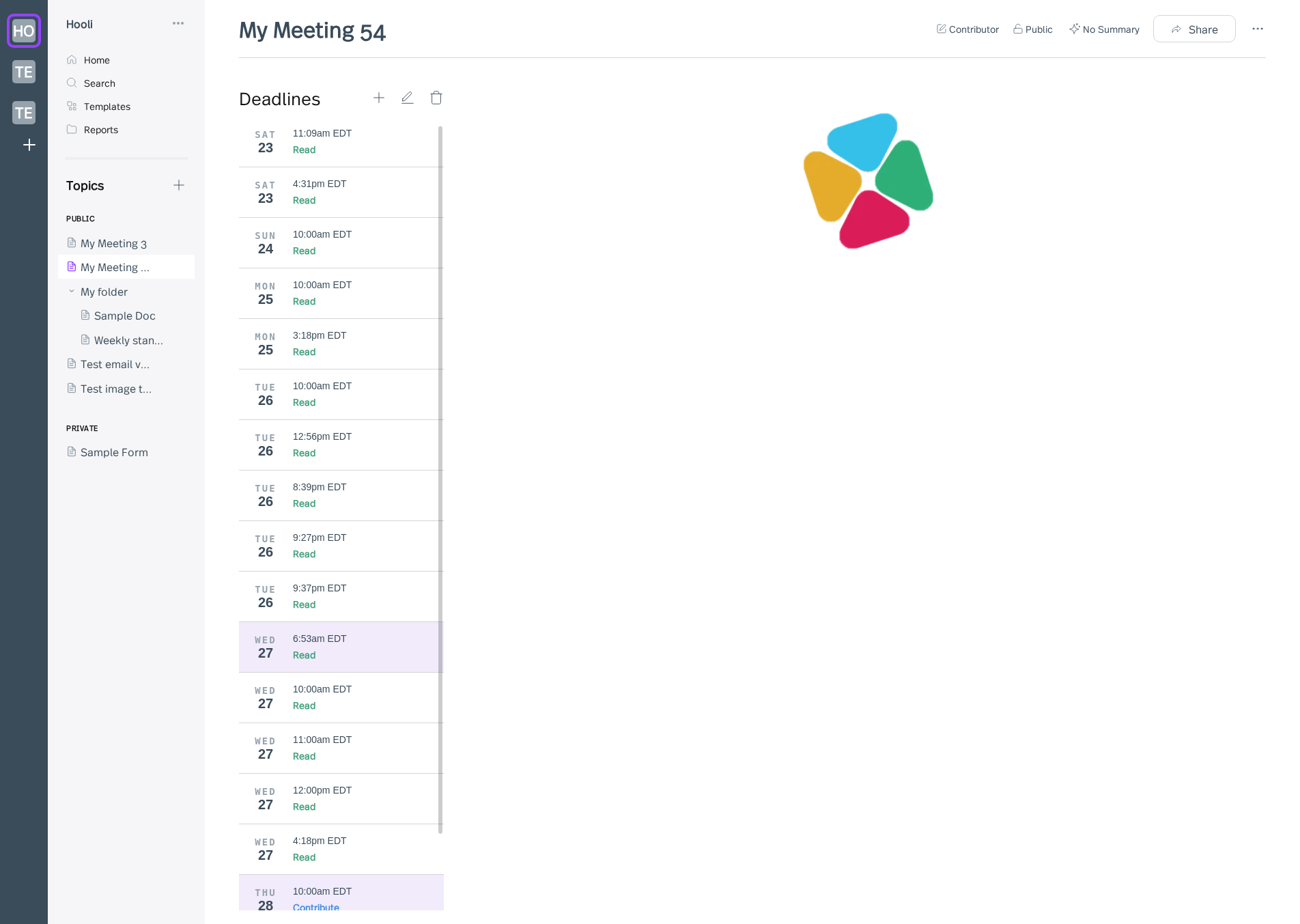
scroll to position [86, 0]
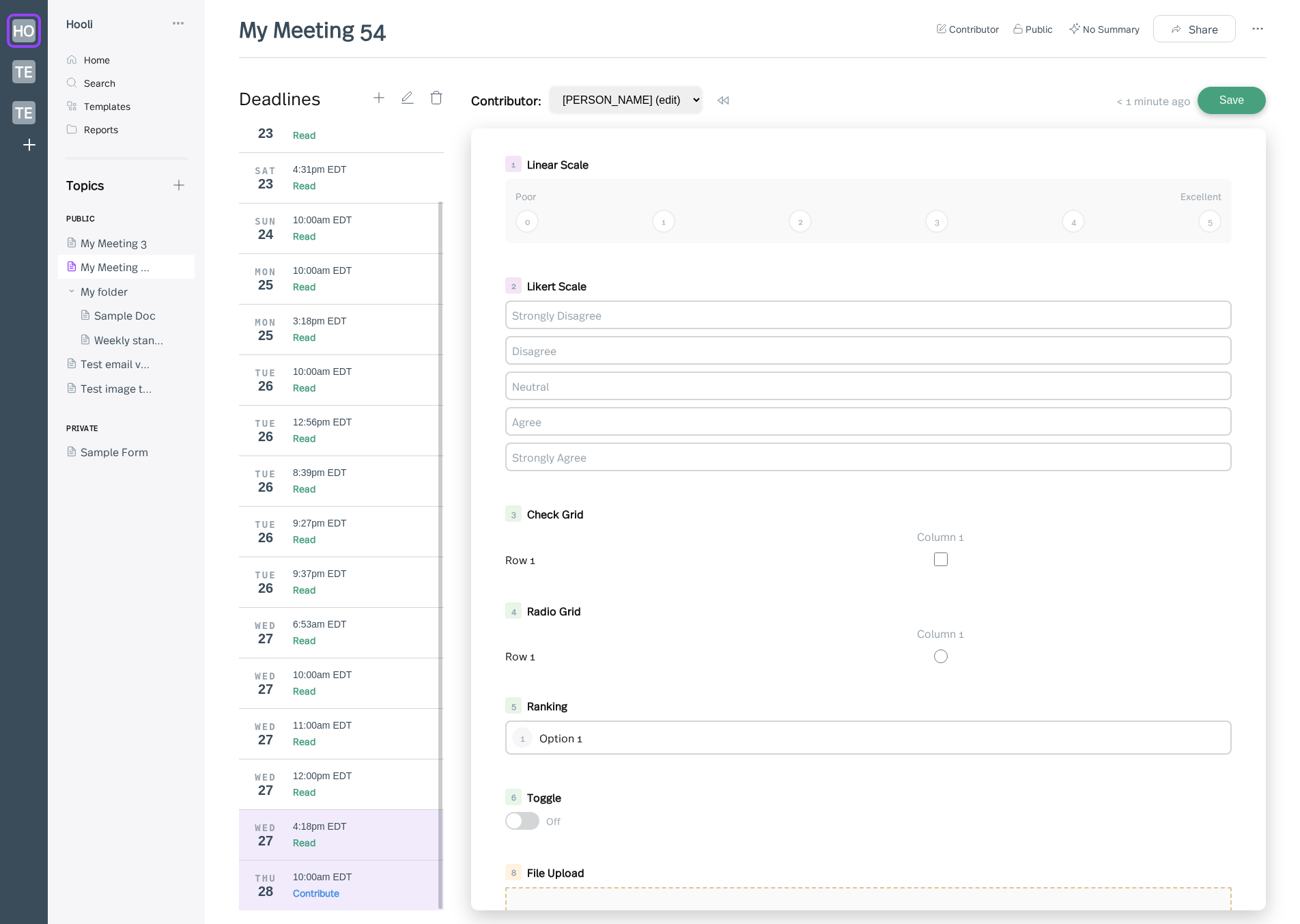
click at [343, 827] on div "4:18pm EDT" at bounding box center [320, 826] width 54 height 11
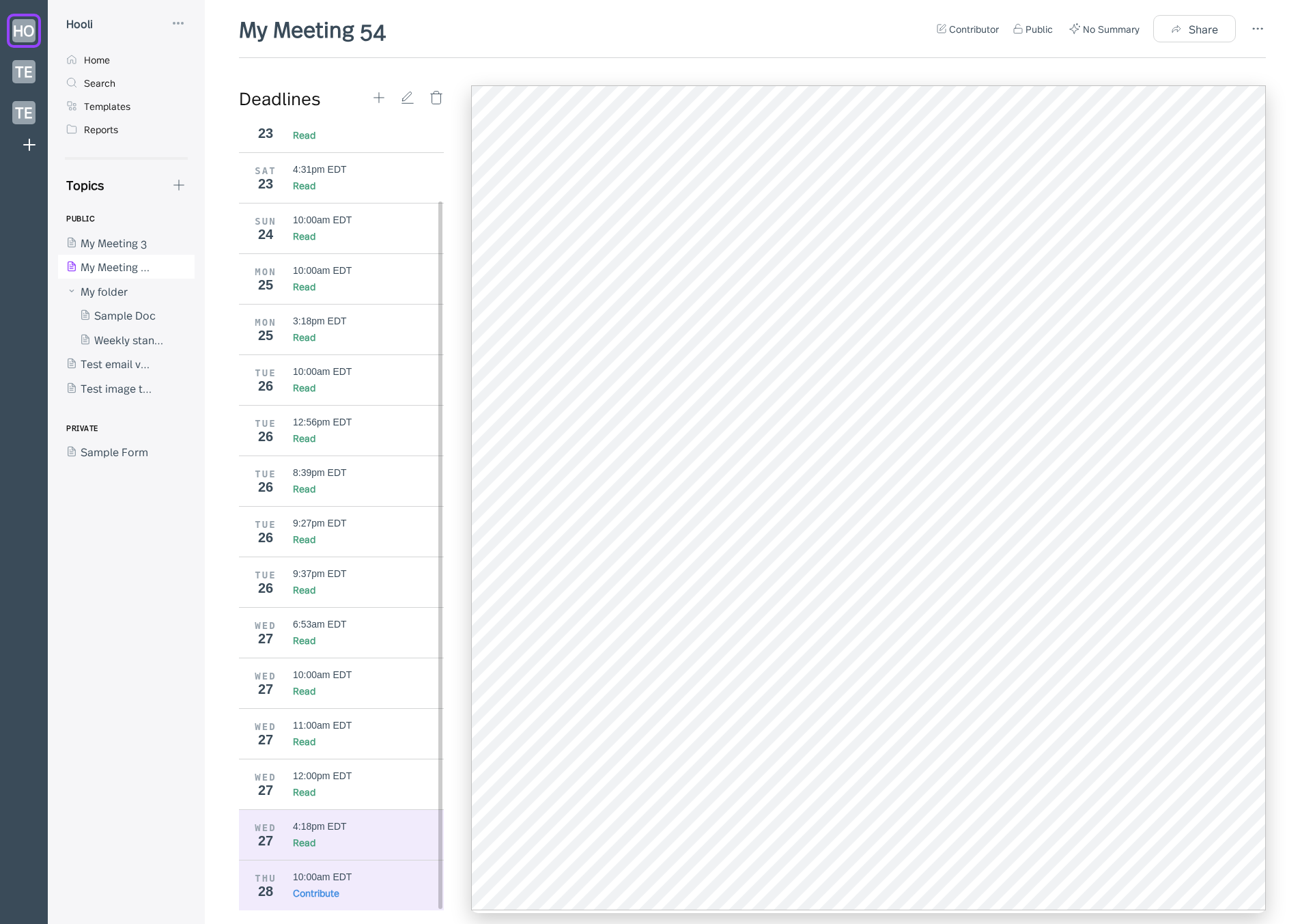
click at [301, 877] on div "10:00am EDT" at bounding box center [322, 877] width 59 height 11
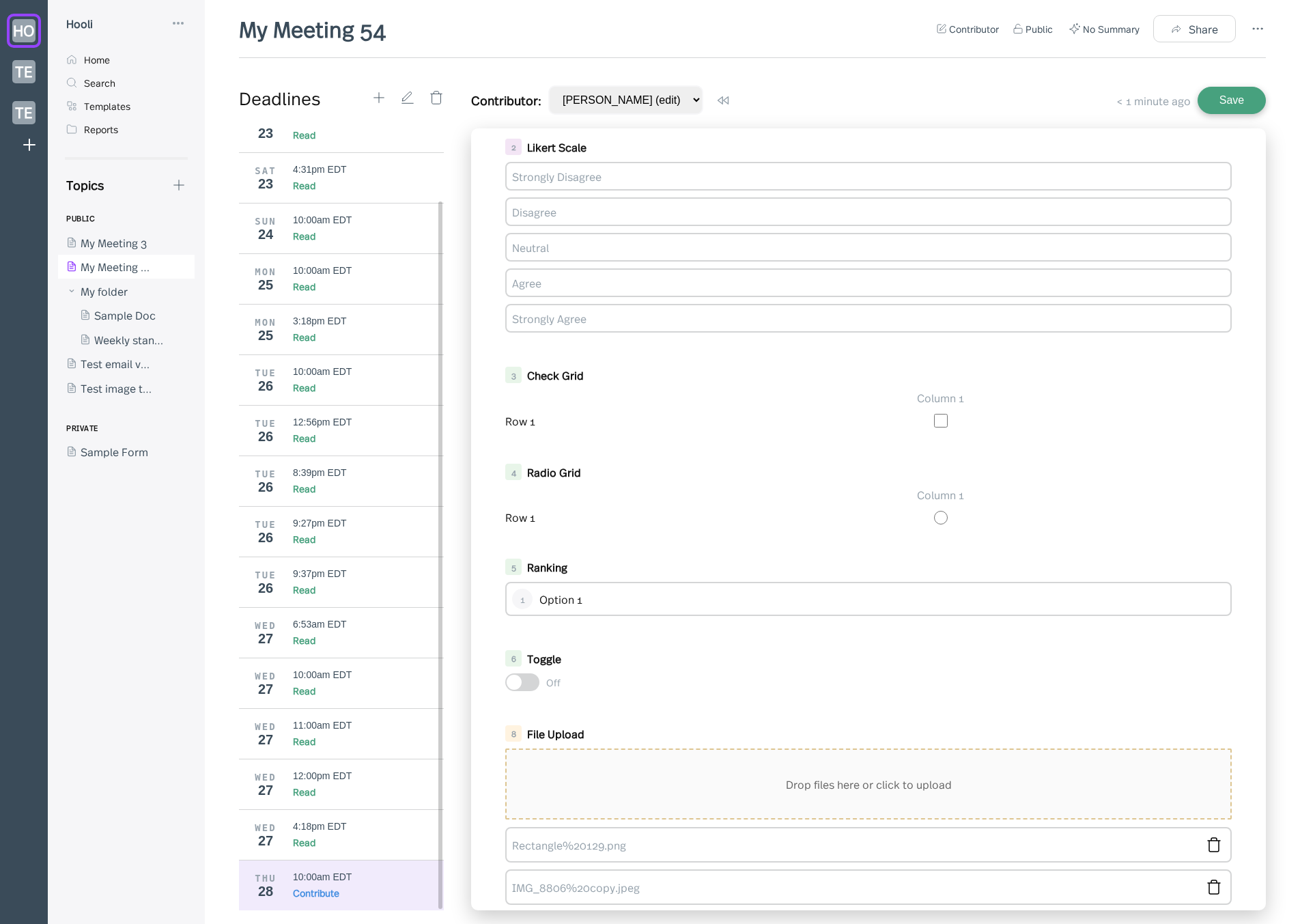
scroll to position [411, 0]
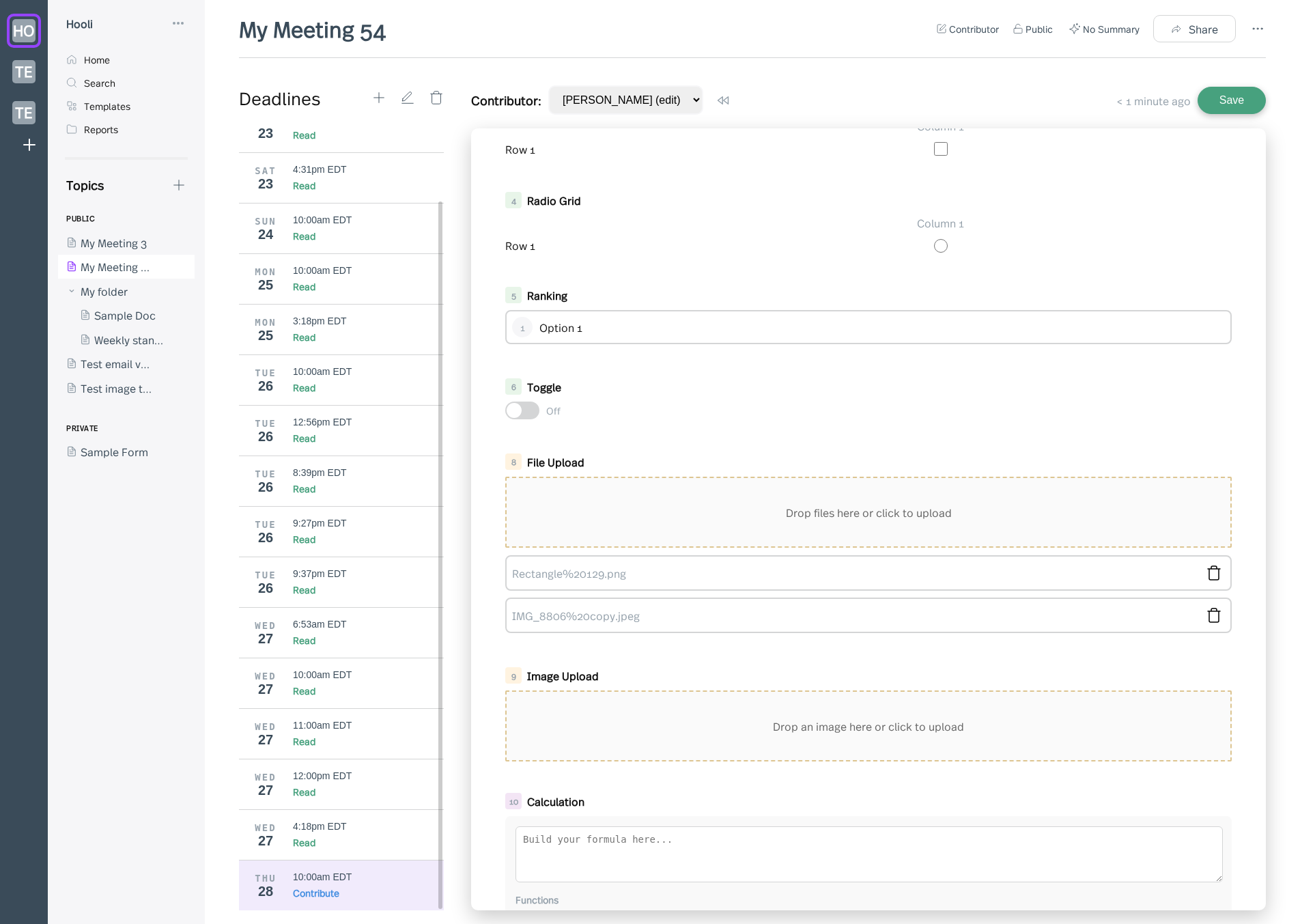
click at [659, 495] on div "Drop files here or click to upload" at bounding box center [868, 512] width 724 height 68
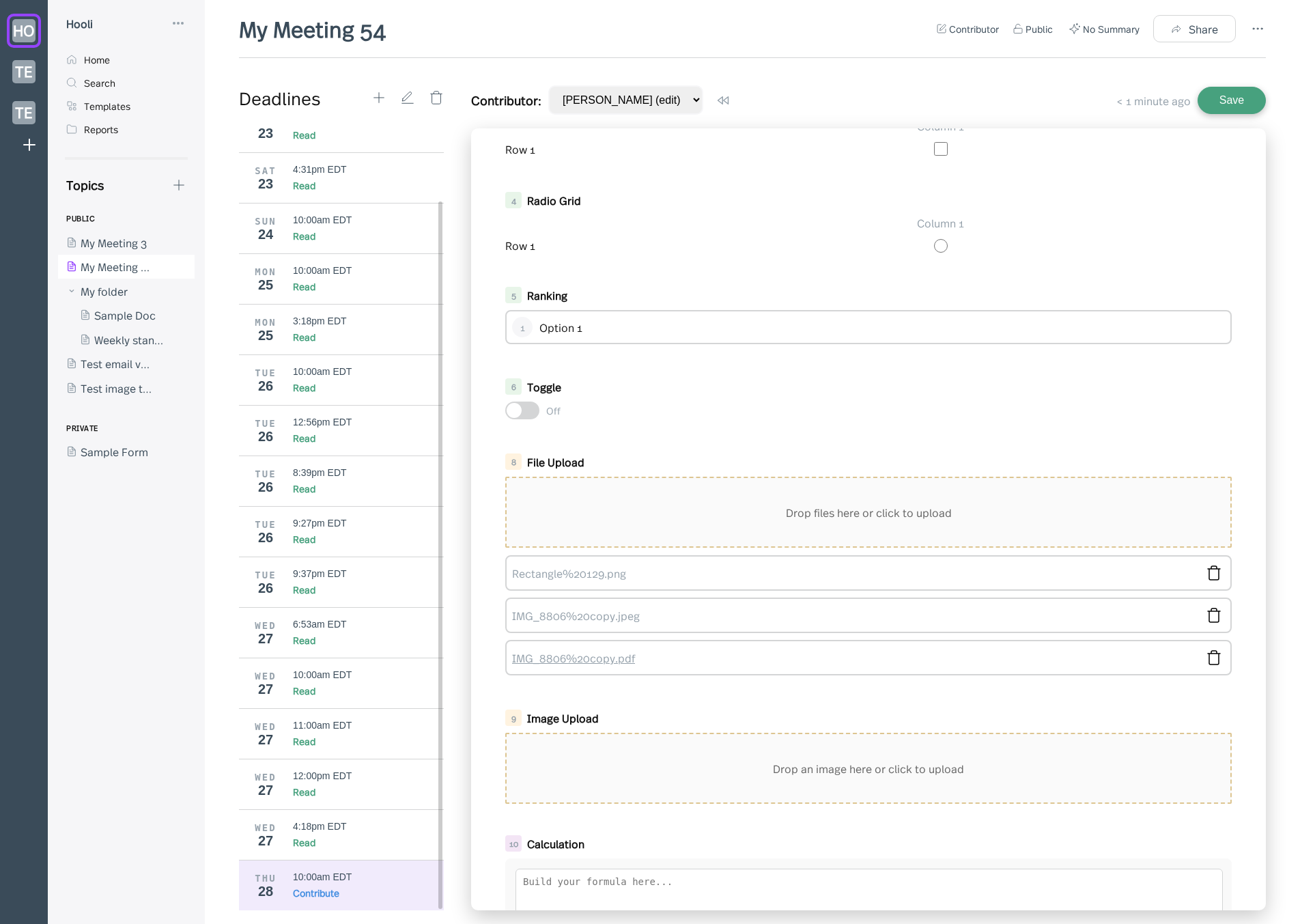
click at [593, 659] on link "IMG_8806%20copy.pdf" at bounding box center [854, 657] width 685 height 15
click at [958, 75] on div "My Meeting 54 Contributor Public No Summary Share Deadlines [DATE] FRI 22 10:00…" at bounding box center [752, 468] width 1027 height 910
click at [686, 374] on div "6 Toggle Off" at bounding box center [868, 399] width 754 height 55
click at [593, 242] on div "Row 1" at bounding box center [574, 245] width 137 height 15
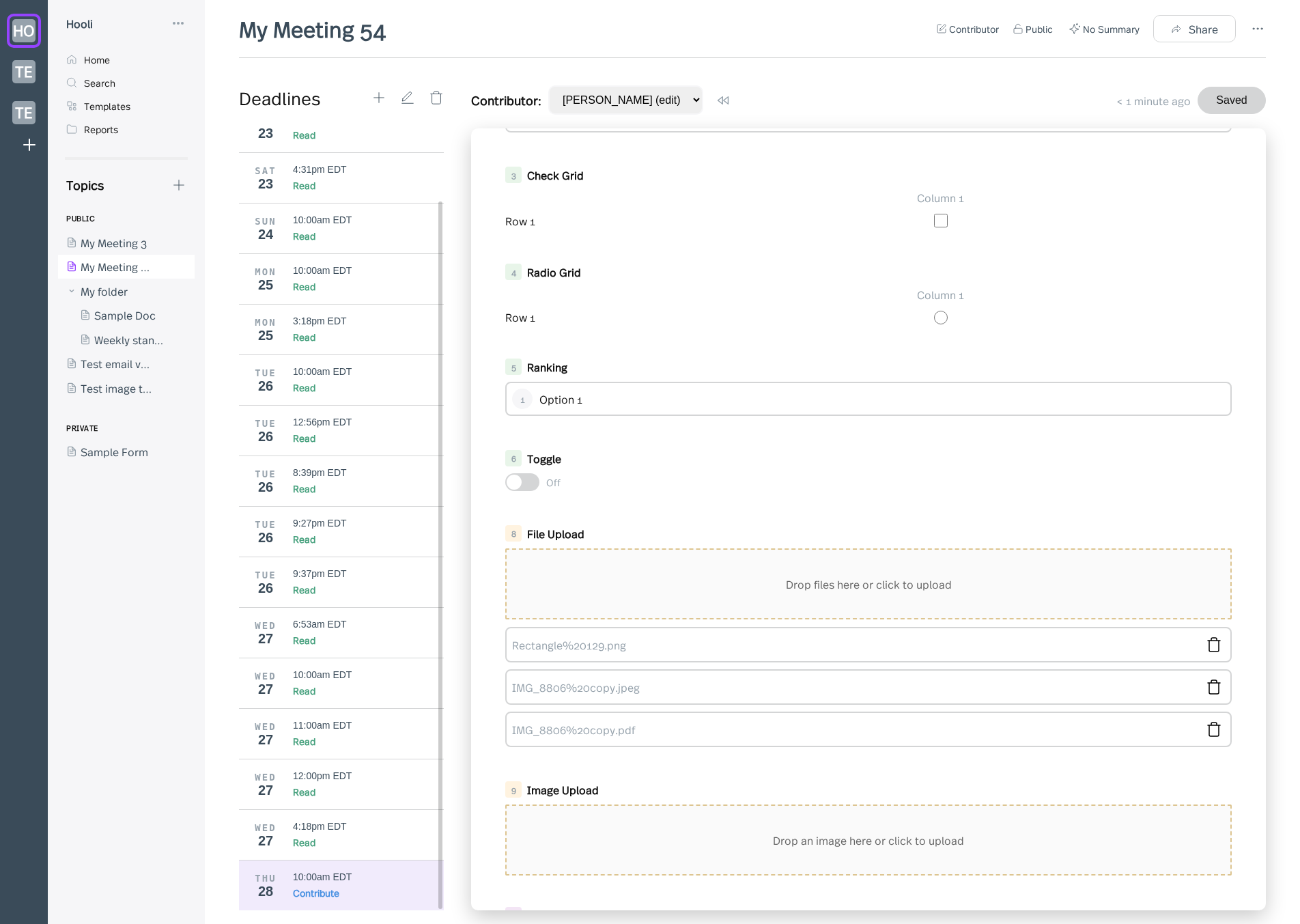
scroll to position [0, 0]
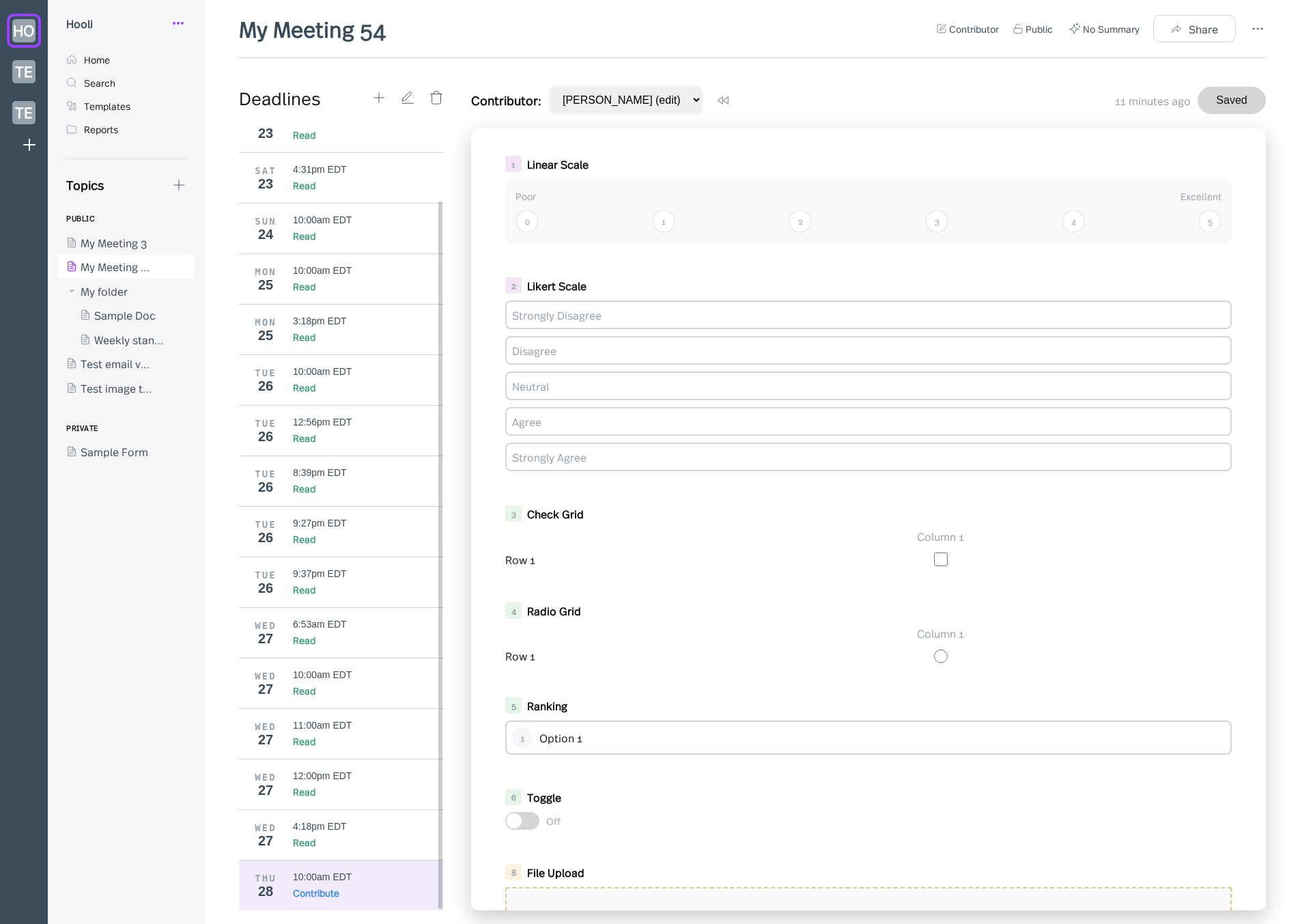
click at [177, 24] on circle at bounding box center [178, 24] width 2 height 2
click at [237, 84] on div "Settings" at bounding box center [221, 86] width 42 height 15
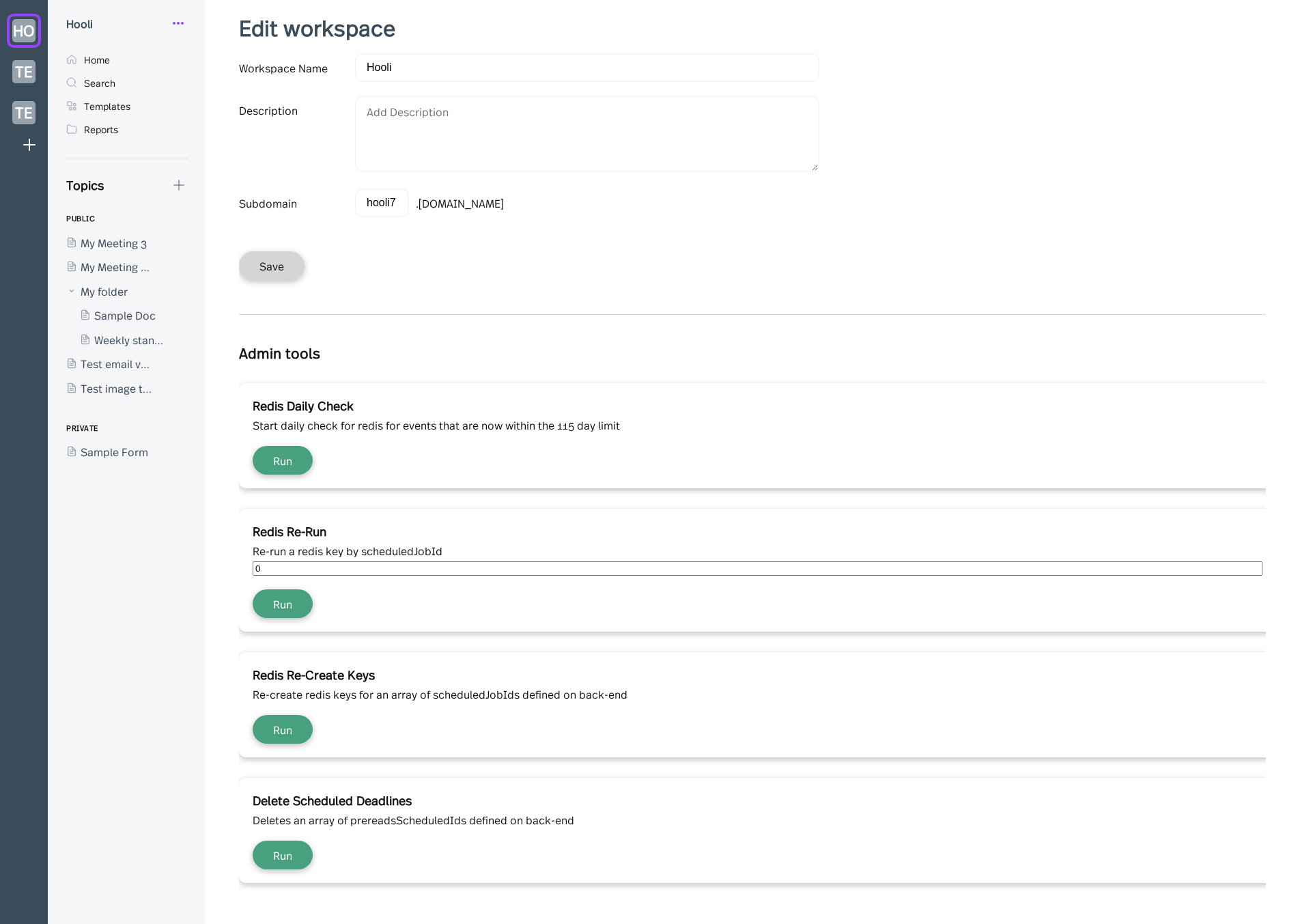
click at [179, 22] on icon at bounding box center [178, 23] width 16 height 16
click at [203, 45] on div "My Profile" at bounding box center [237, 57] width 137 height 29
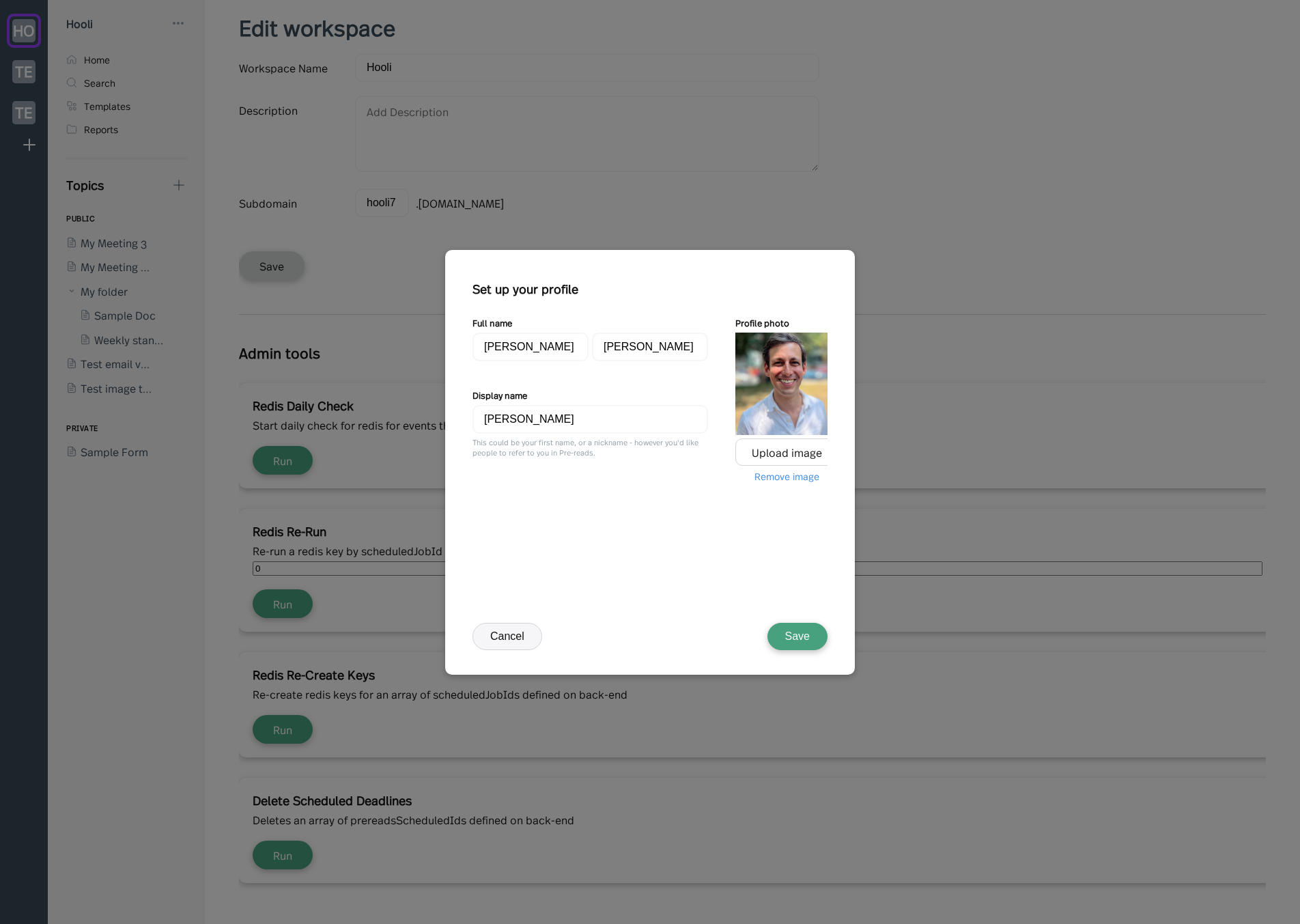
click at [547, 526] on div "Full name [PERSON_NAME] Display name [PERSON_NAME] This could be your first nam…" at bounding box center [655, 459] width 365 height 286
click at [495, 644] on button "Cancel" at bounding box center [507, 636] width 70 height 27
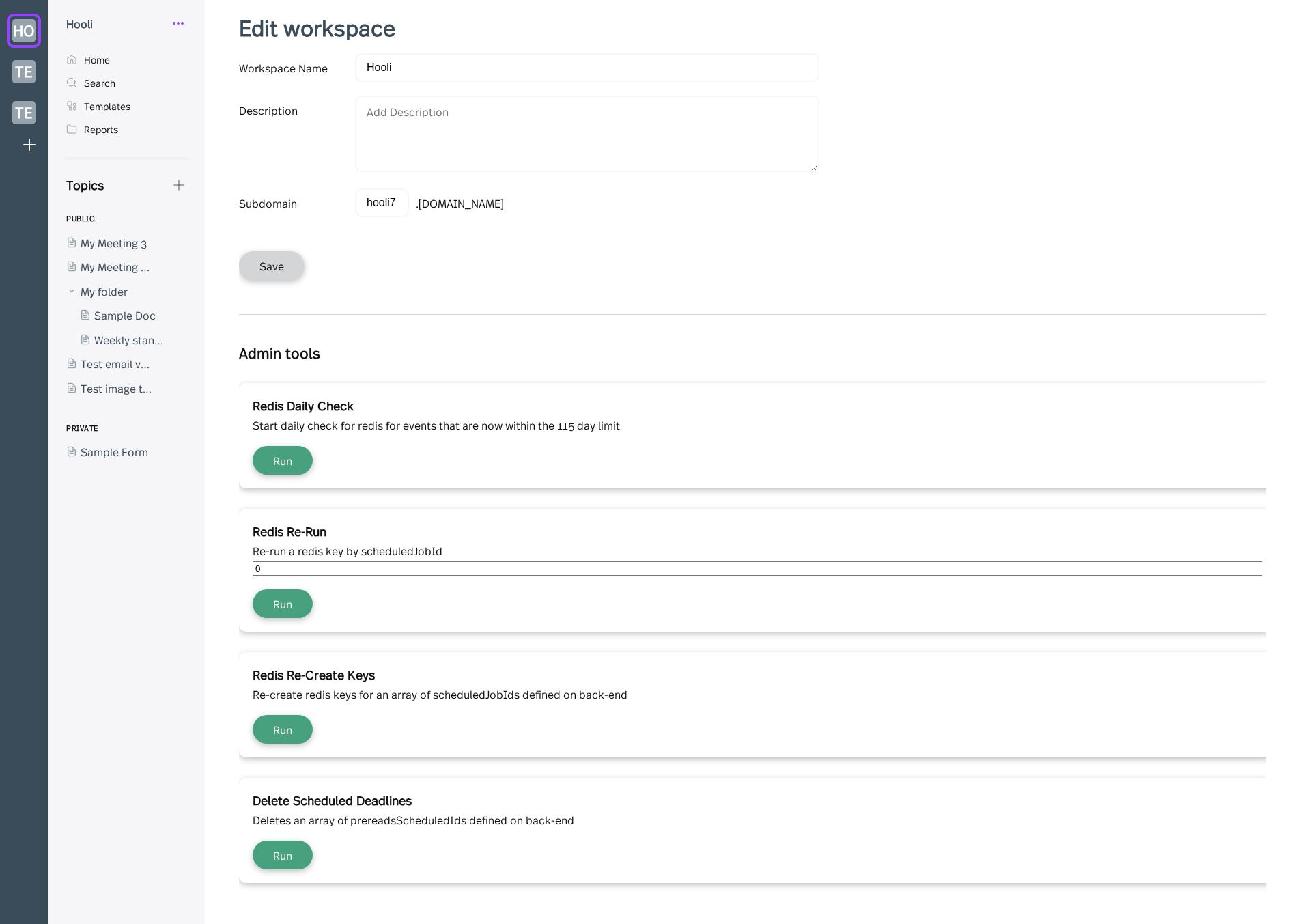
click at [171, 21] on icon at bounding box center [178, 23] width 16 height 16
click at [209, 51] on div "My Profile" at bounding box center [225, 57] width 49 height 15
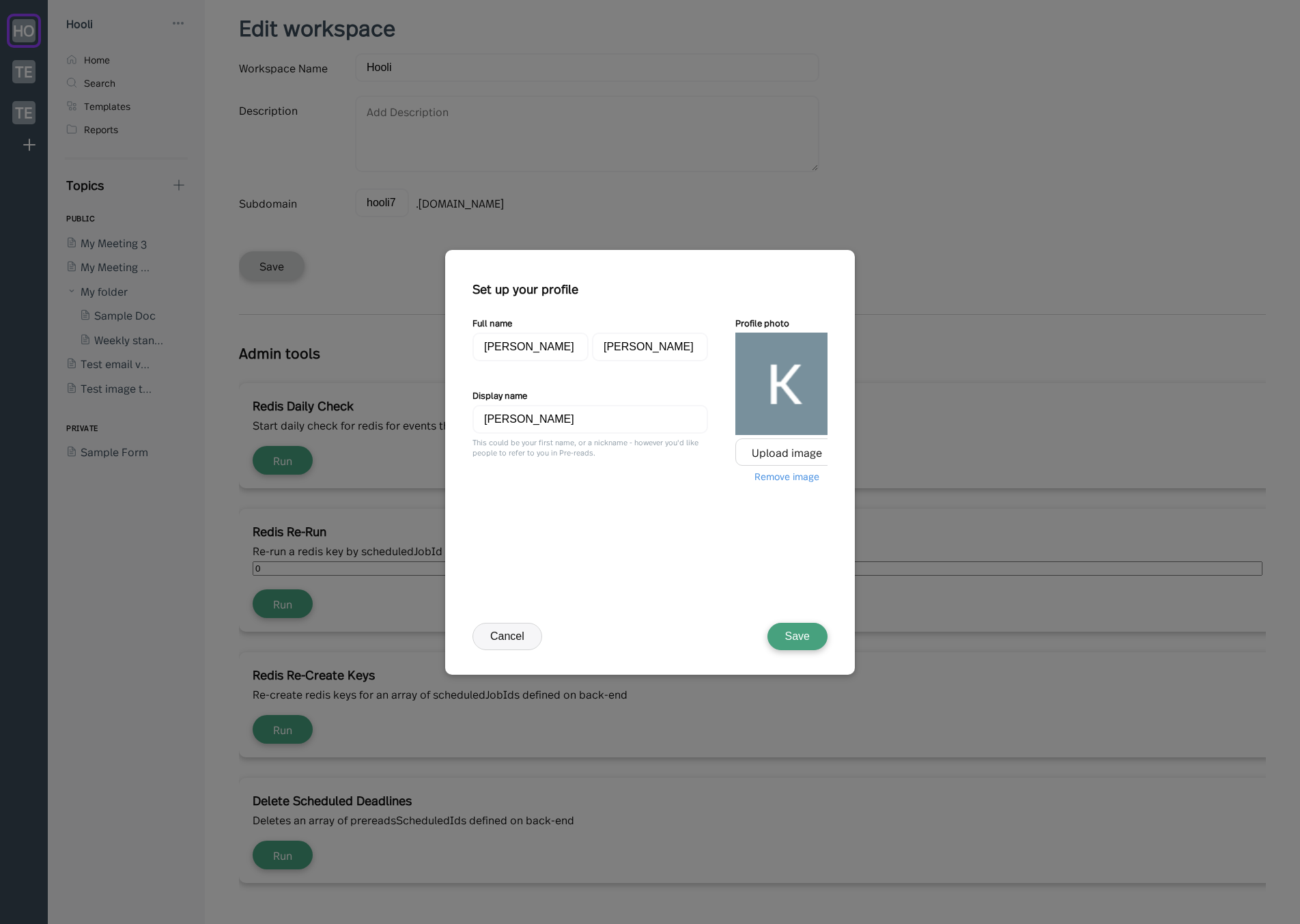
click at [780, 387] on div at bounding box center [787, 384] width 102 height 102
drag, startPoint x: 505, startPoint y: 631, endPoint x: 501, endPoint y: 617, distance: 14.6
click at [505, 631] on button "Cancel" at bounding box center [507, 636] width 70 height 27
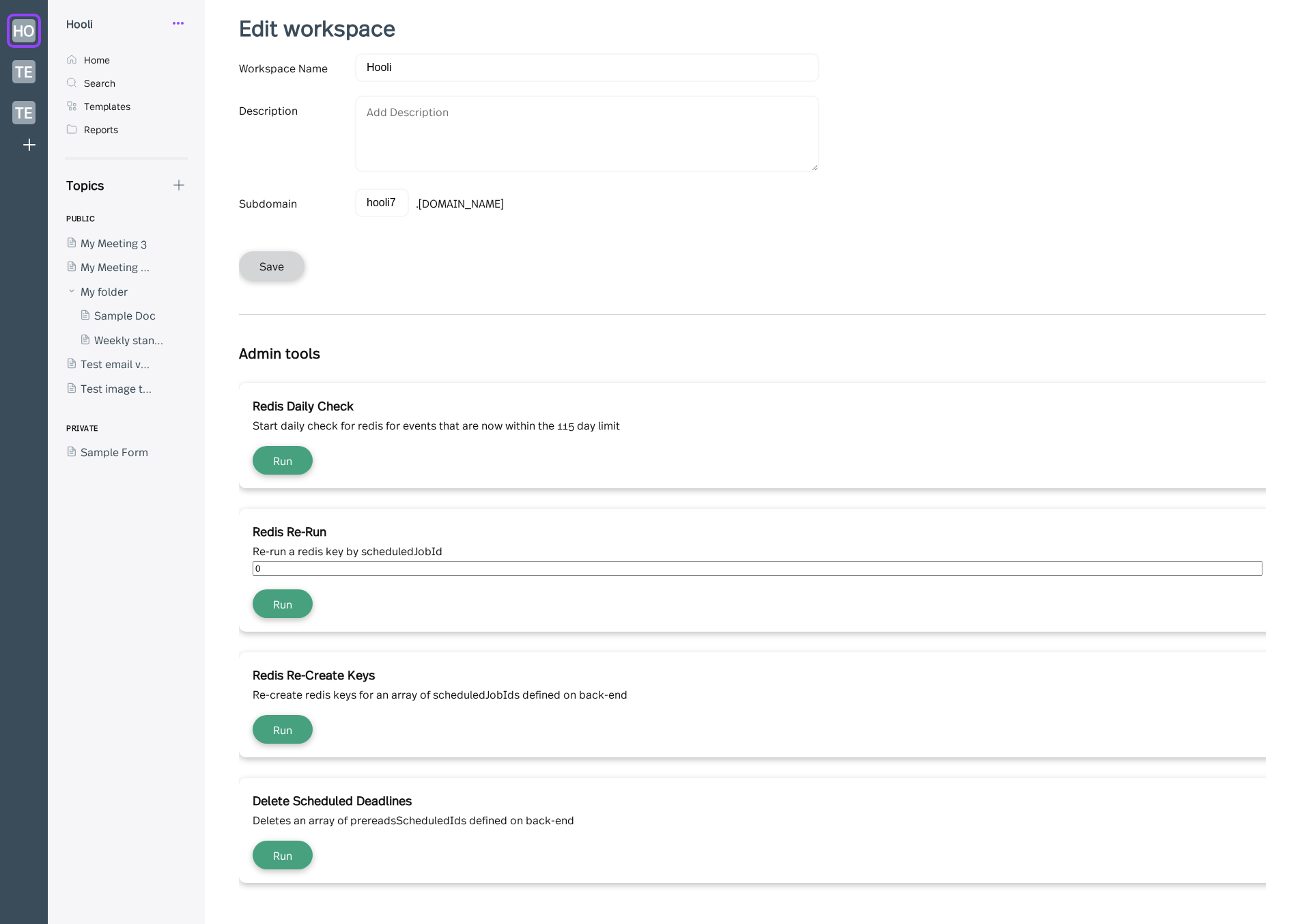
click at [172, 21] on div "Hooli" at bounding box center [126, 23] width 137 height 16
click at [172, 21] on icon at bounding box center [178, 23] width 16 height 16
click at [210, 56] on div "My Profile" at bounding box center [225, 57] width 49 height 15
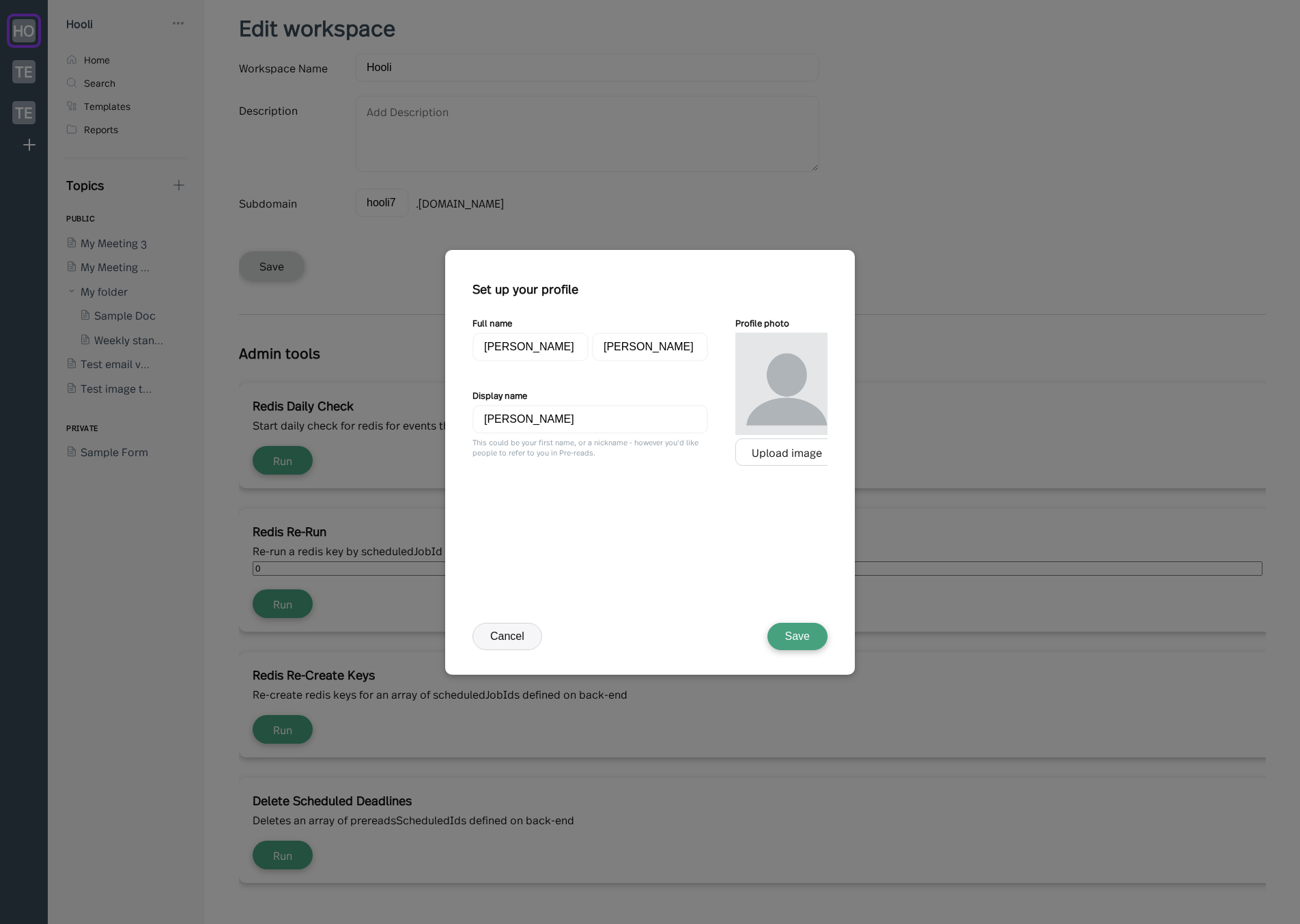
click at [495, 634] on button "Cancel" at bounding box center [507, 636] width 70 height 27
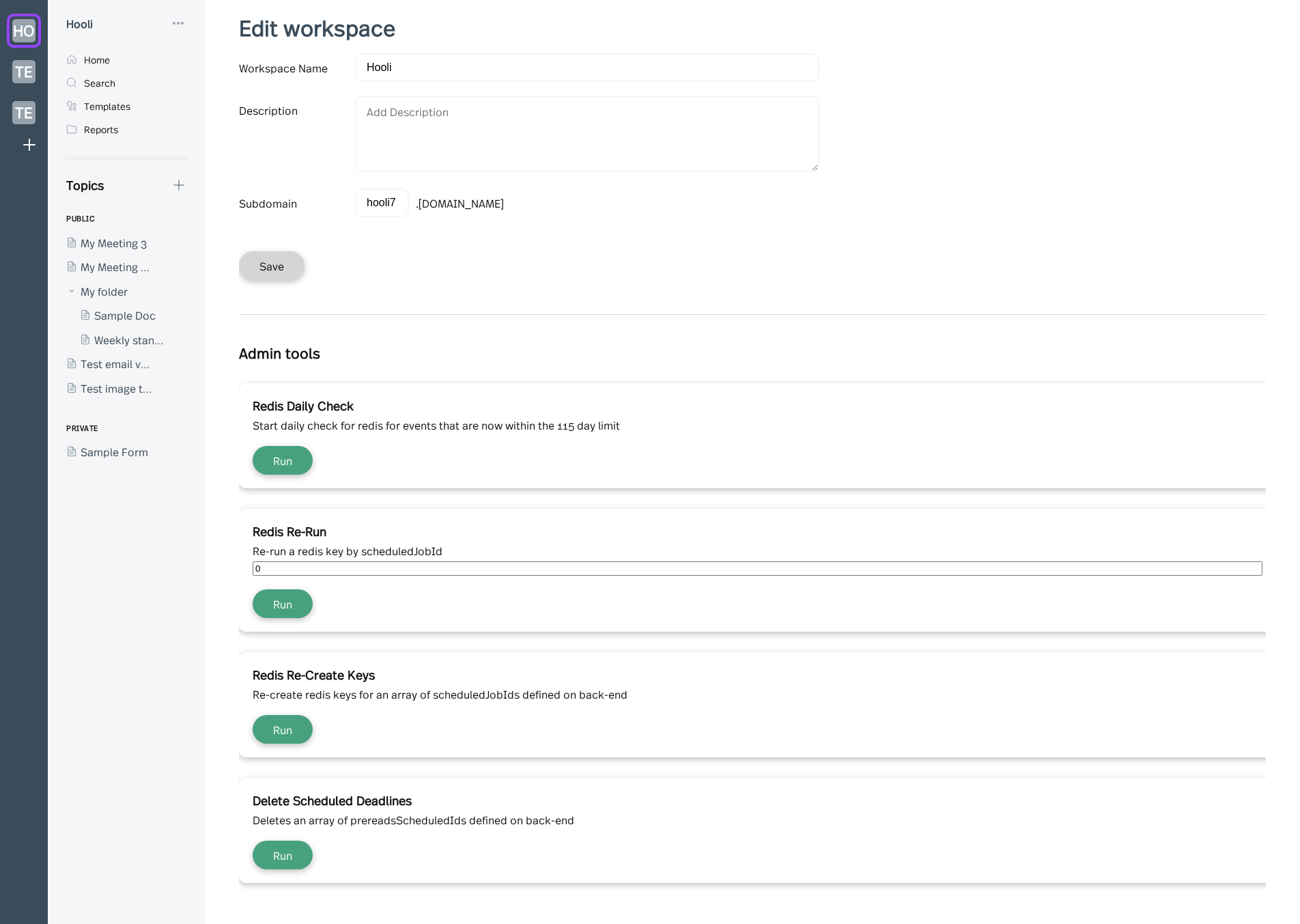
click at [716, 207] on div "hooli7 hooli7 .pre-reads.com" at bounding box center [586, 203] width 464 height 29
click at [677, 236] on form "Workspace Name Hooli Description Subdomain hooli7 hooli7 .pre-reads.com Save" at bounding box center [757, 173] width 1037 height 240
click at [192, 19] on div "Hooli" at bounding box center [126, 23] width 137 height 16
click at [181, 19] on icon at bounding box center [178, 23] width 16 height 16
click at [213, 53] on div "My Profile" at bounding box center [225, 57] width 49 height 15
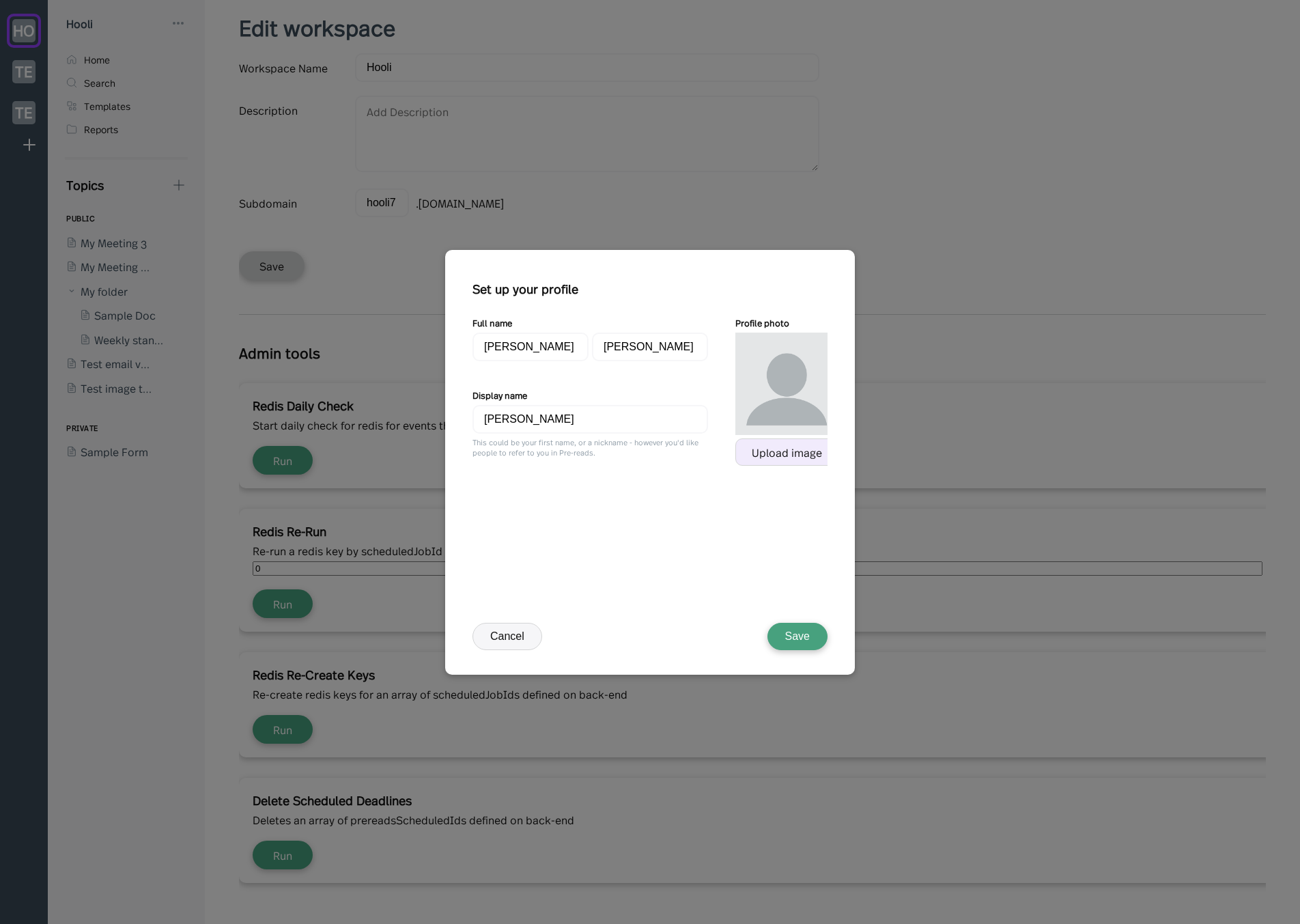
click at [759, 448] on div "Upload image" at bounding box center [787, 452] width 71 height 13
click at [796, 635] on button "Save" at bounding box center [798, 636] width 60 height 27
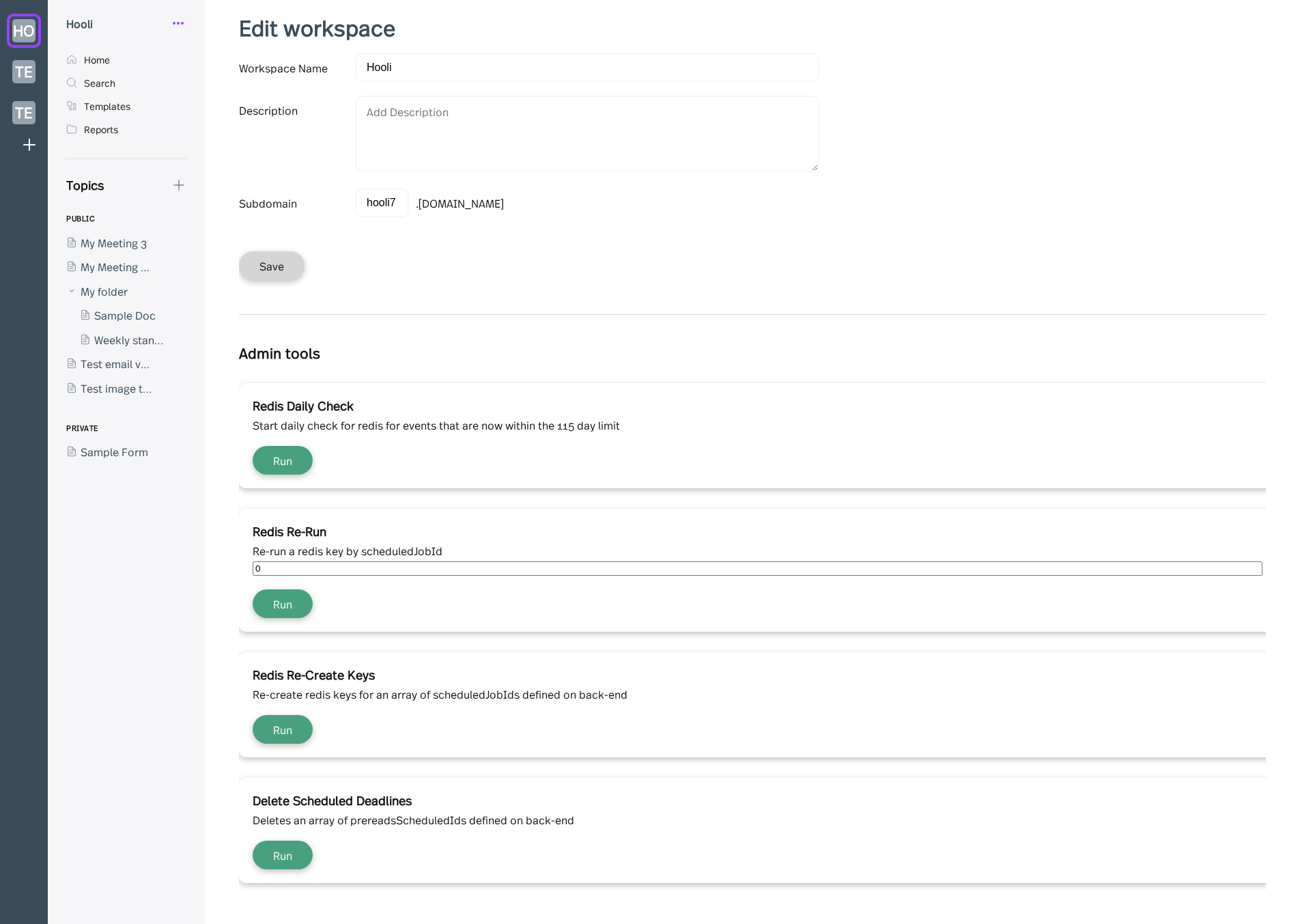
click at [181, 24] on icon at bounding box center [178, 23] width 16 height 16
click at [214, 62] on div "My Profile" at bounding box center [225, 57] width 49 height 15
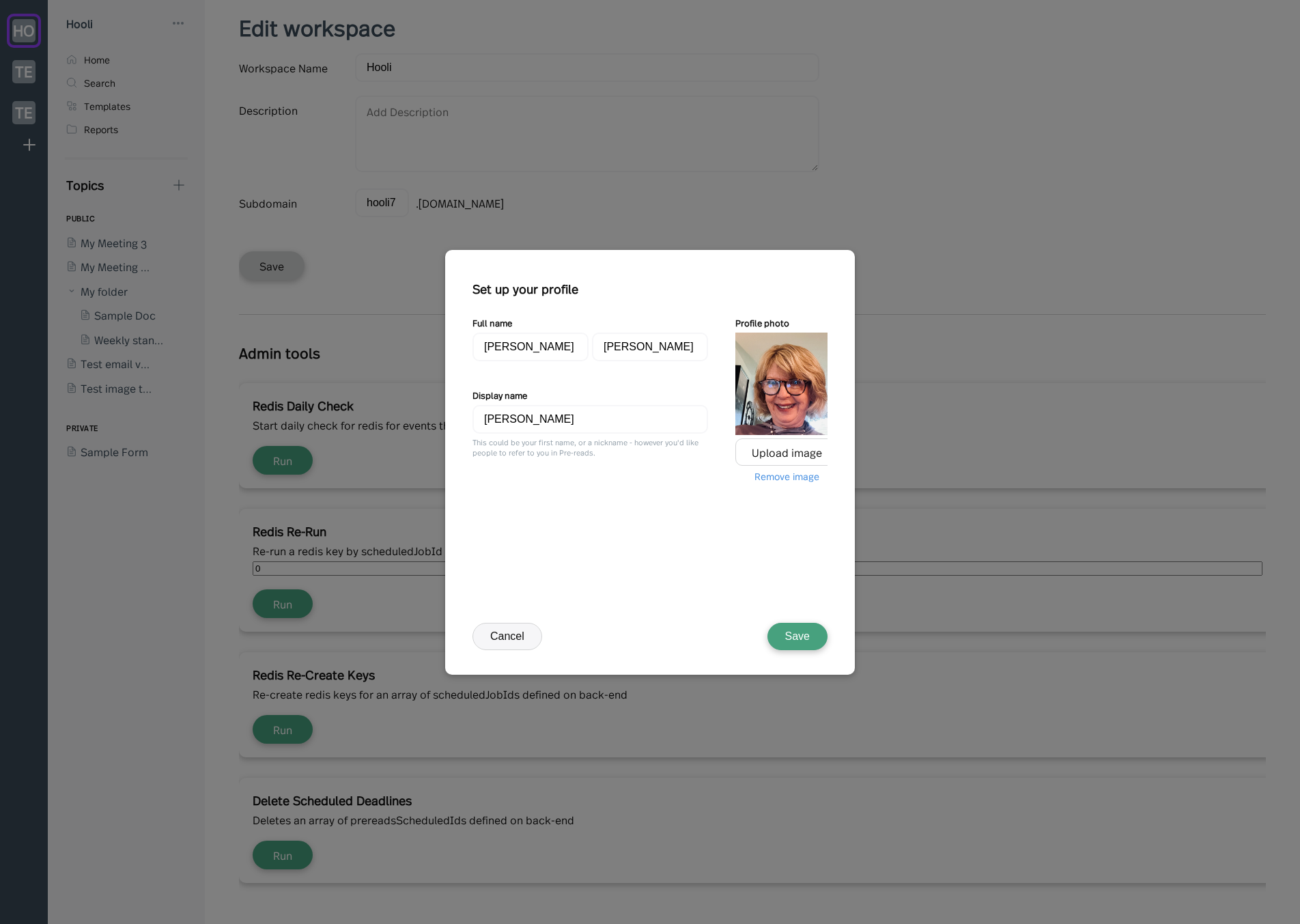
click at [517, 635] on button "Cancel" at bounding box center [507, 636] width 70 height 27
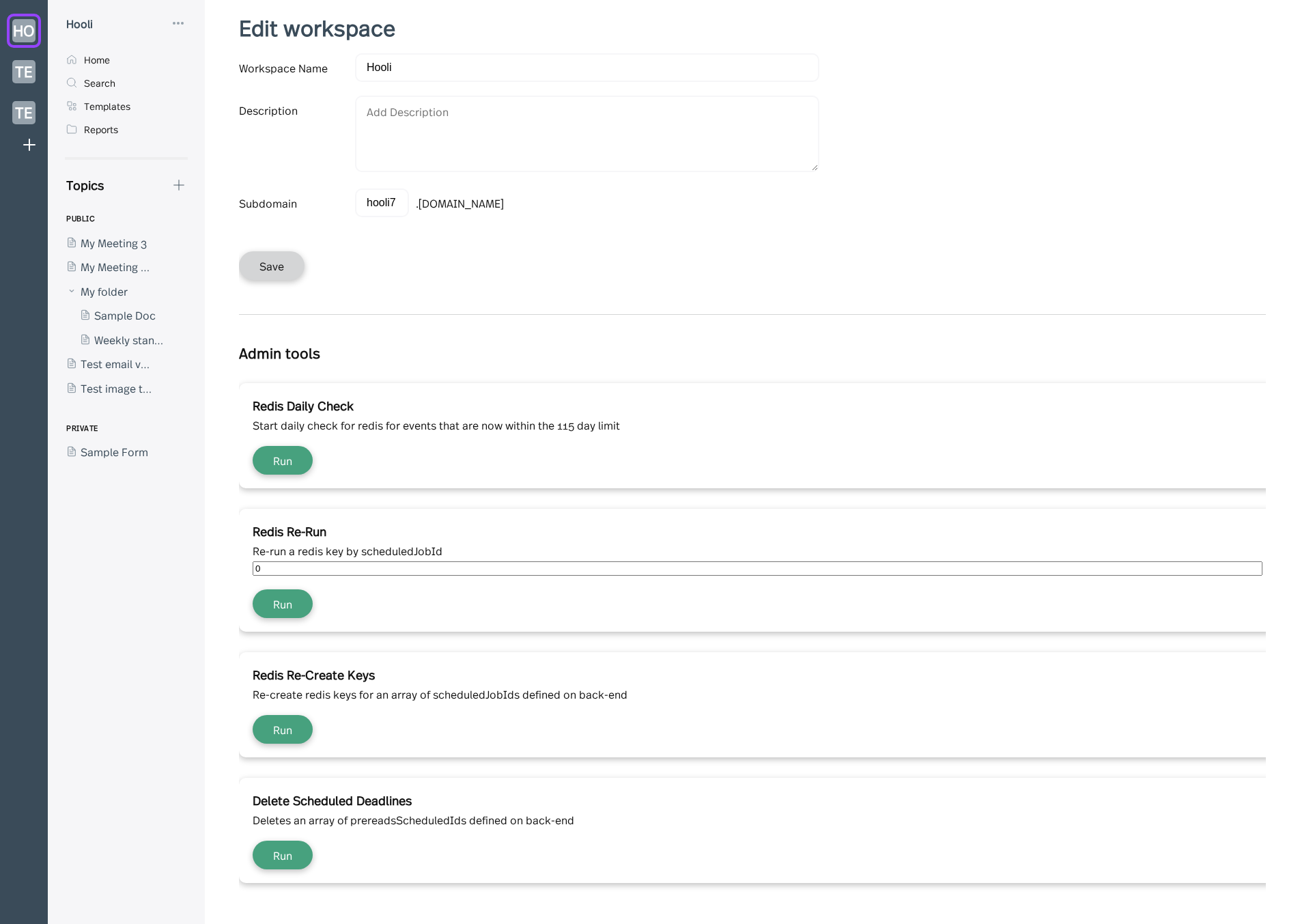
click at [680, 268] on div "Save" at bounding box center [757, 265] width 1037 height 29
click at [149, 63] on div "Home" at bounding box center [126, 60] width 137 height 24
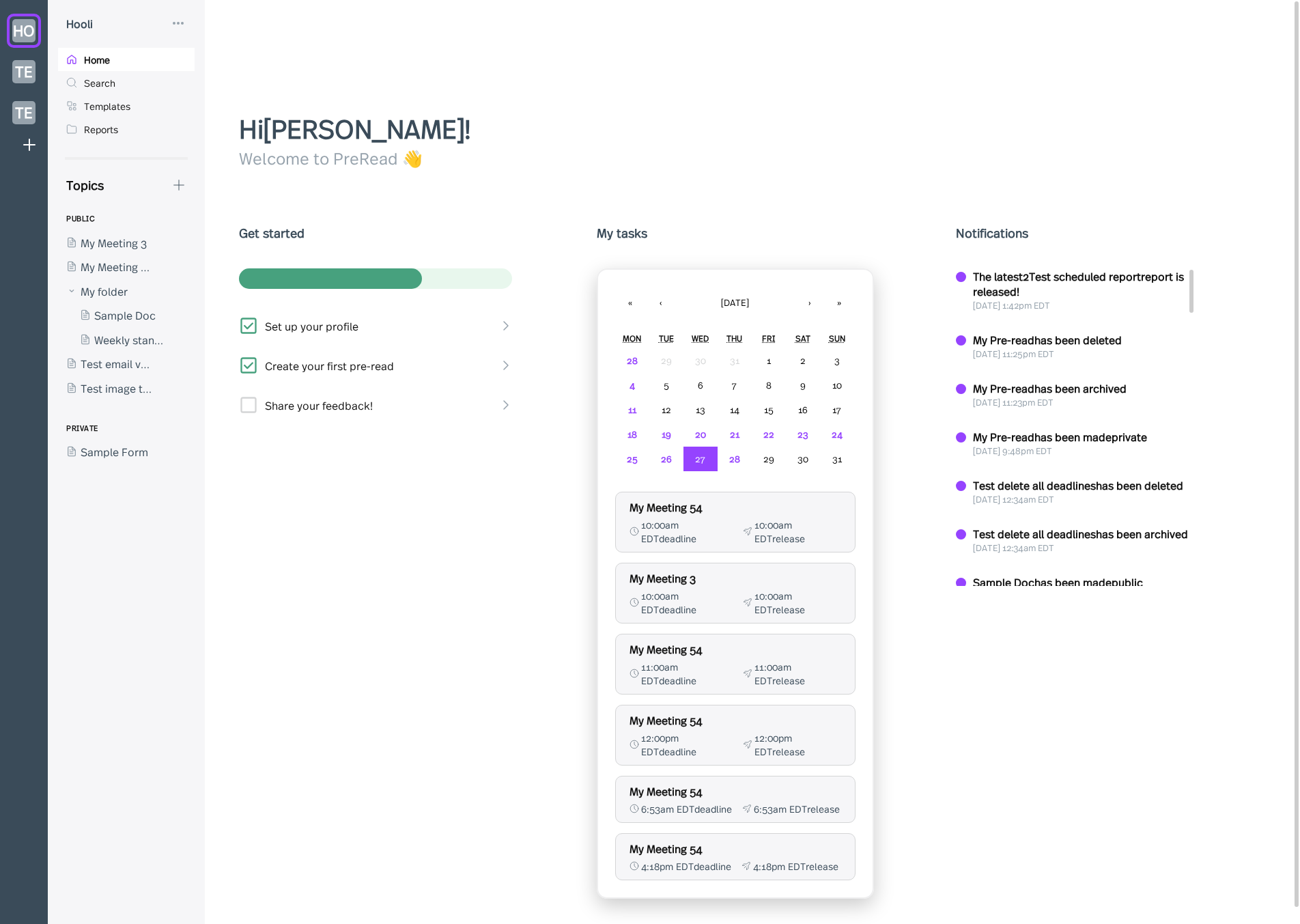
click at [118, 261] on div at bounding box center [119, 266] width 123 height 24
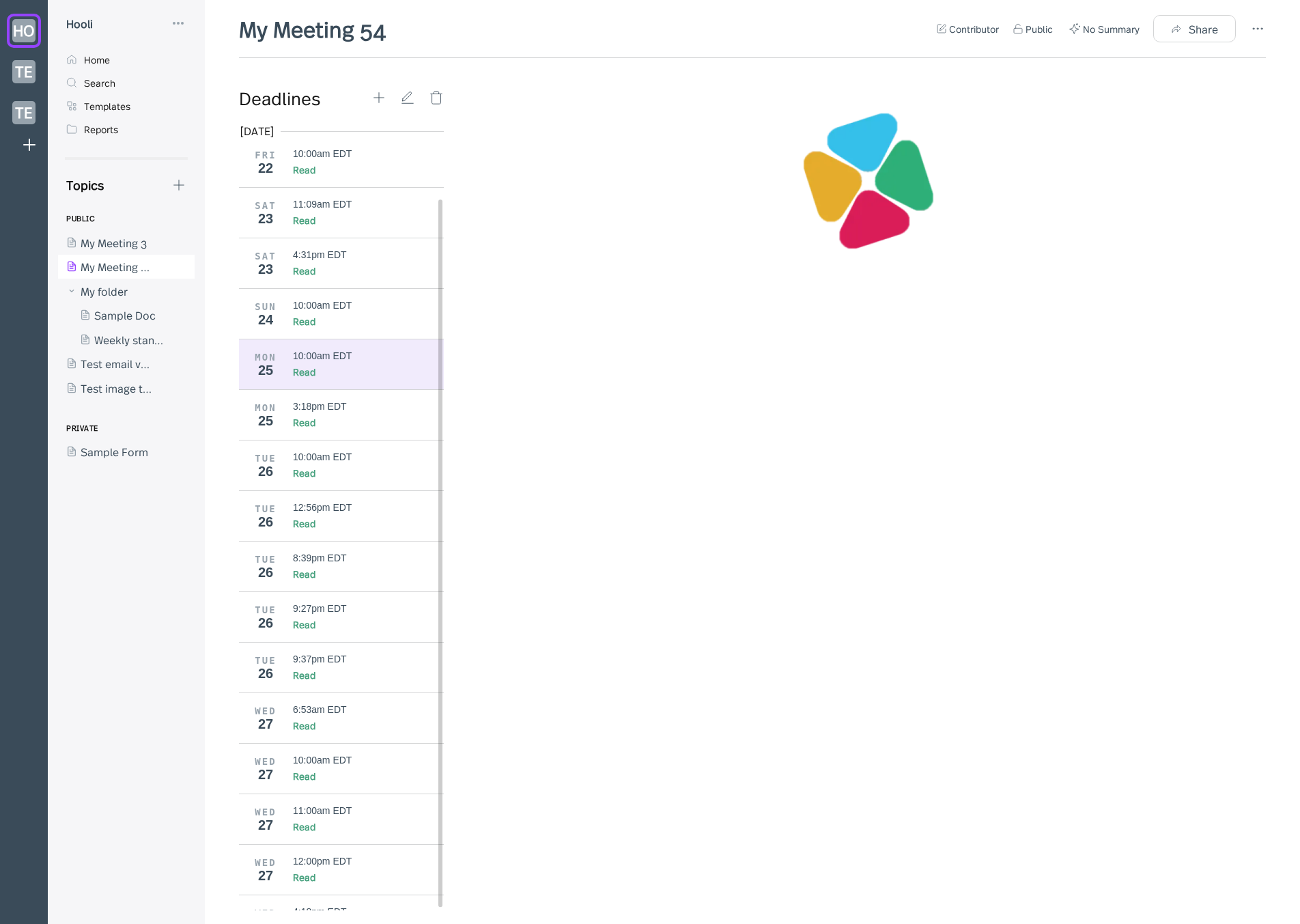
scroll to position [86, 0]
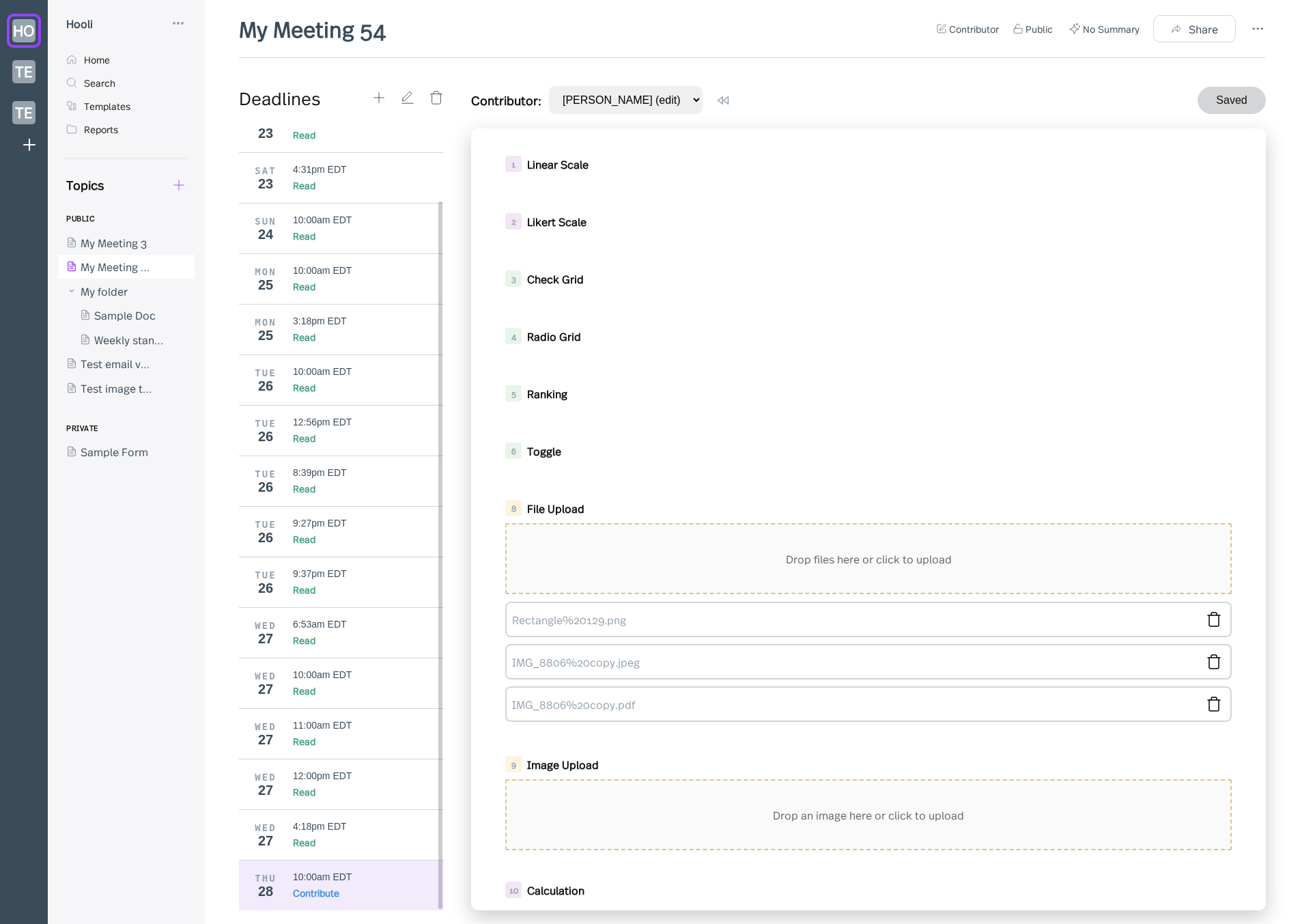
click at [179, 188] on icon at bounding box center [179, 184] width 10 height 10
click at [211, 246] on div "New Form" at bounding box center [229, 250] width 51 height 15
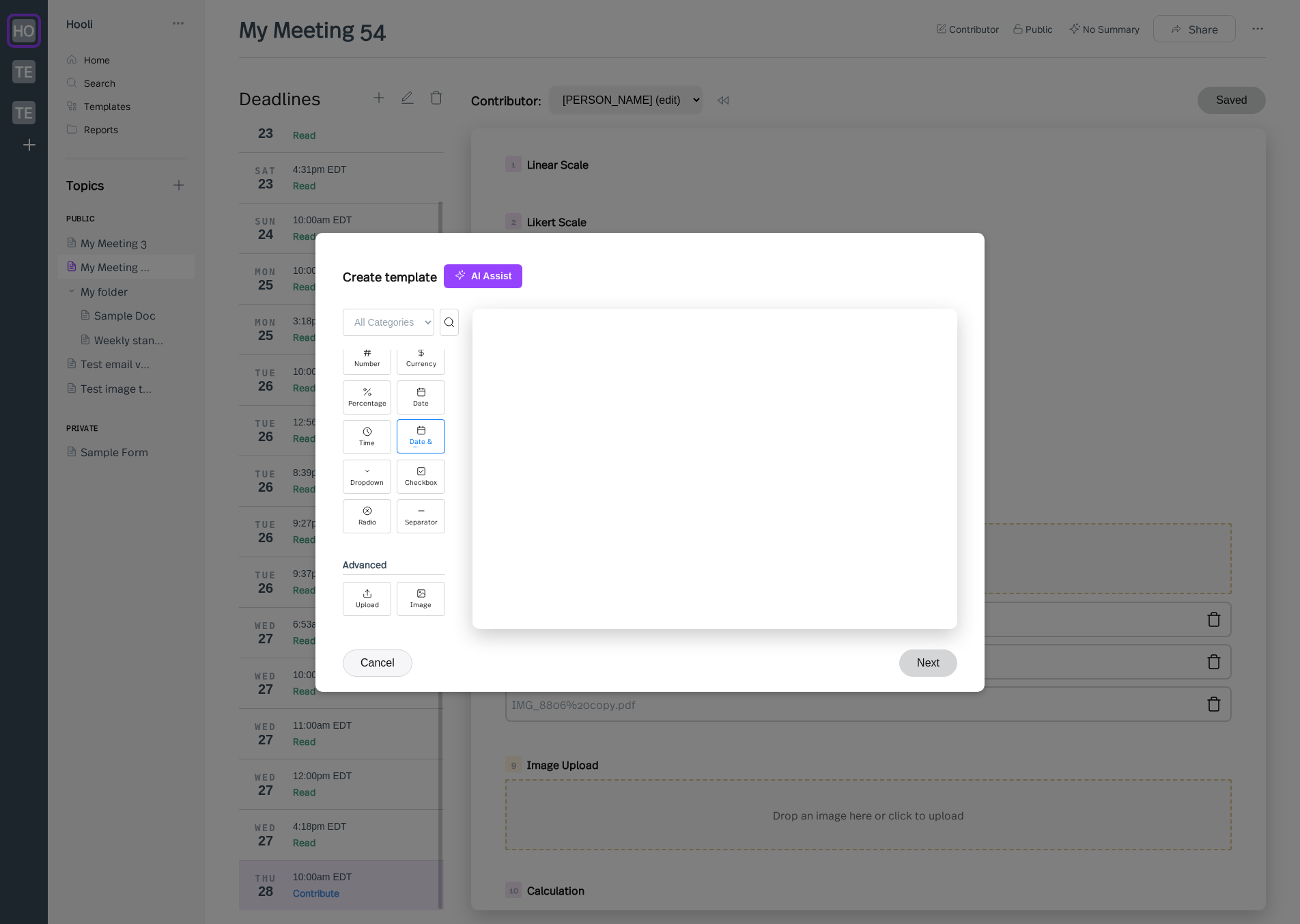
scroll to position [196, 0]
click at [375, 601] on div "Upload" at bounding box center [367, 604] width 24 height 8
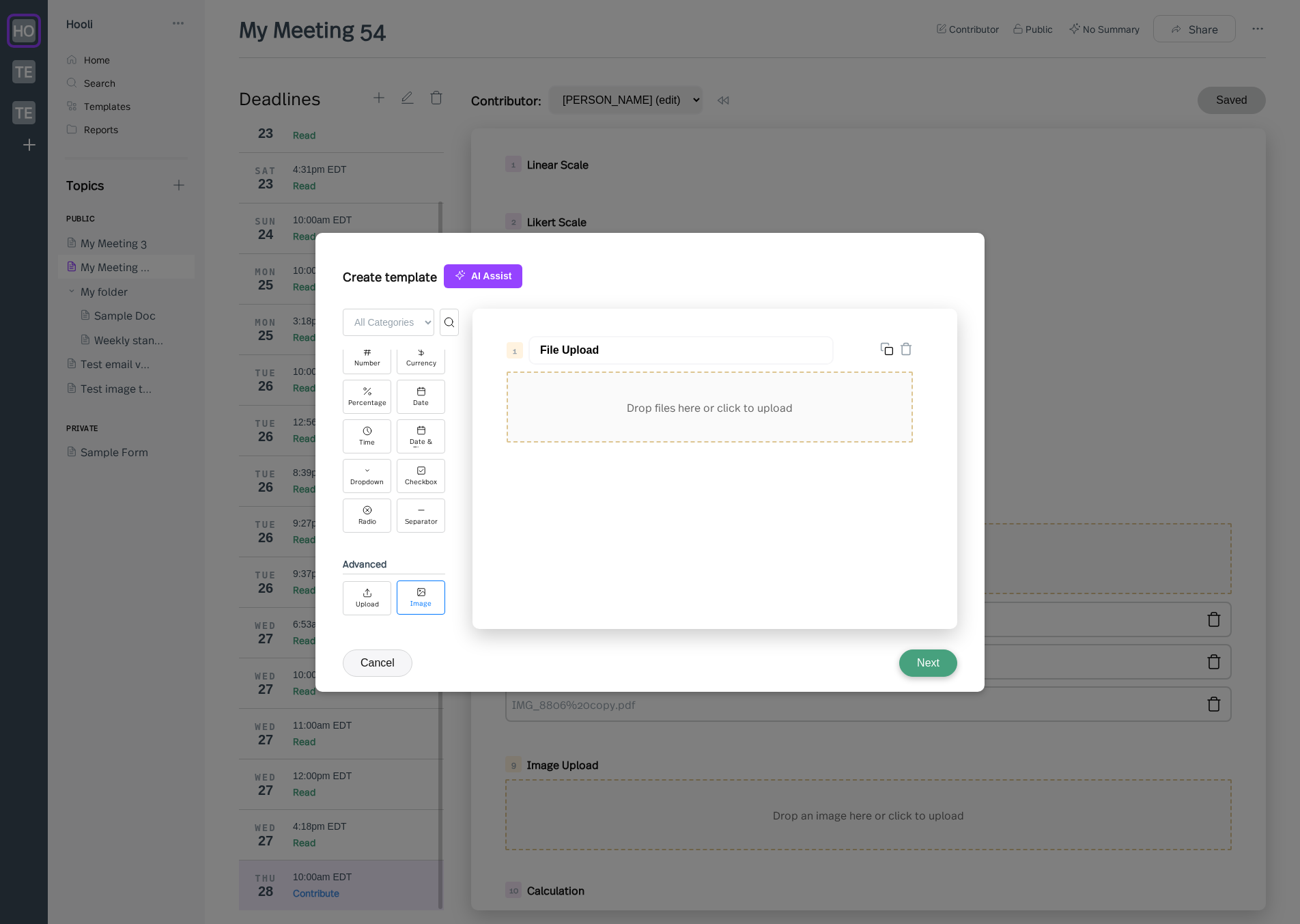
click at [422, 600] on div "Image" at bounding box center [421, 604] width 21 height 8
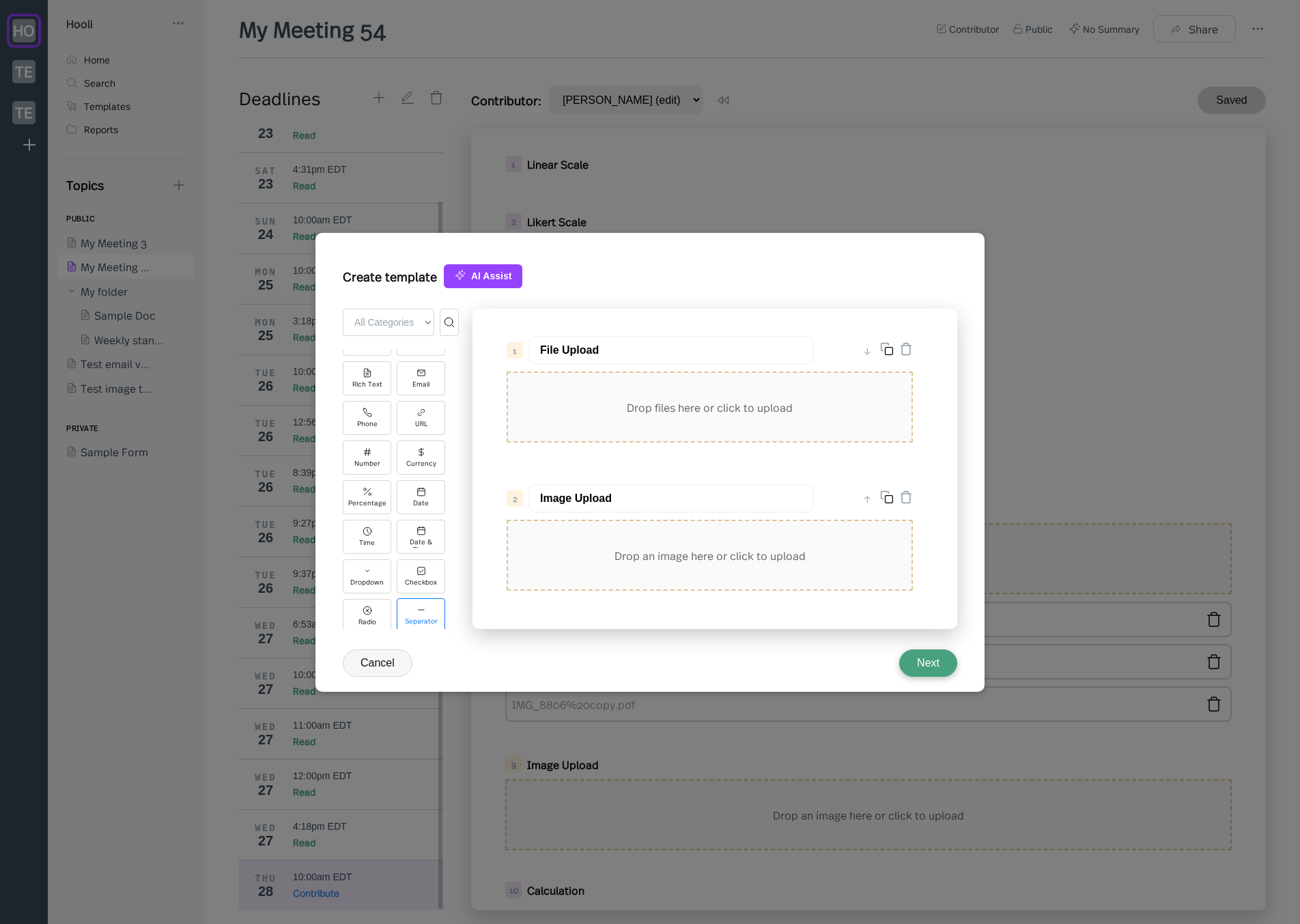
scroll to position [0, 0]
click at [380, 667] on button "Cancel" at bounding box center [378, 663] width 70 height 27
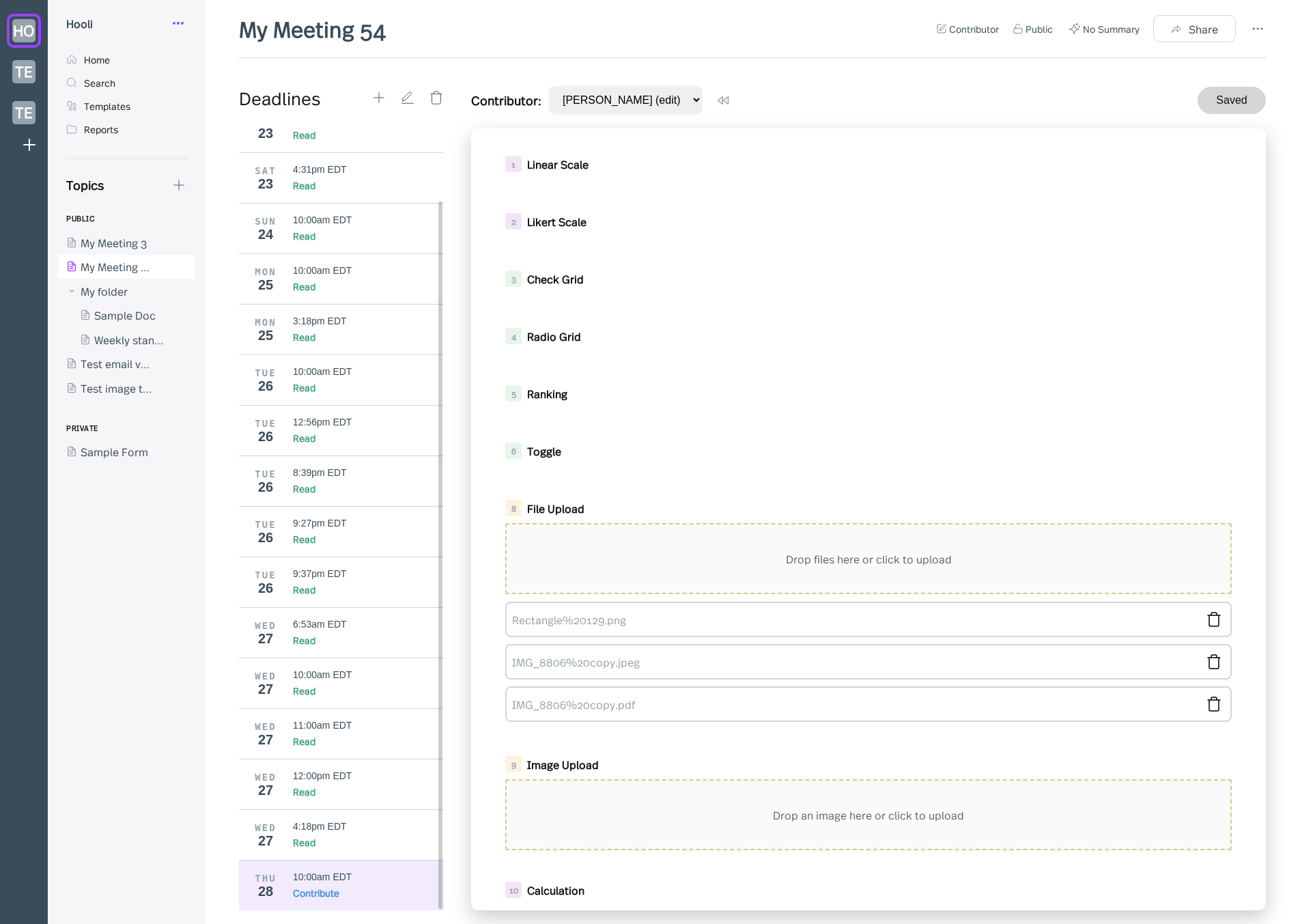
click at [177, 21] on icon at bounding box center [178, 23] width 16 height 16
click at [245, 59] on div "My Profile" at bounding box center [225, 57] width 49 height 15
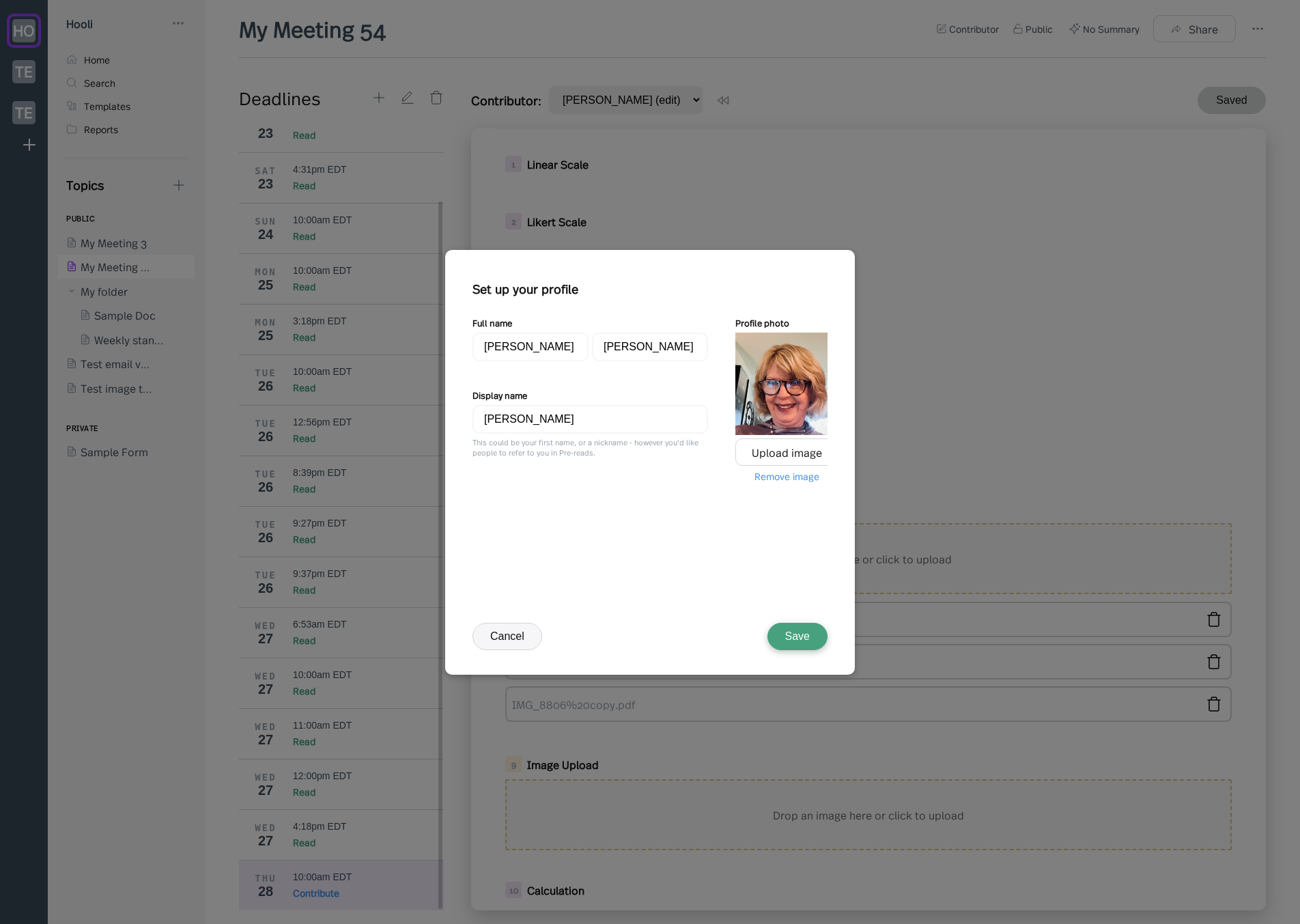
click at [768, 477] on div "Remove image" at bounding box center [787, 476] width 65 height 13
click at [798, 624] on button "Save" at bounding box center [798, 636] width 60 height 27
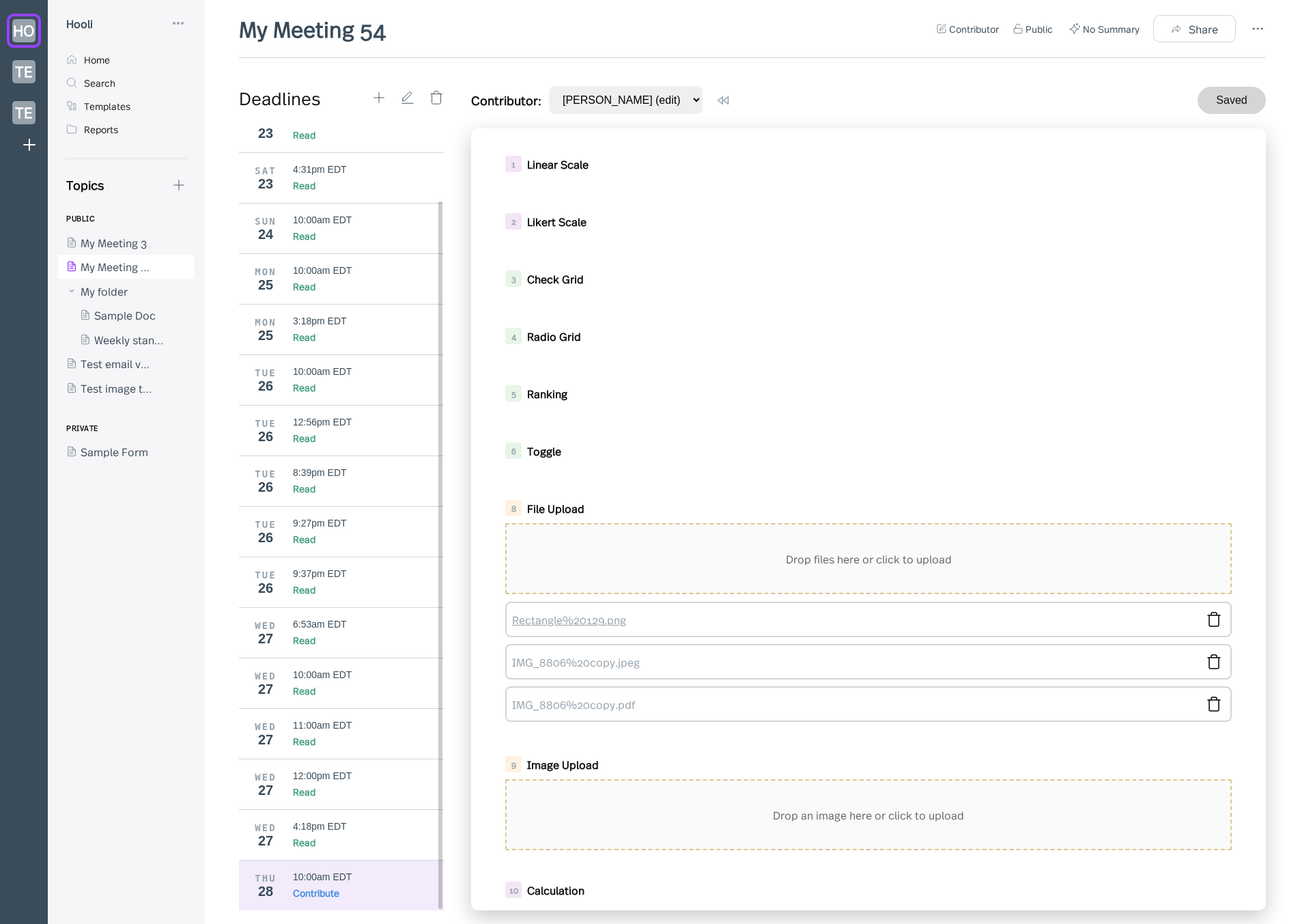
click at [604, 623] on link "Rectangle%20129.png" at bounding box center [854, 619] width 685 height 15
click at [181, 180] on icon at bounding box center [178, 184] width 15 height 15
click at [176, 185] on div at bounding box center [650, 462] width 1300 height 924
click at [176, 188] on icon at bounding box center [178, 184] width 15 height 15
click at [229, 258] on div "New Form" at bounding box center [241, 250] width 137 height 29
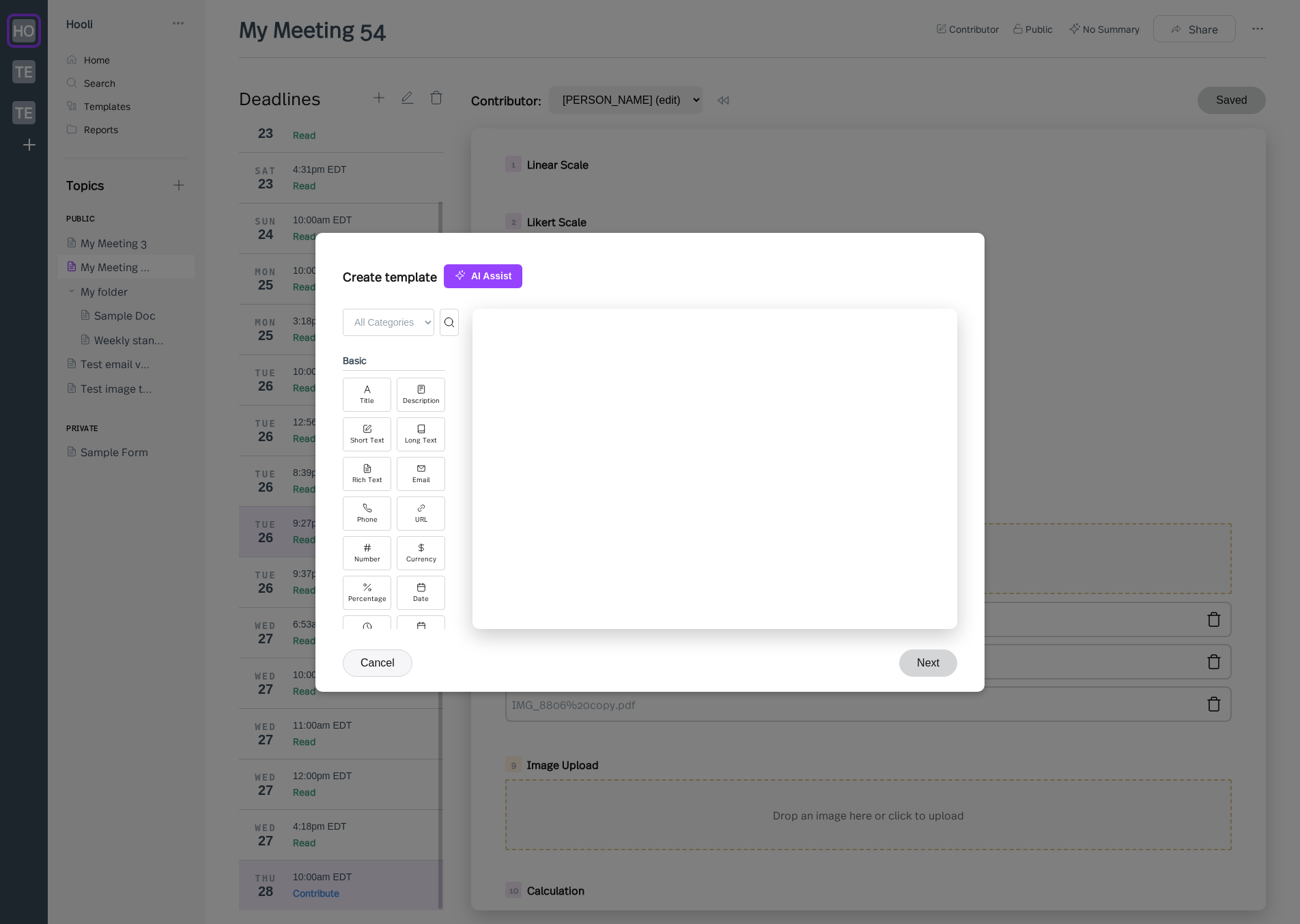
drag, startPoint x: 395, startPoint y: 663, endPoint x: 346, endPoint y: 520, distance: 151.2
click at [395, 663] on button "Cancel" at bounding box center [378, 663] width 70 height 27
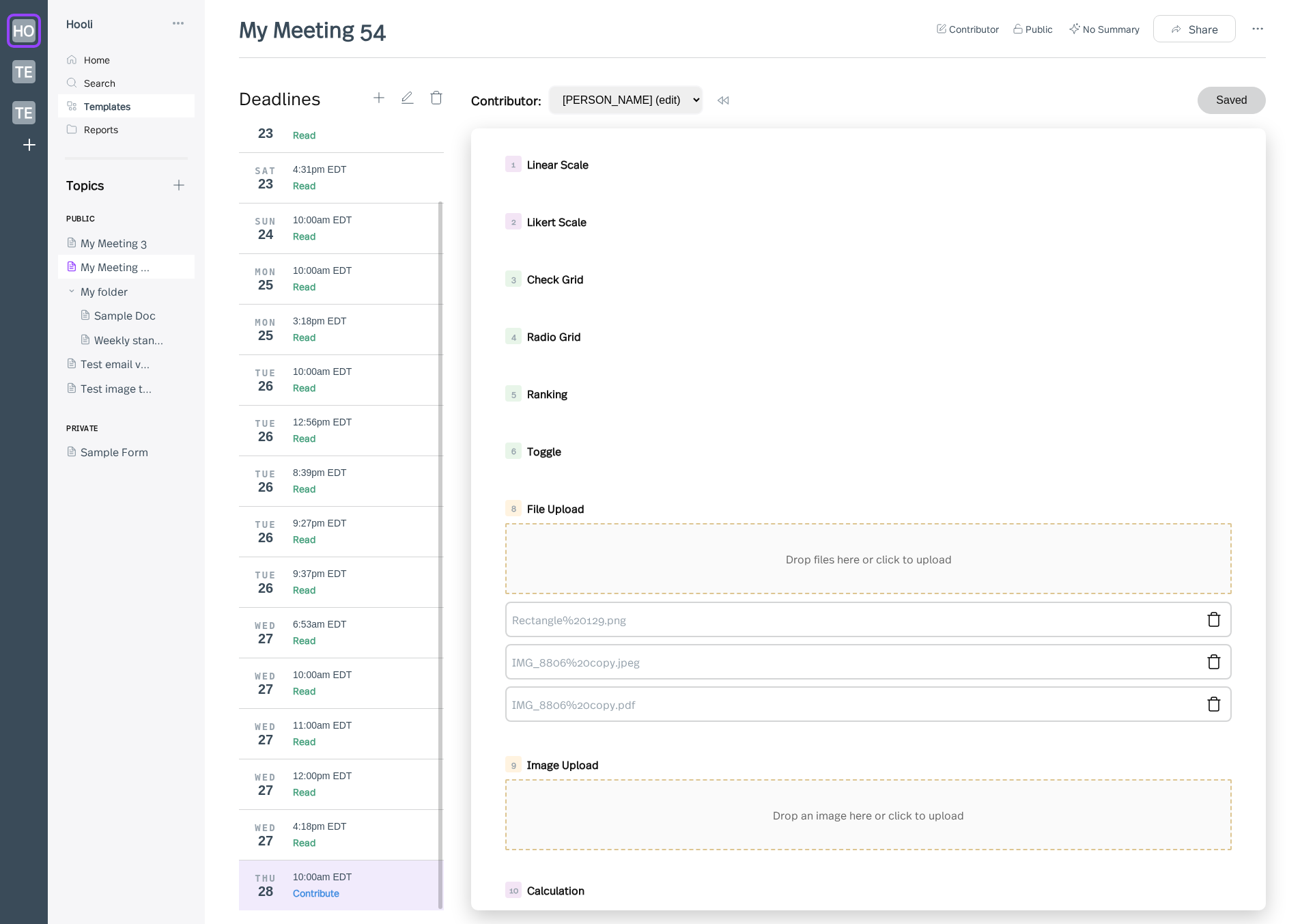
click at [152, 99] on div "Templates" at bounding box center [126, 106] width 137 height 24
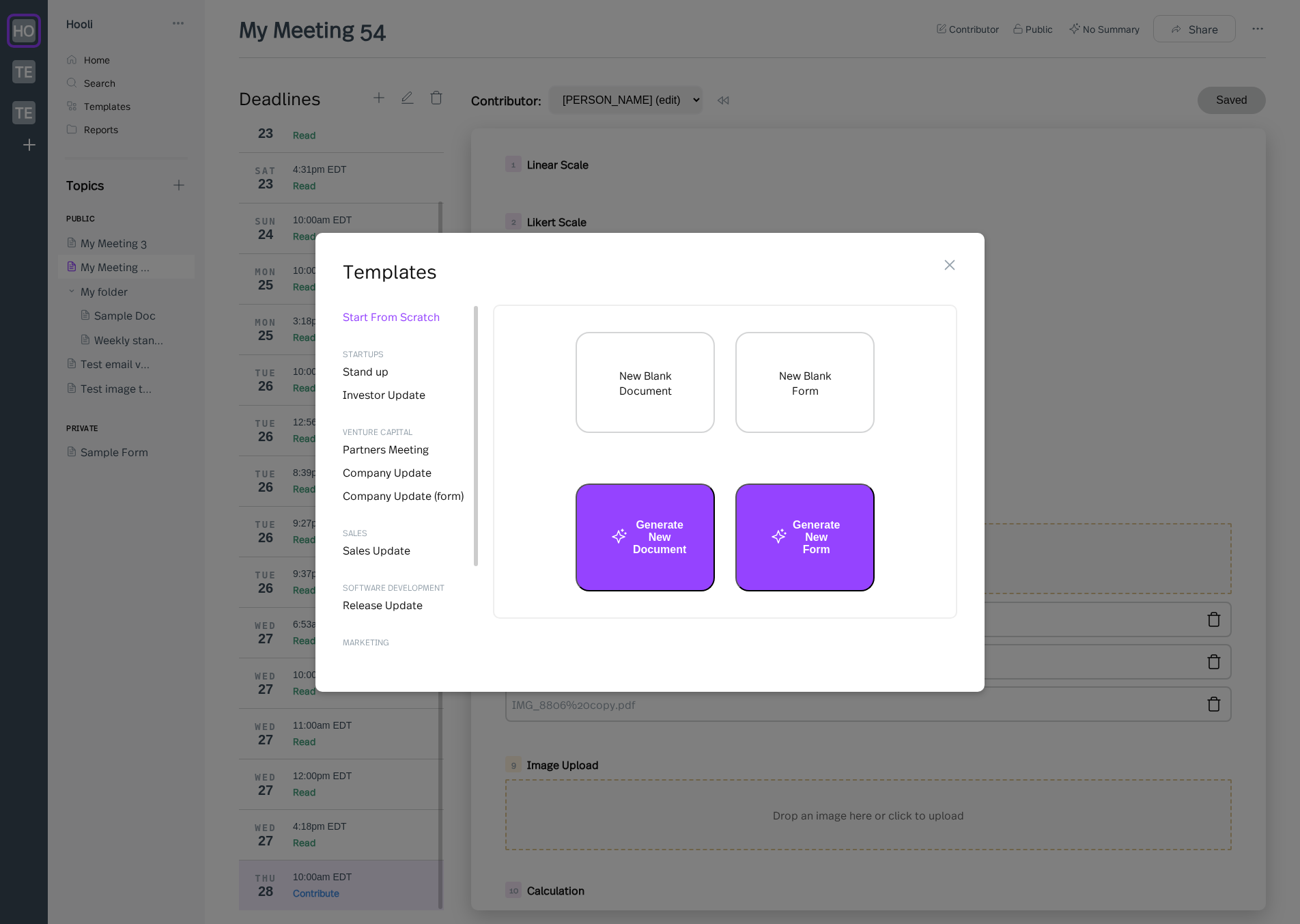
click at [231, 574] on div at bounding box center [650, 462] width 1300 height 924
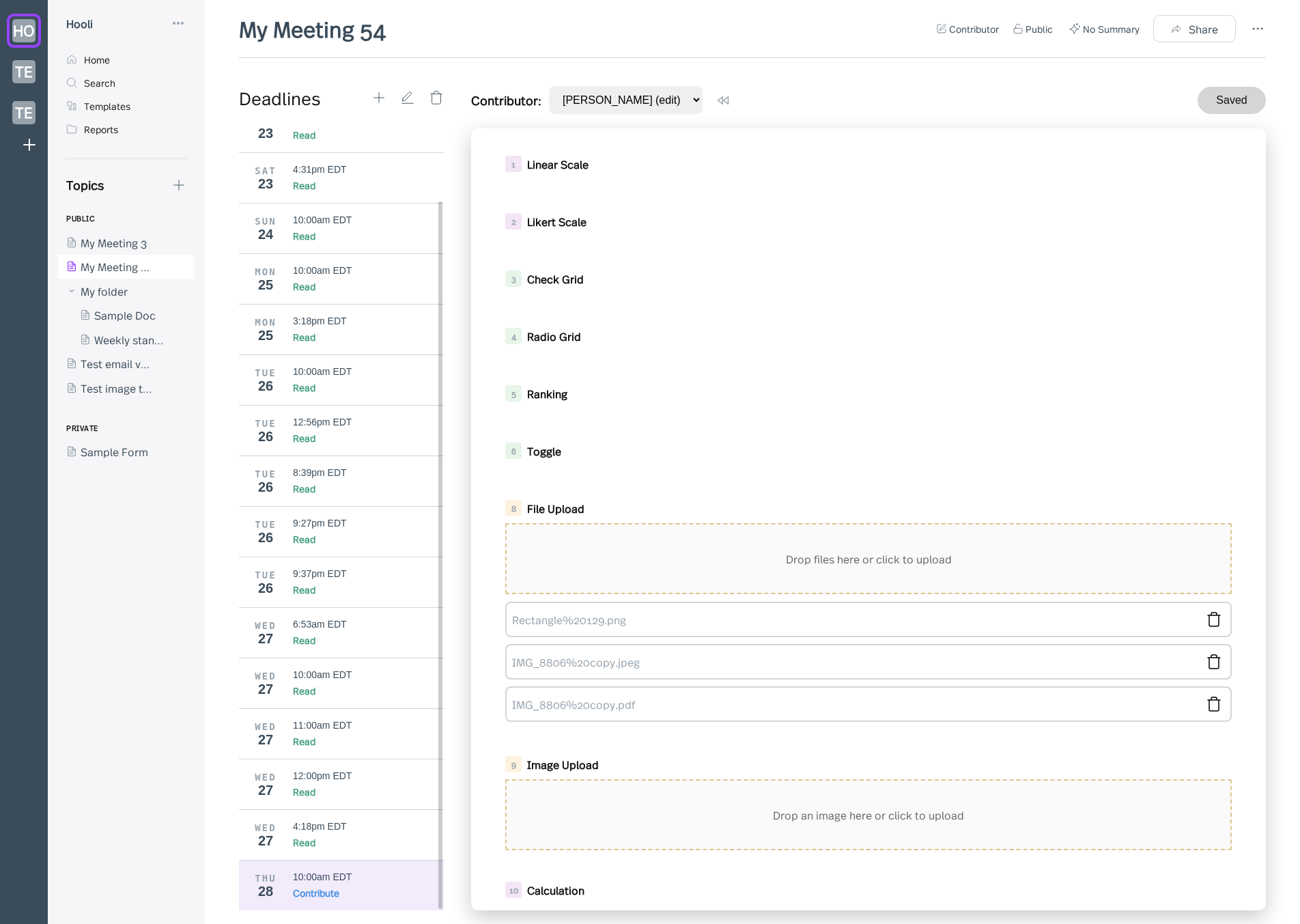
click at [528, 40] on div "My Meeting 54 Contributor Public No Summary Share" at bounding box center [752, 35] width 1027 height 45
click at [488, 37] on div "My Meeting 54 Contributor Public No Summary Share" at bounding box center [752, 35] width 1027 height 45
